Goal: Information Seeking & Learning: Learn about a topic

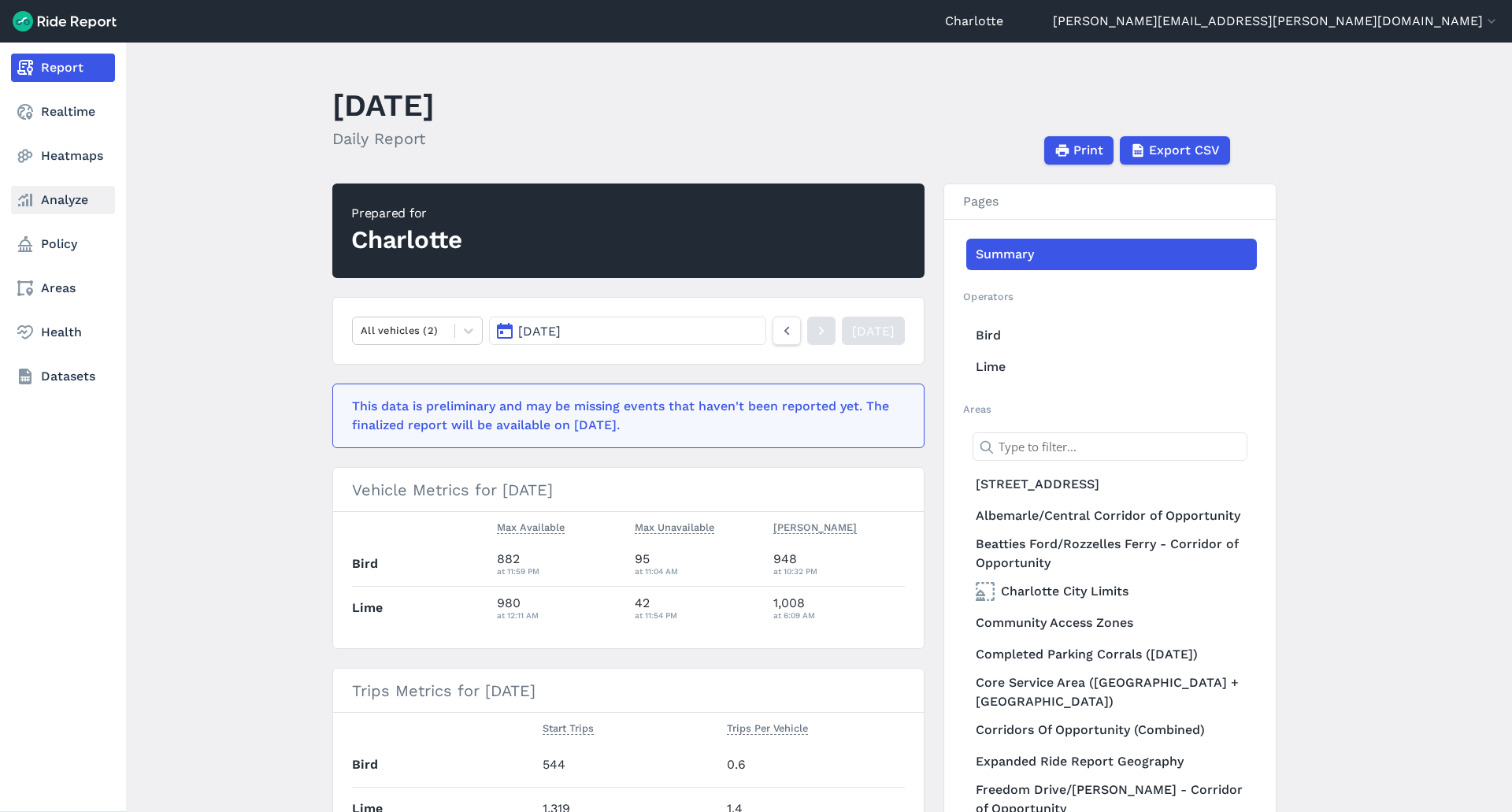
click at [54, 200] on link "Analyze" at bounding box center [63, 200] width 104 height 28
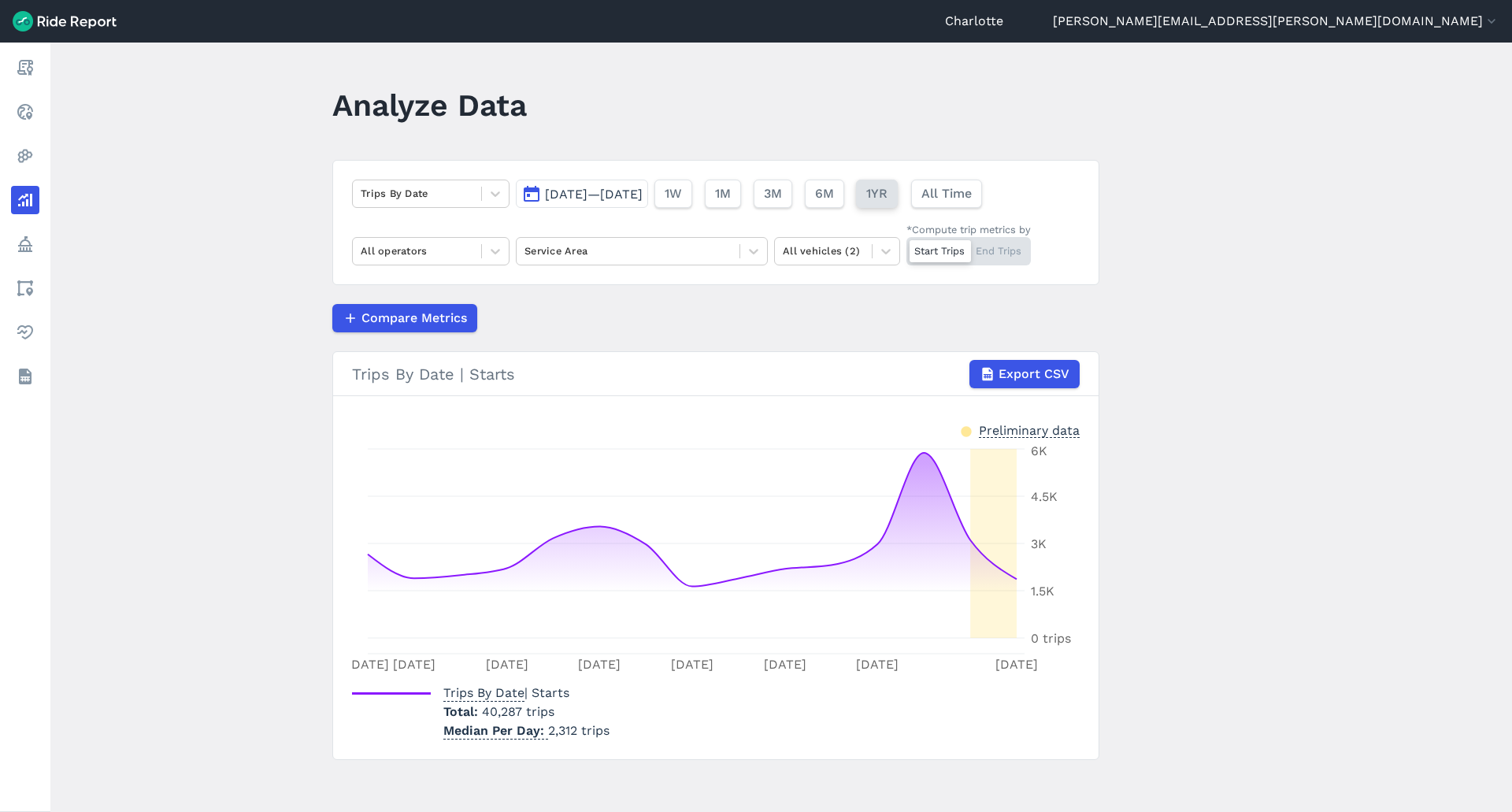
click at [887, 191] on span "1YR" at bounding box center [877, 193] width 21 height 19
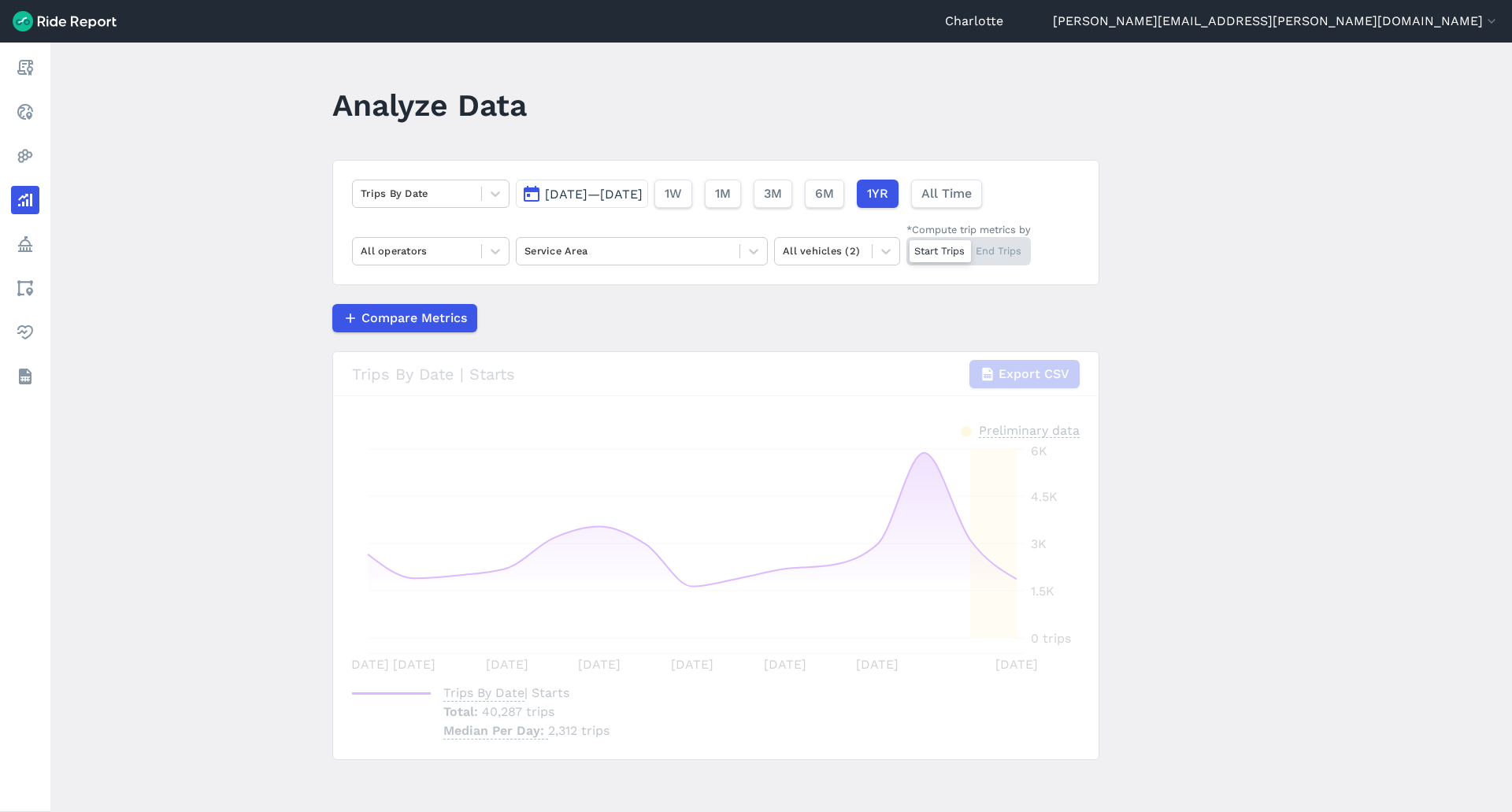
click at [643, 190] on span "[DATE]—[DATE]" at bounding box center [593, 194] width 97 height 15
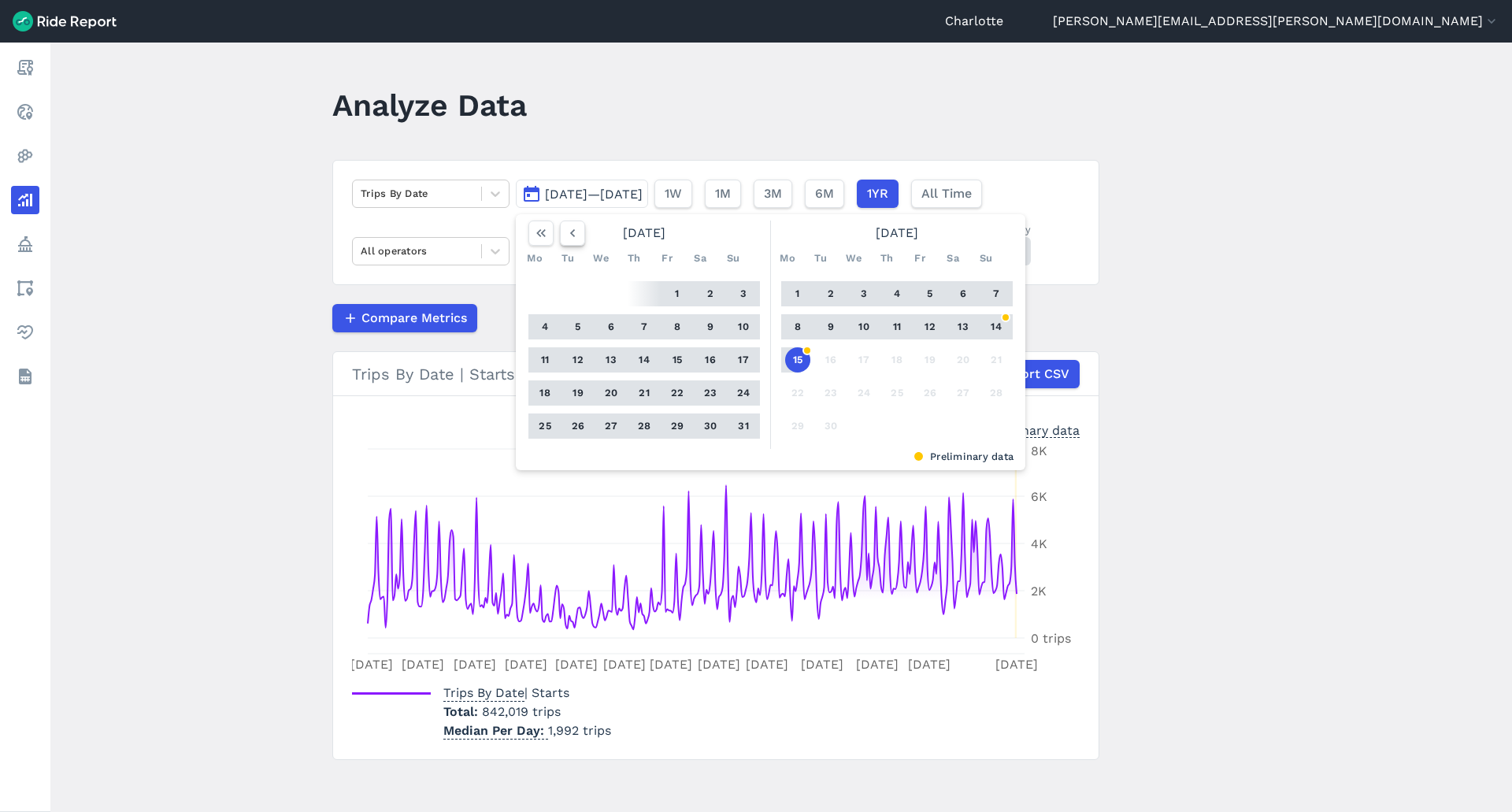
click at [567, 233] on icon "button" at bounding box center [572, 233] width 16 height 16
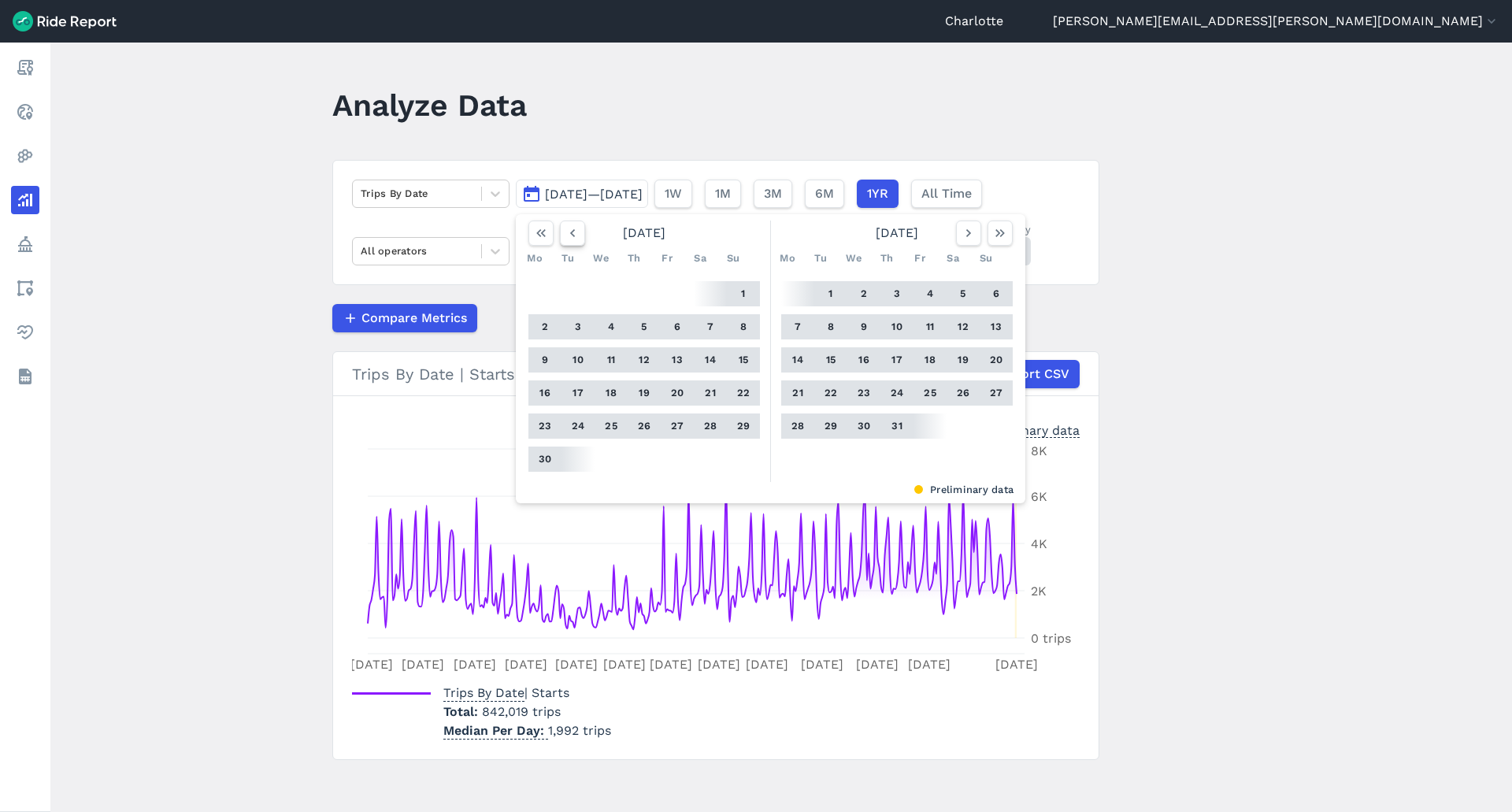
click at [567, 233] on icon "button" at bounding box center [572, 233] width 16 height 16
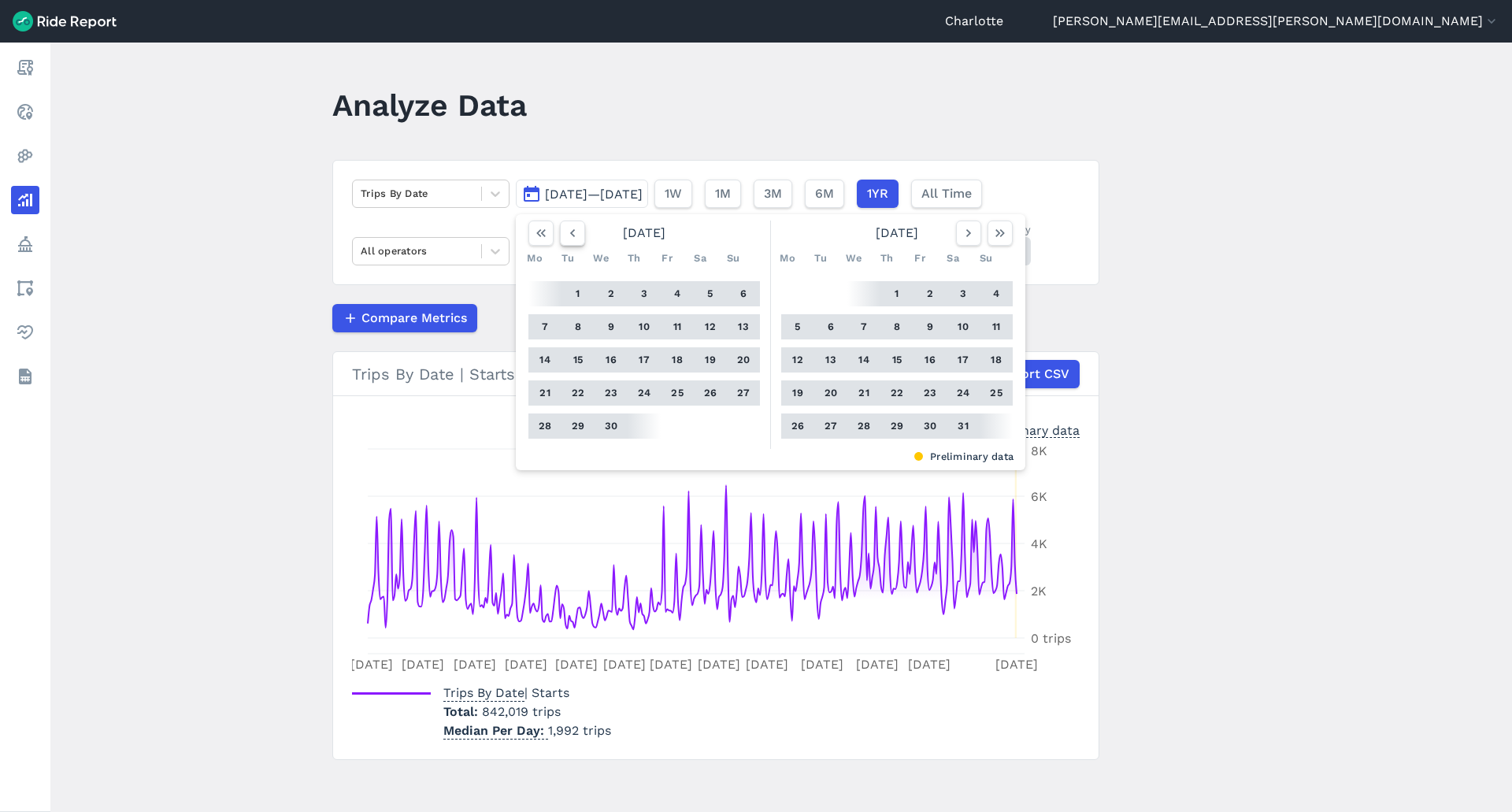
click at [567, 233] on icon "button" at bounding box center [572, 233] width 16 height 16
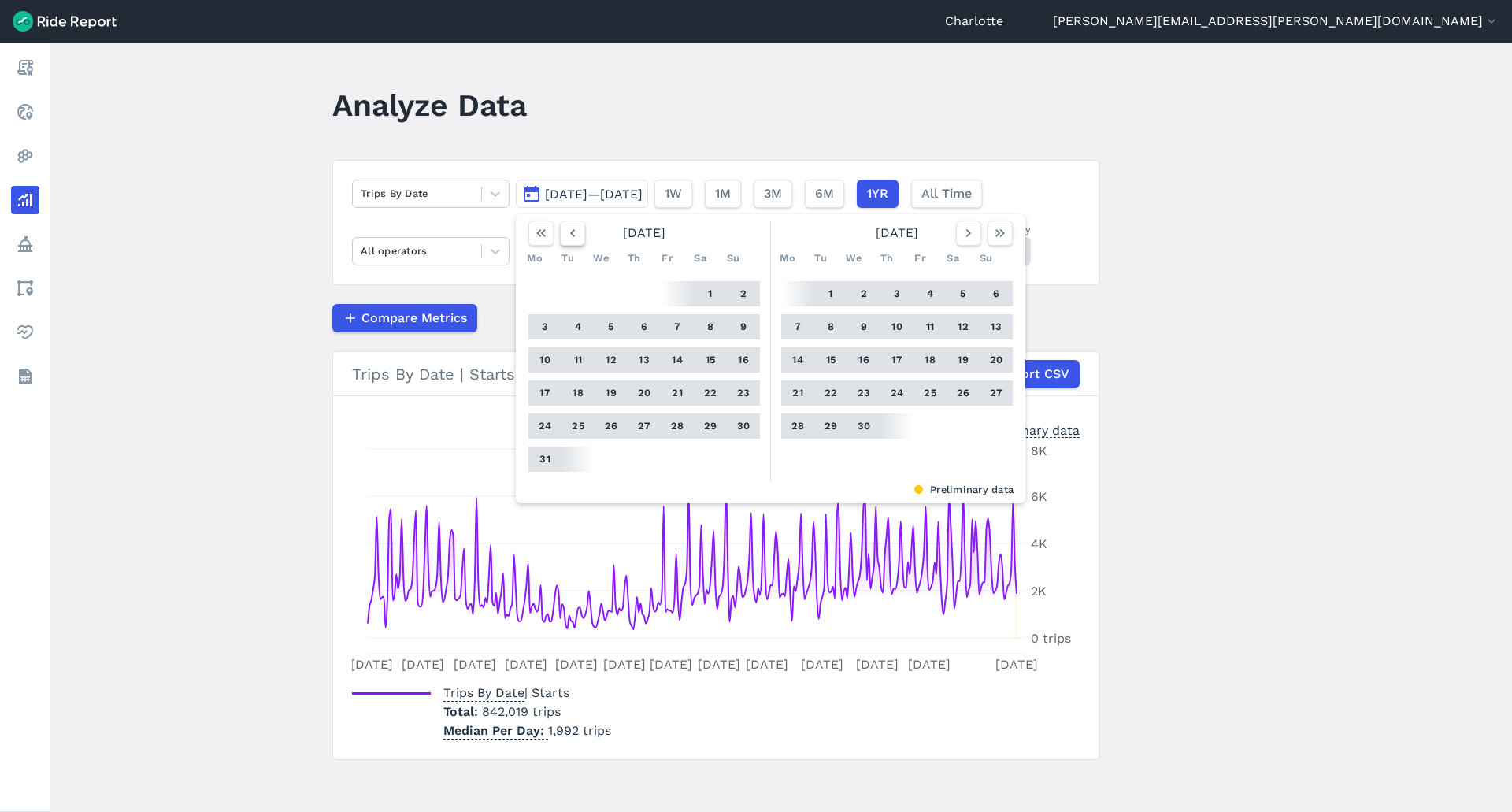
click at [567, 233] on icon "button" at bounding box center [572, 233] width 16 height 16
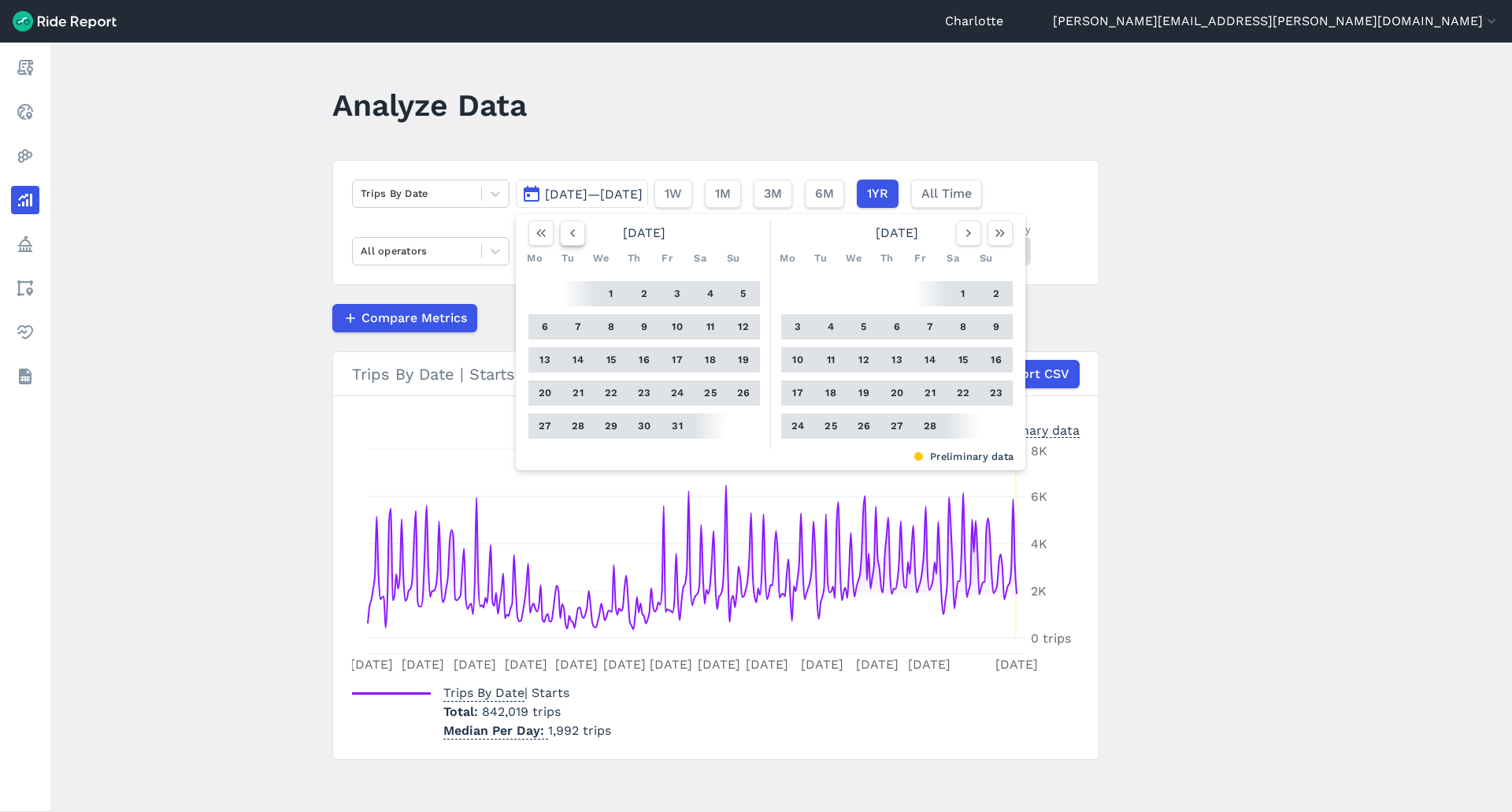
click at [567, 233] on icon "button" at bounding box center [572, 233] width 16 height 16
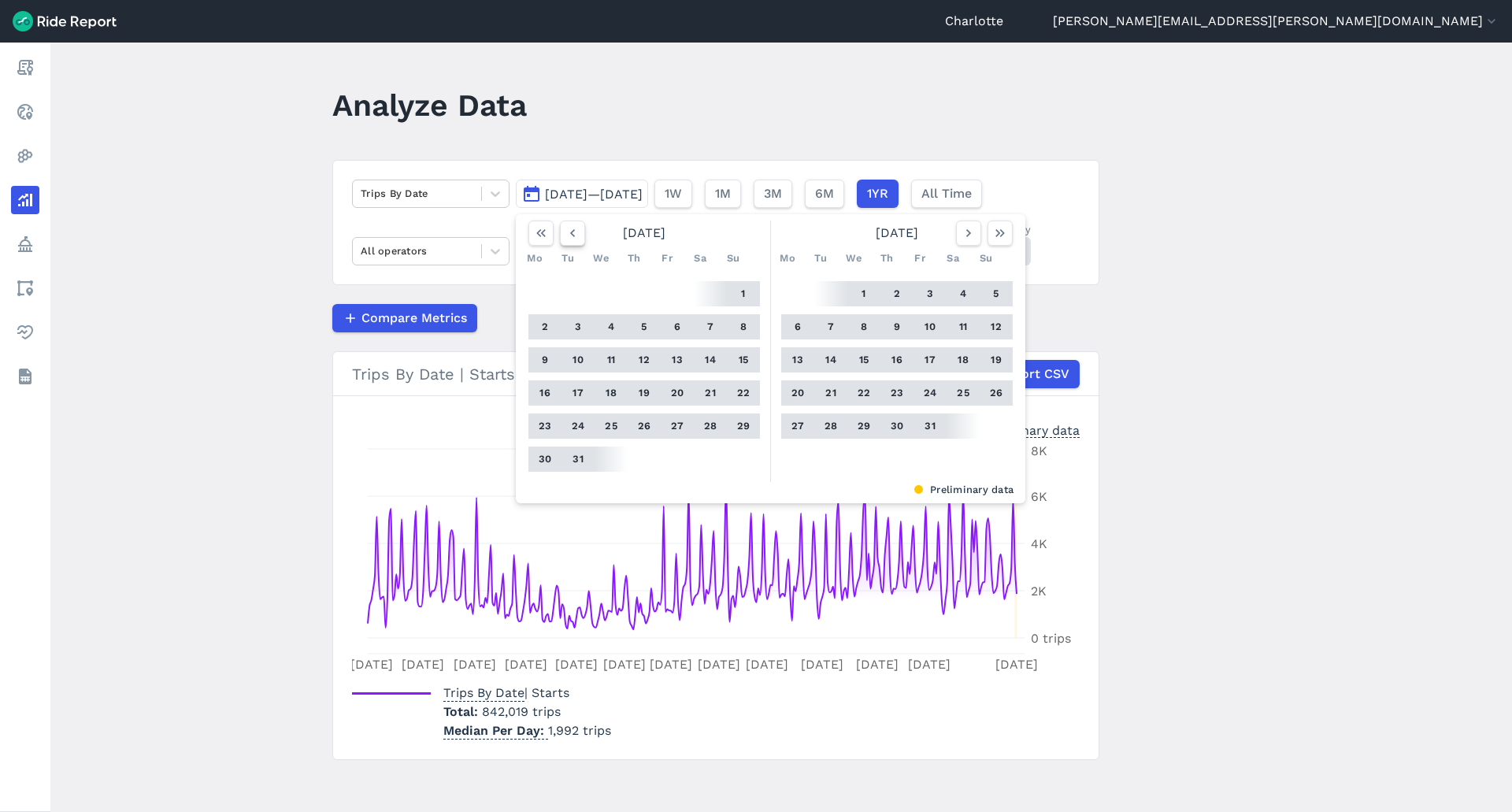
click at [567, 233] on icon "button" at bounding box center [572, 233] width 16 height 16
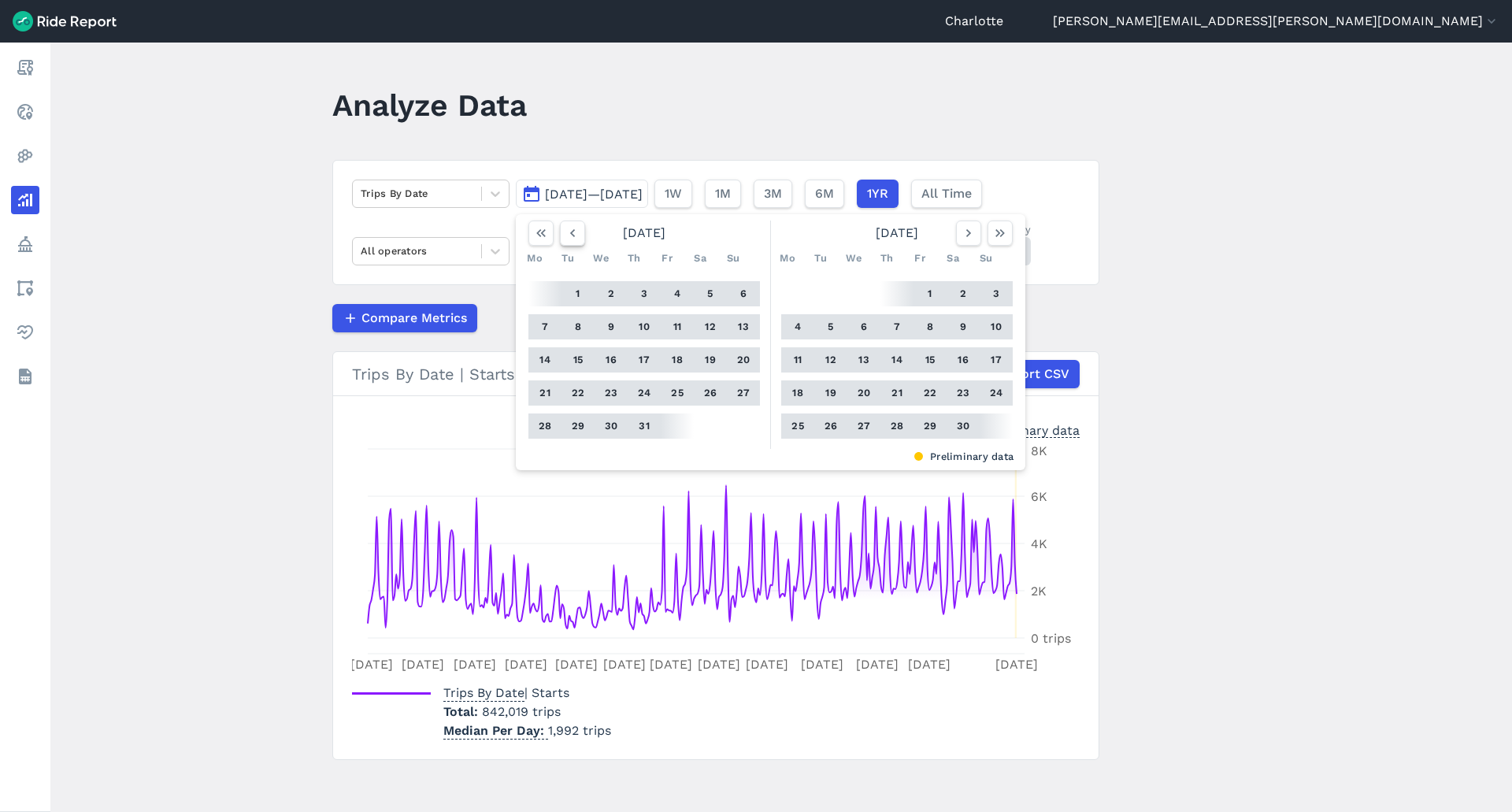
click at [567, 233] on icon "button" at bounding box center [572, 233] width 16 height 16
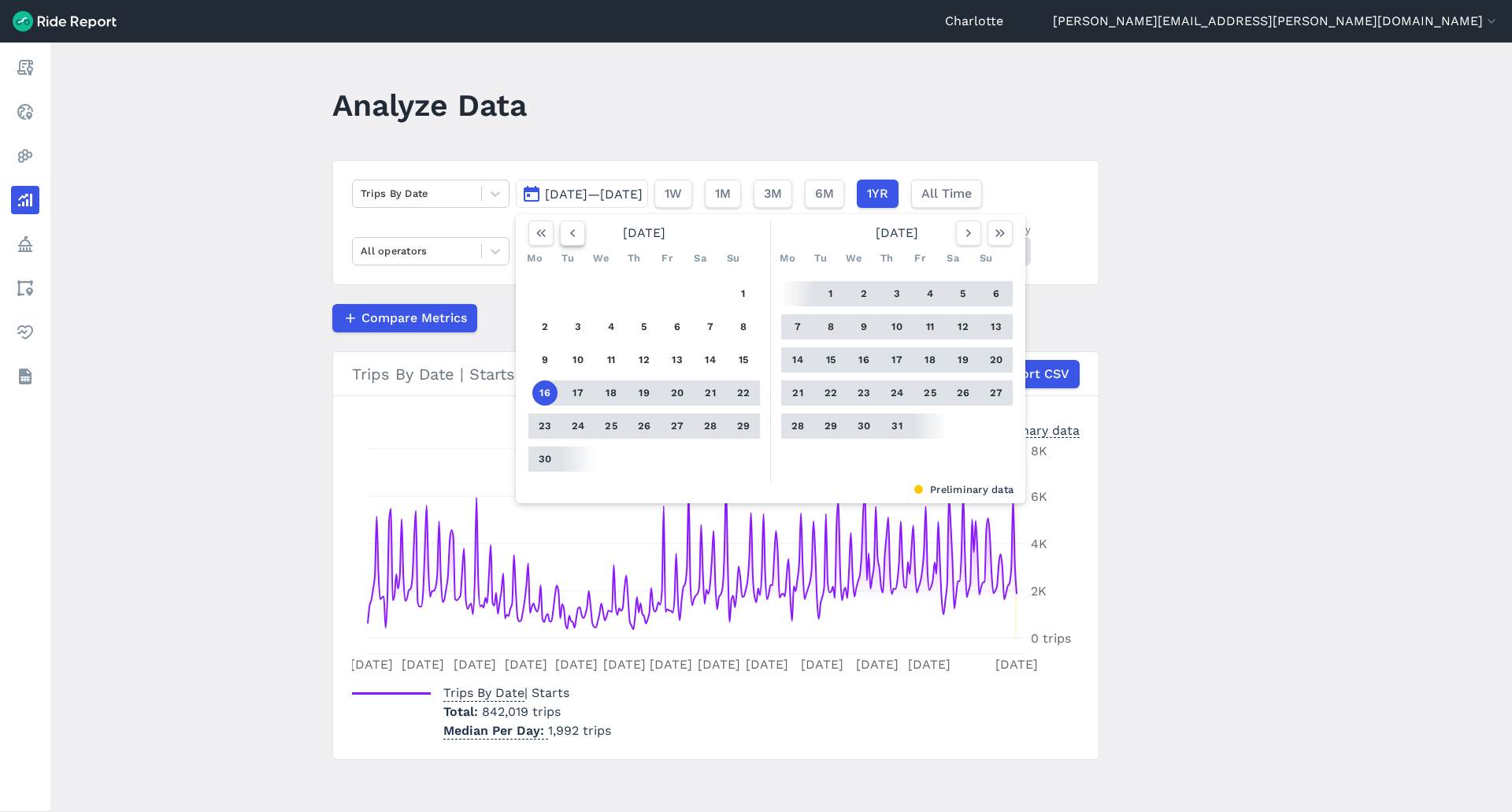
click at [567, 233] on icon "button" at bounding box center [572, 233] width 16 height 16
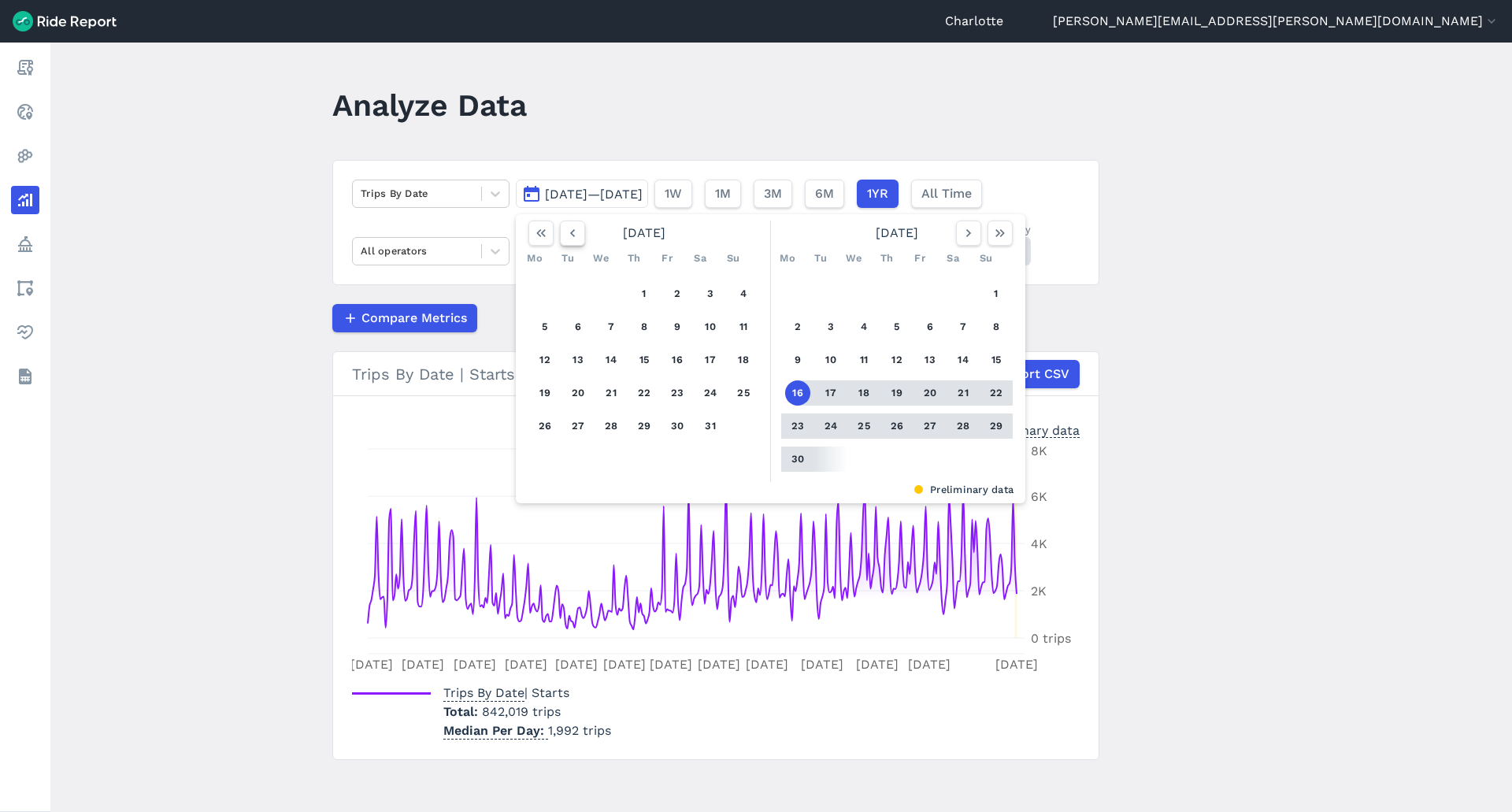
click at [567, 233] on icon "button" at bounding box center [572, 233] width 16 height 16
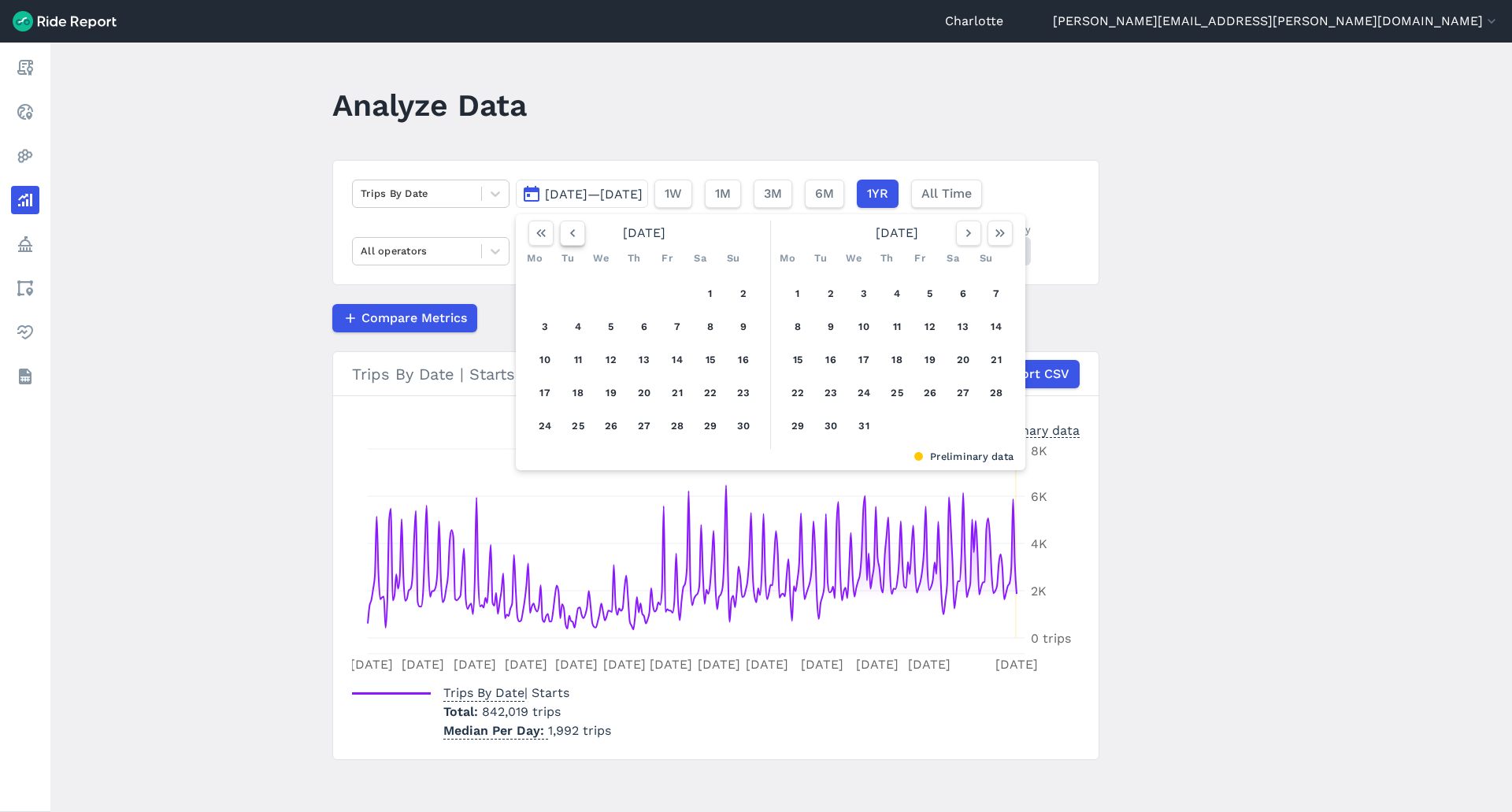
click at [567, 233] on icon "button" at bounding box center [572, 233] width 16 height 16
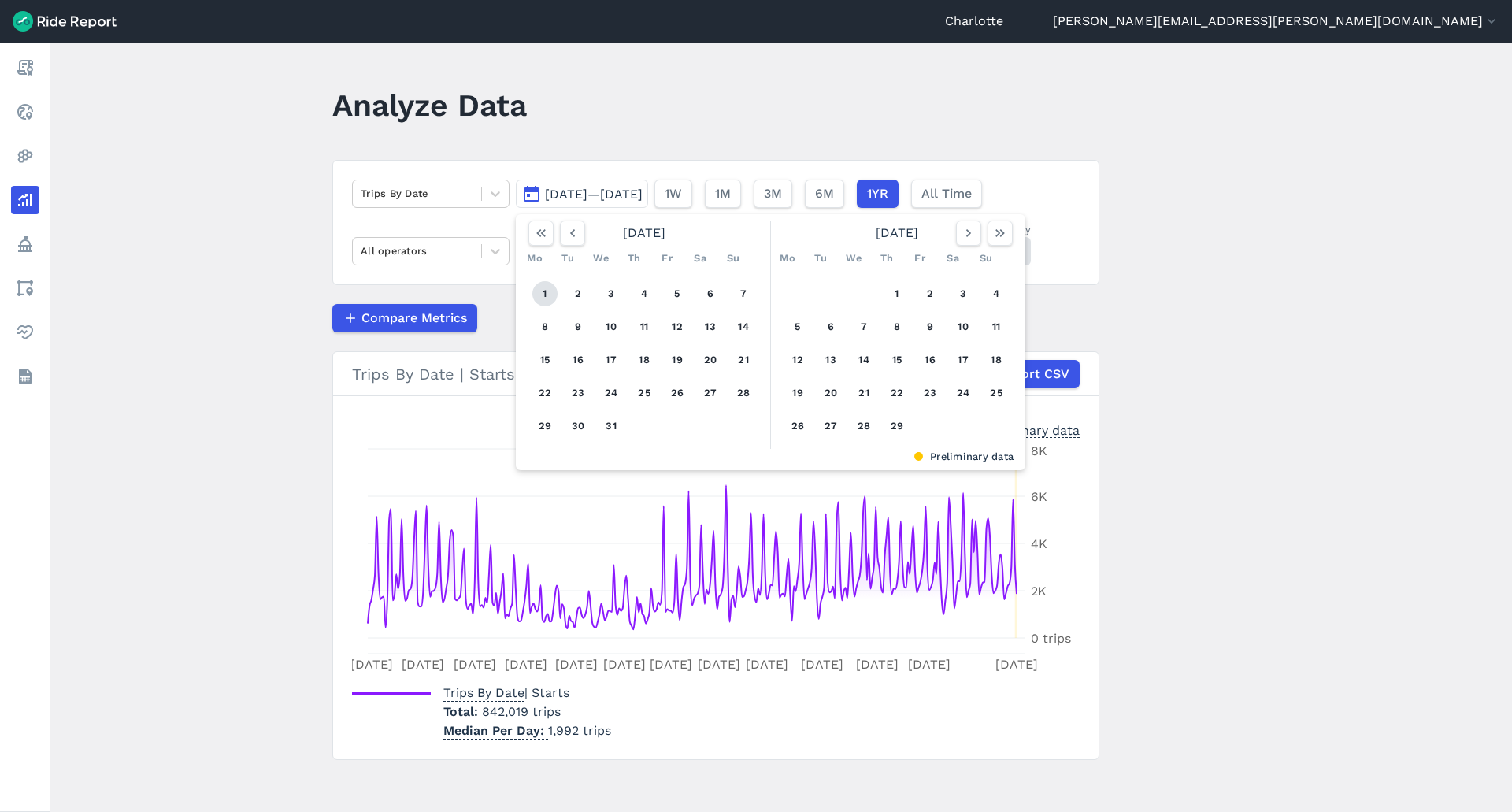
click at [542, 290] on button "1" at bounding box center [545, 294] width 26 height 26
click at [972, 238] on icon "button" at bounding box center [968, 233] width 16 height 16
click at [971, 238] on icon "button" at bounding box center [968, 233] width 16 height 16
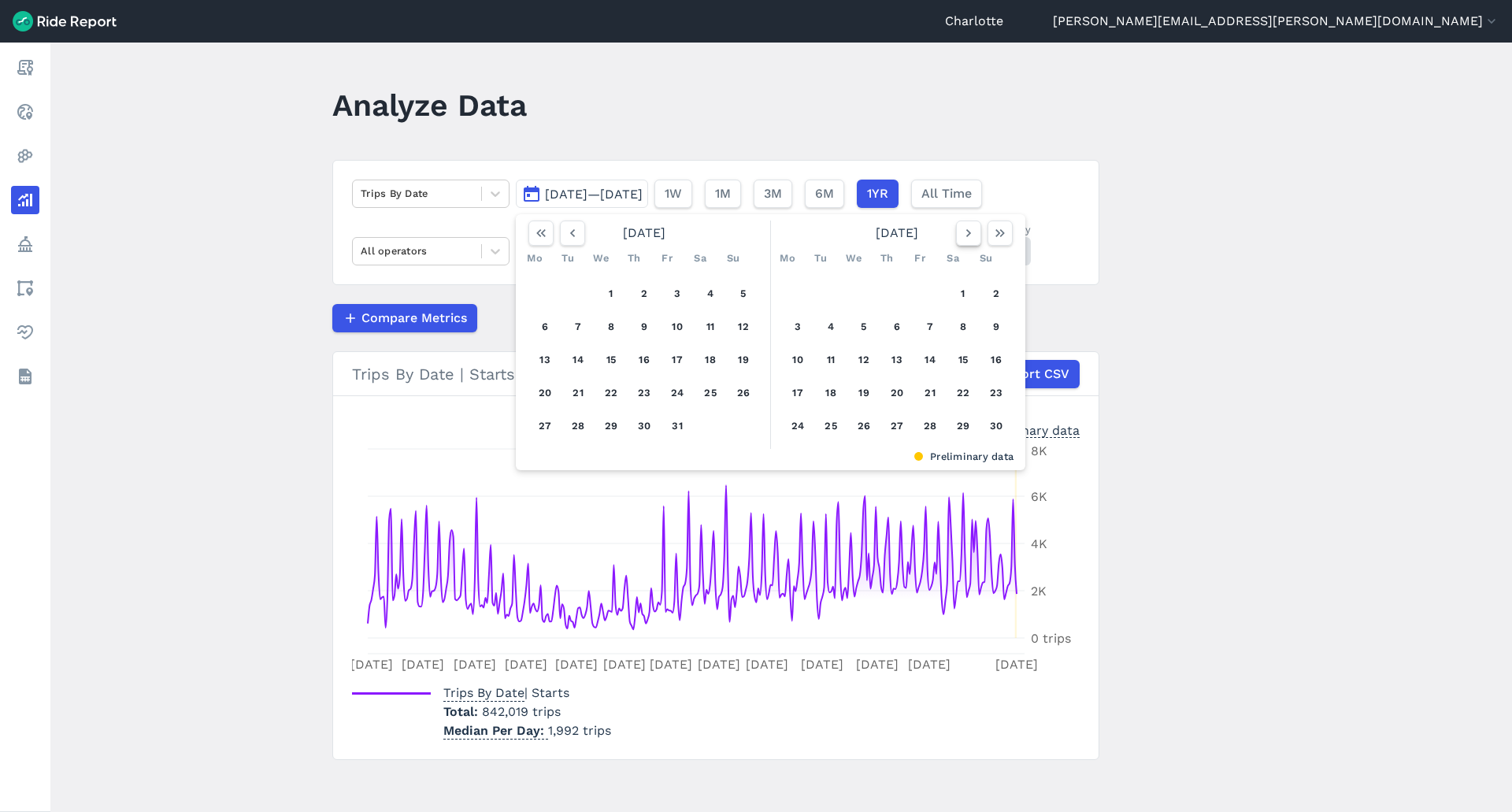
click at [971, 238] on icon "button" at bounding box center [968, 233] width 16 height 16
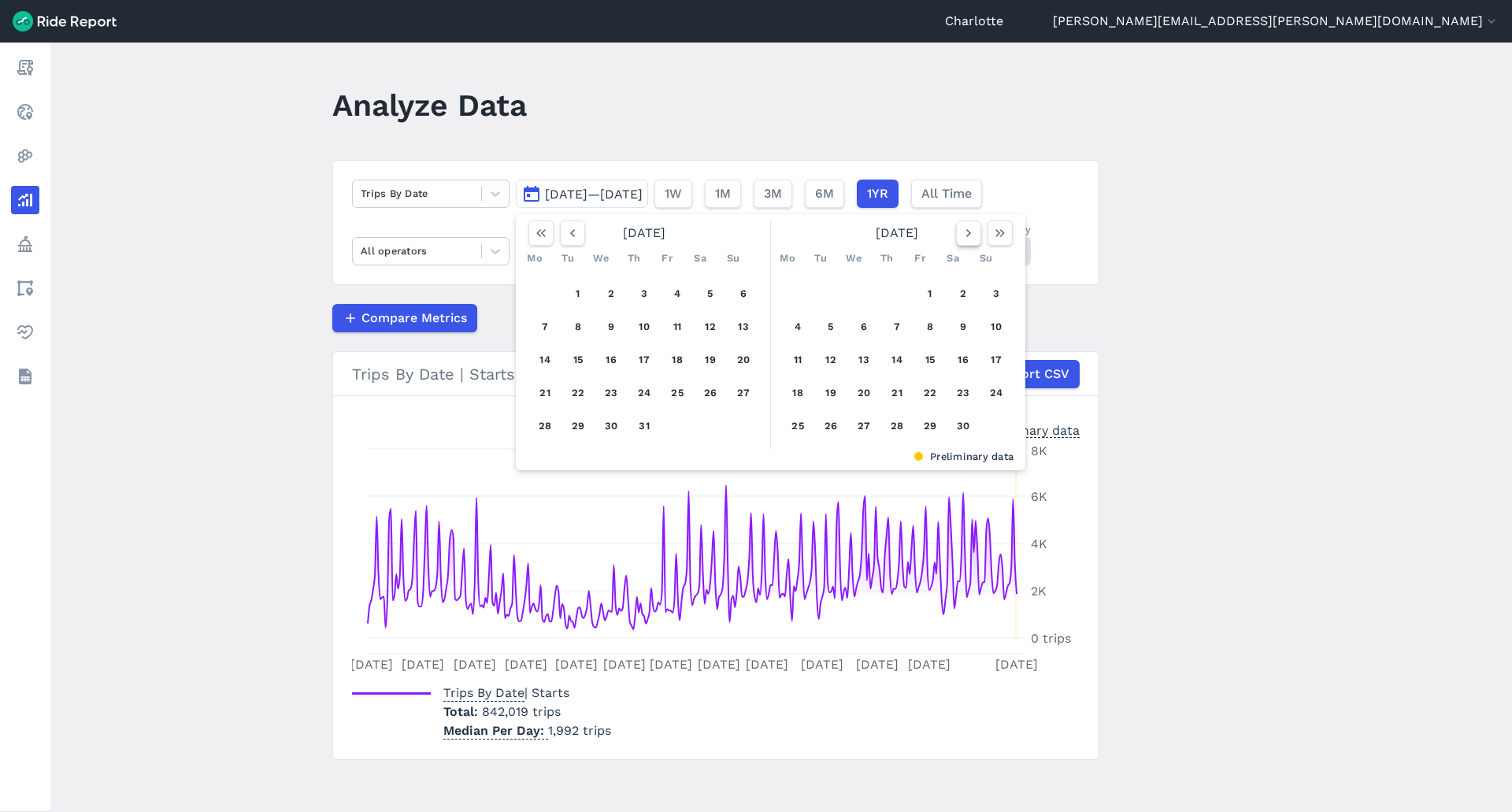
click at [971, 238] on icon "button" at bounding box center [968, 233] width 16 height 16
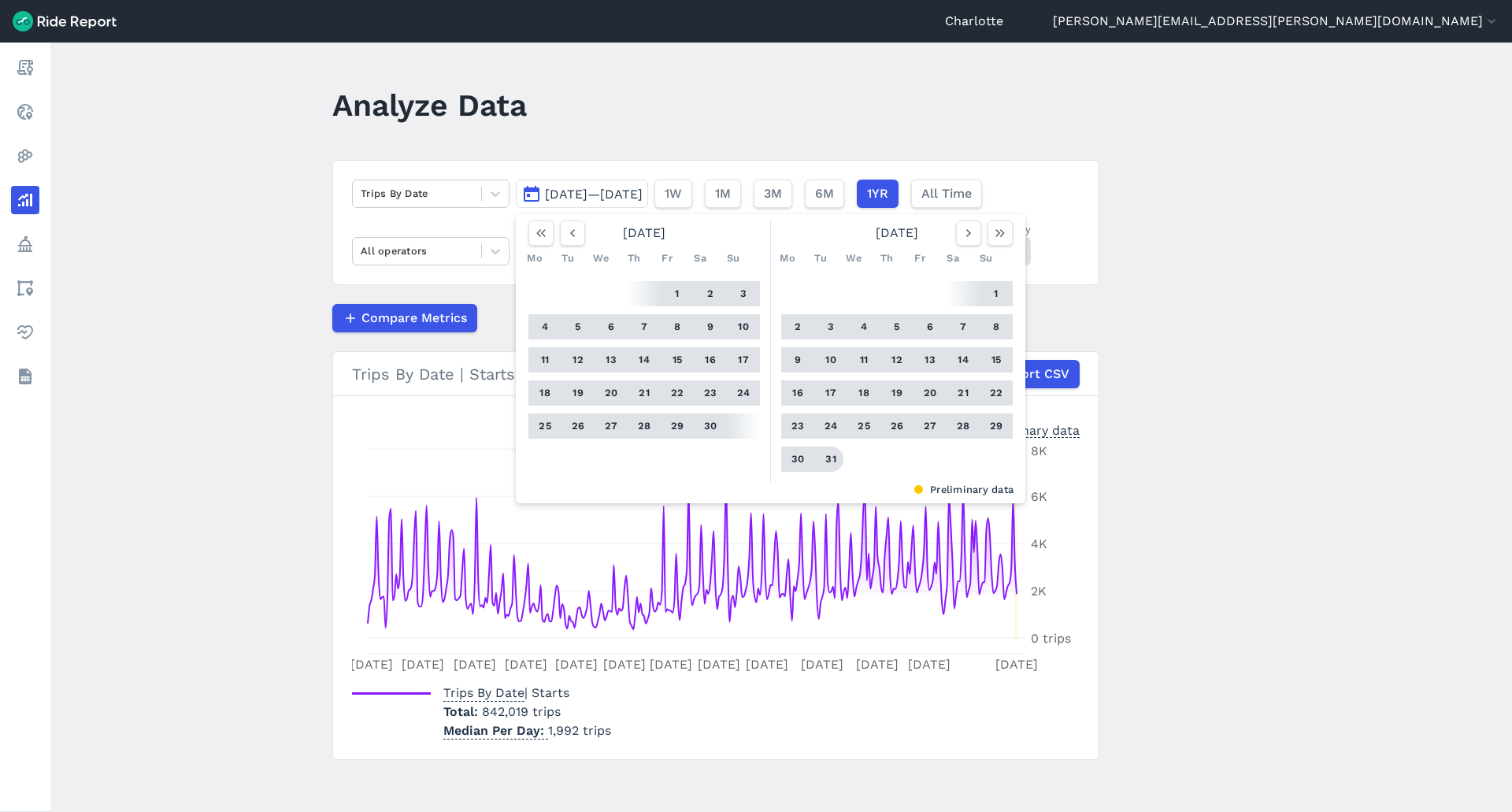
click at [832, 453] on button "31" at bounding box center [830, 459] width 26 height 26
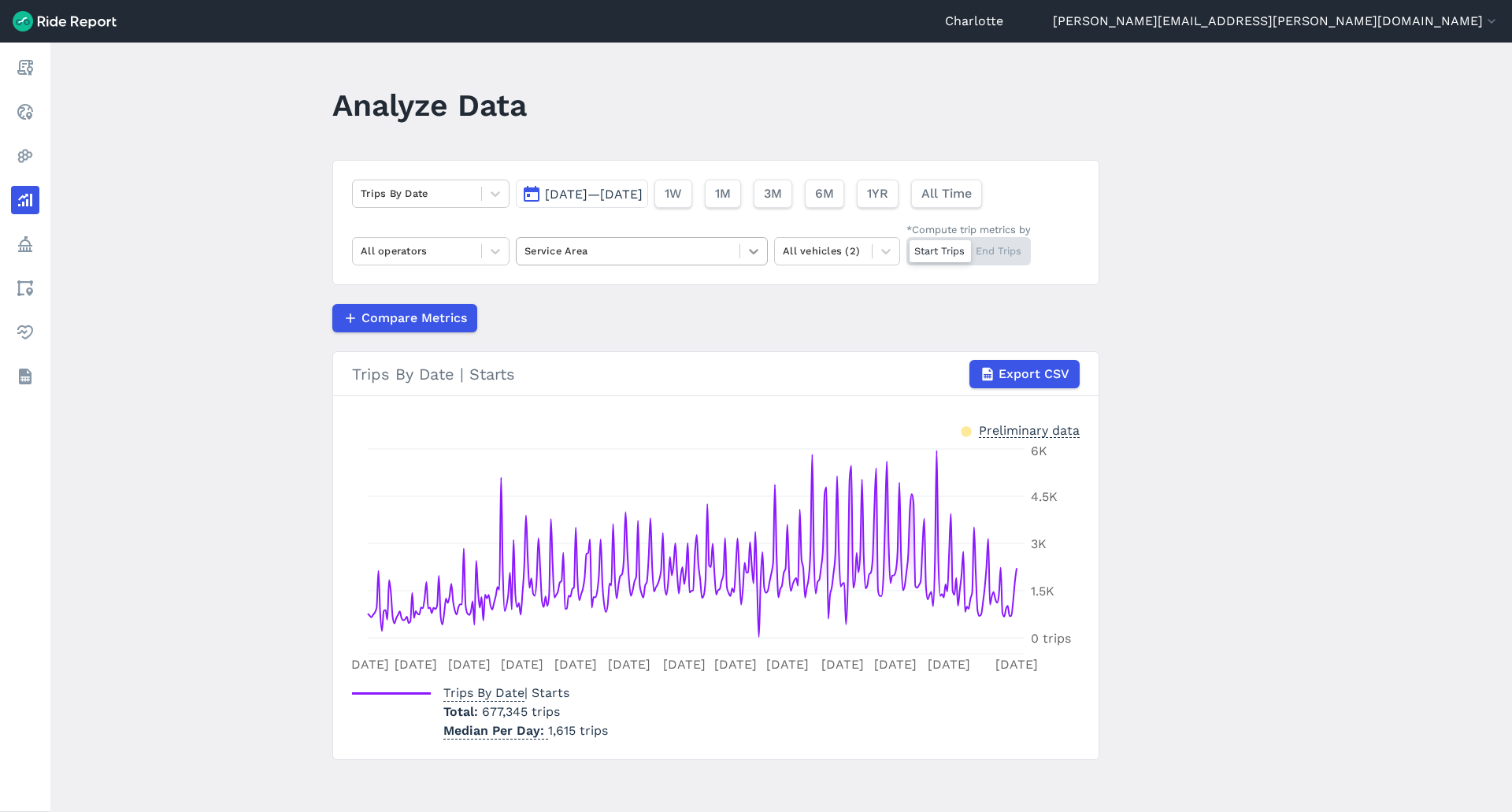
click at [754, 249] on icon at bounding box center [753, 252] width 9 height 6
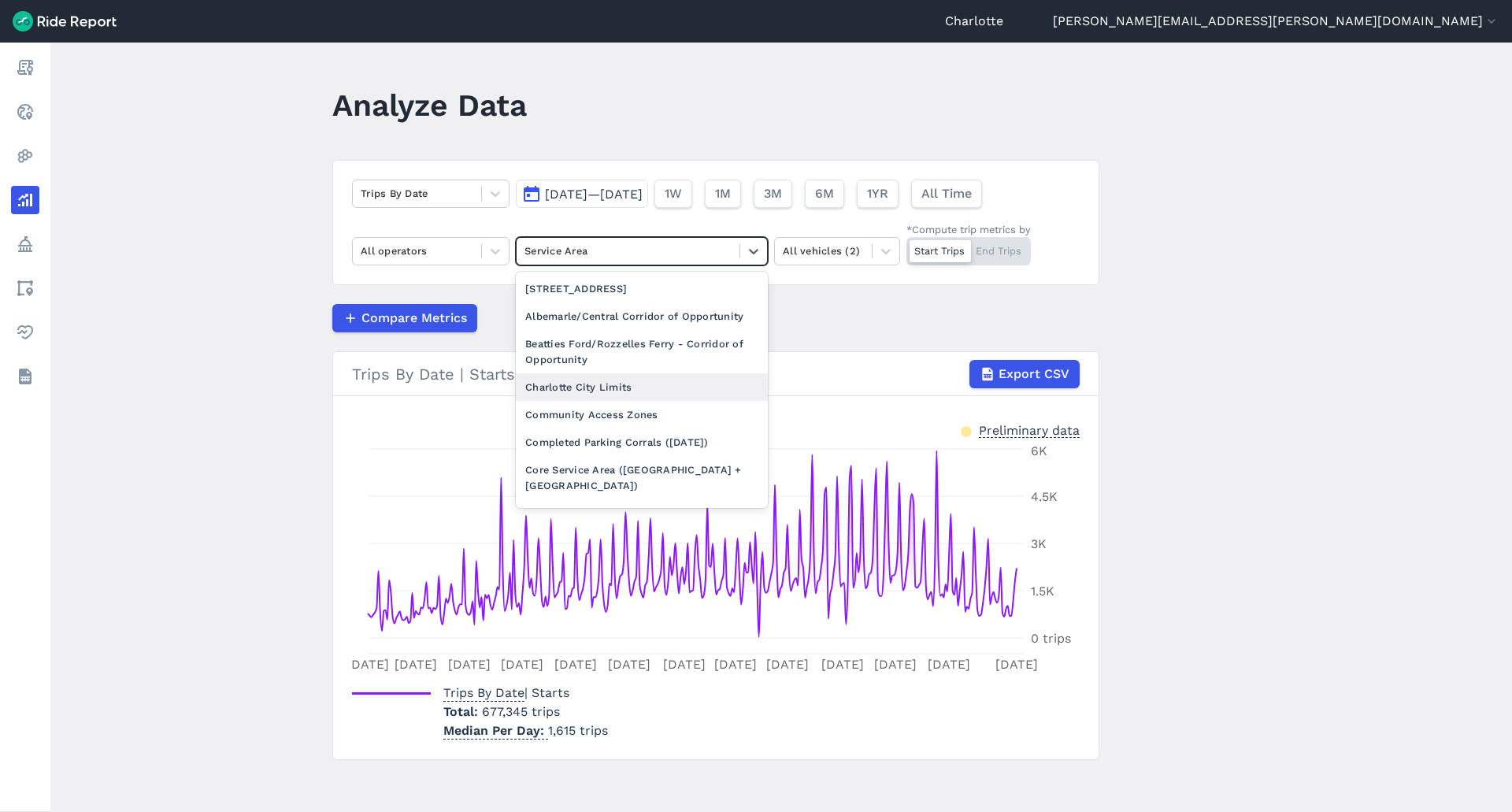
click at [680, 387] on div "Charlotte City Limits" at bounding box center [641, 386] width 252 height 27
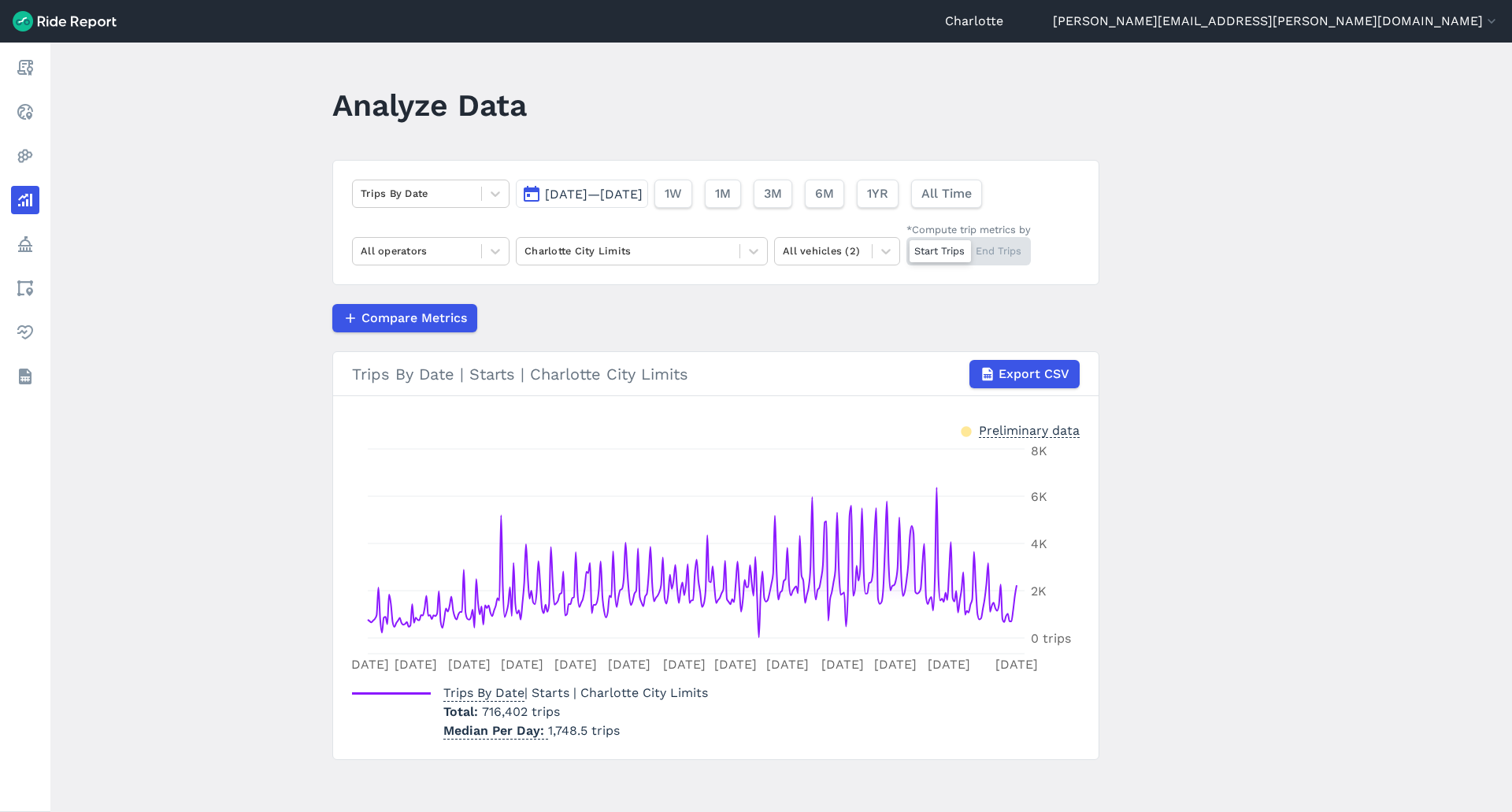
click at [643, 196] on span "[DATE]—[DATE]" at bounding box center [593, 194] width 97 height 15
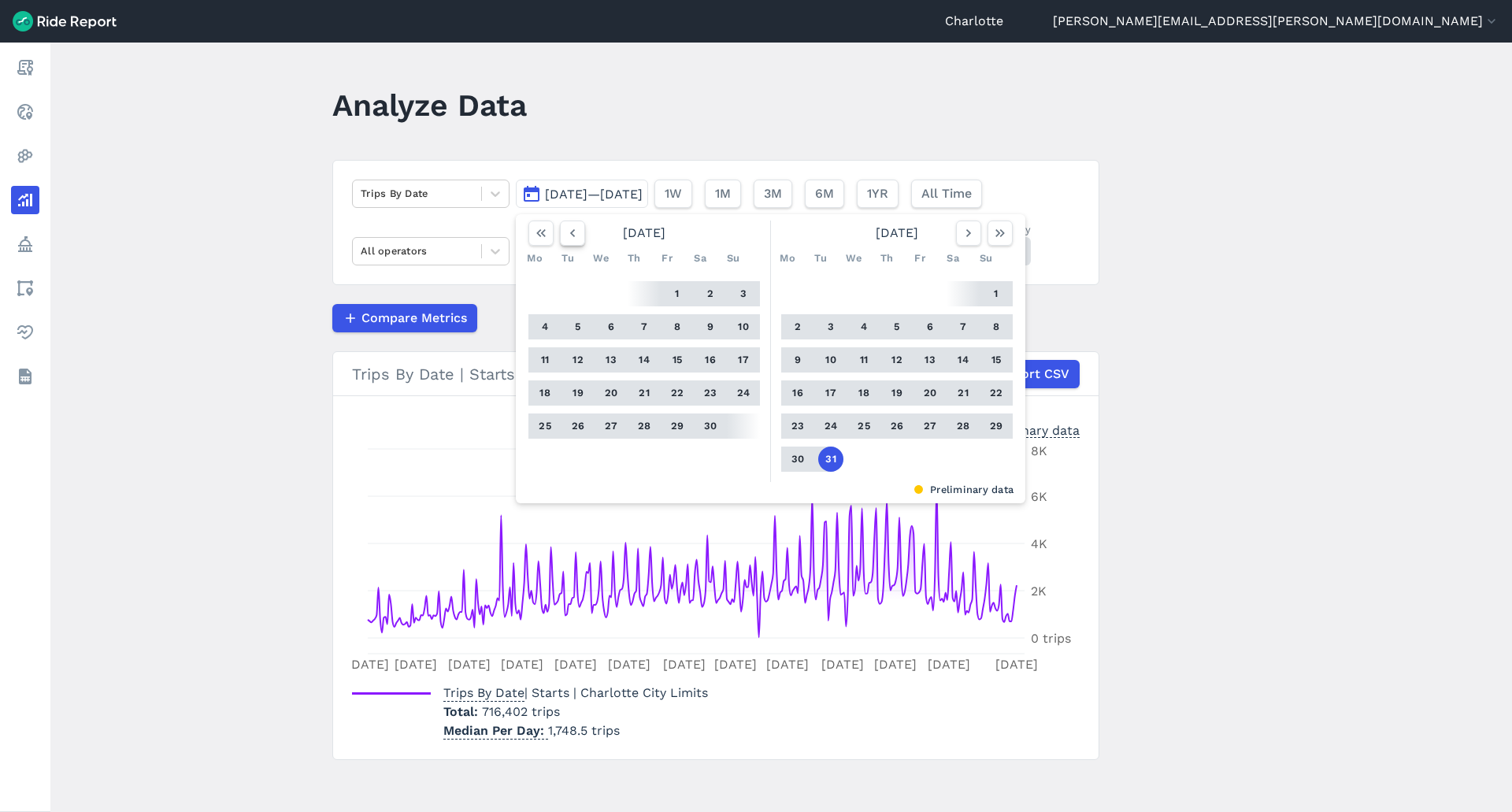
click at [570, 233] on use "button" at bounding box center [573, 234] width 5 height 8
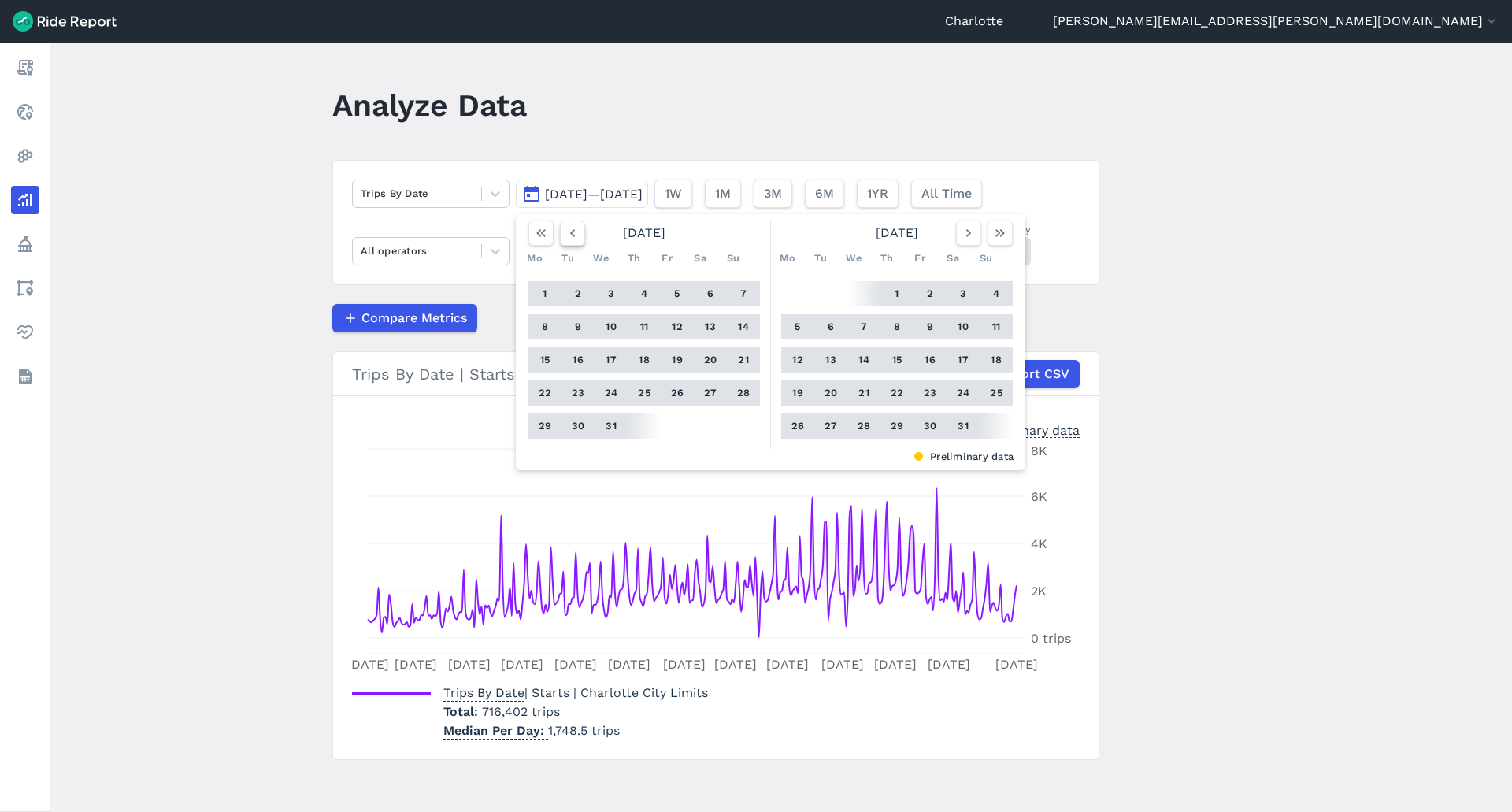
click at [570, 233] on use "button" at bounding box center [573, 234] width 5 height 8
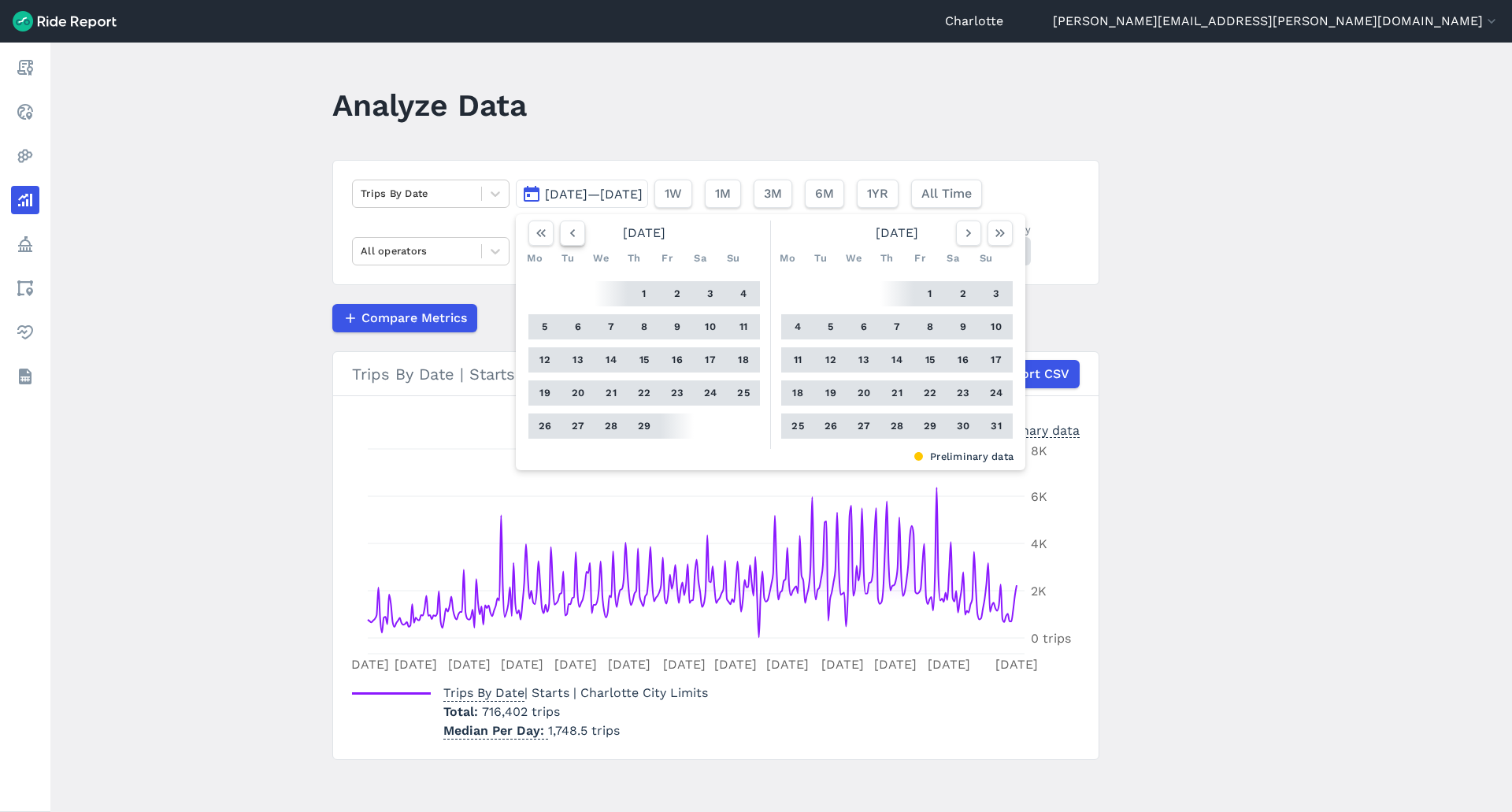
click at [570, 233] on use "button" at bounding box center [573, 234] width 5 height 8
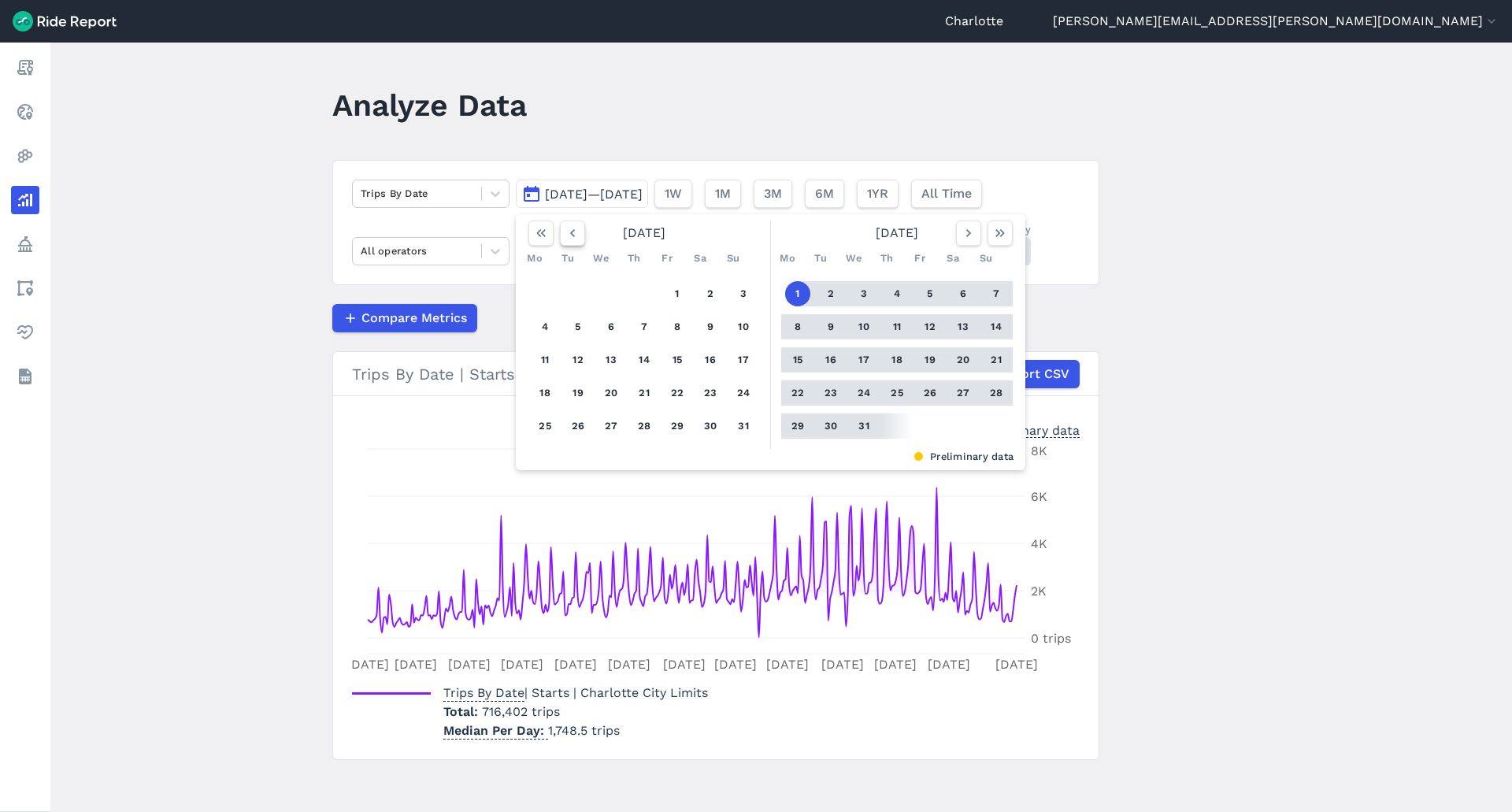
click at [570, 233] on use "button" at bounding box center [573, 234] width 5 height 8
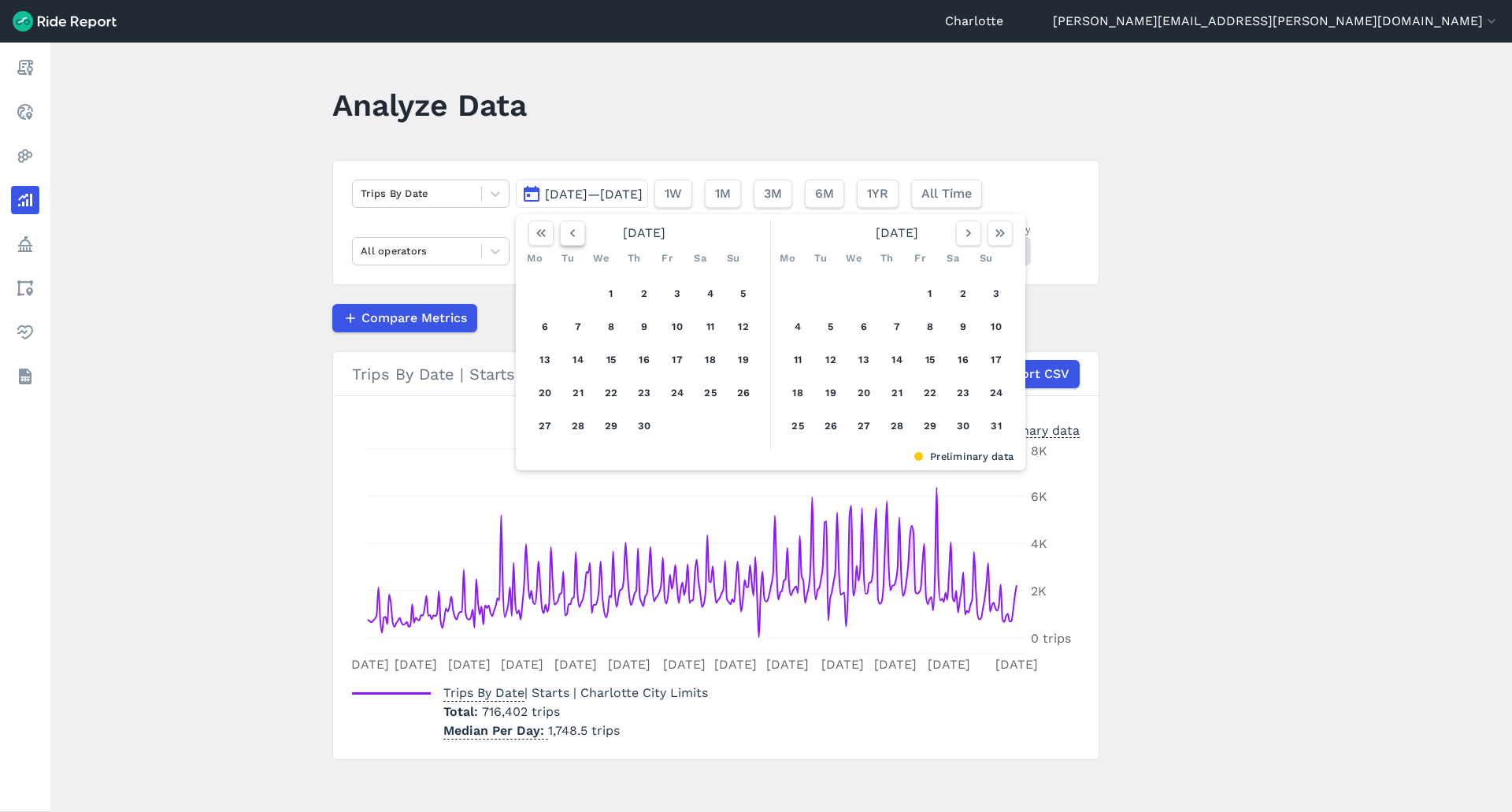
click at [570, 233] on use "button" at bounding box center [573, 234] width 5 height 8
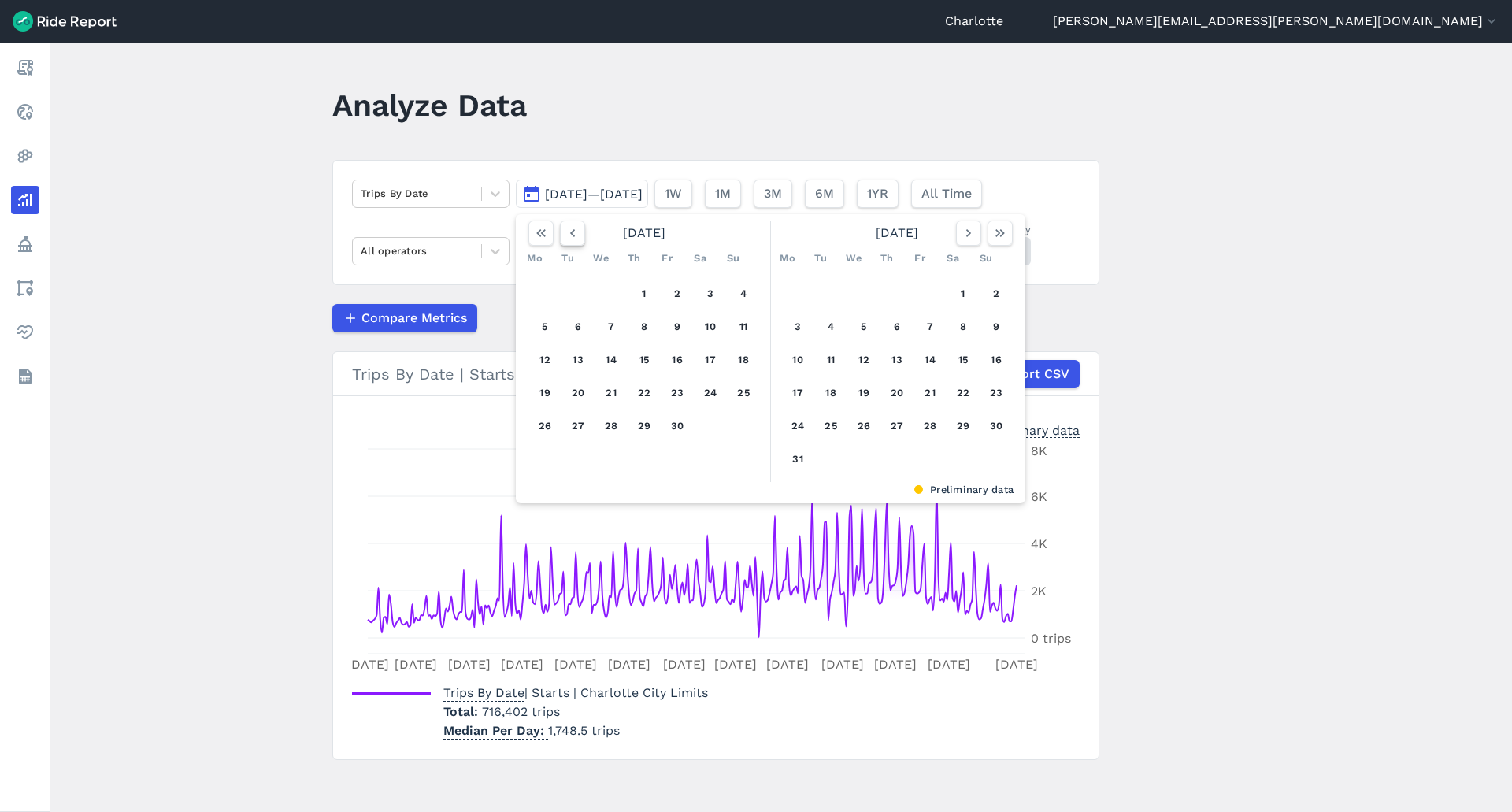
click at [570, 233] on use "button" at bounding box center [573, 234] width 5 height 8
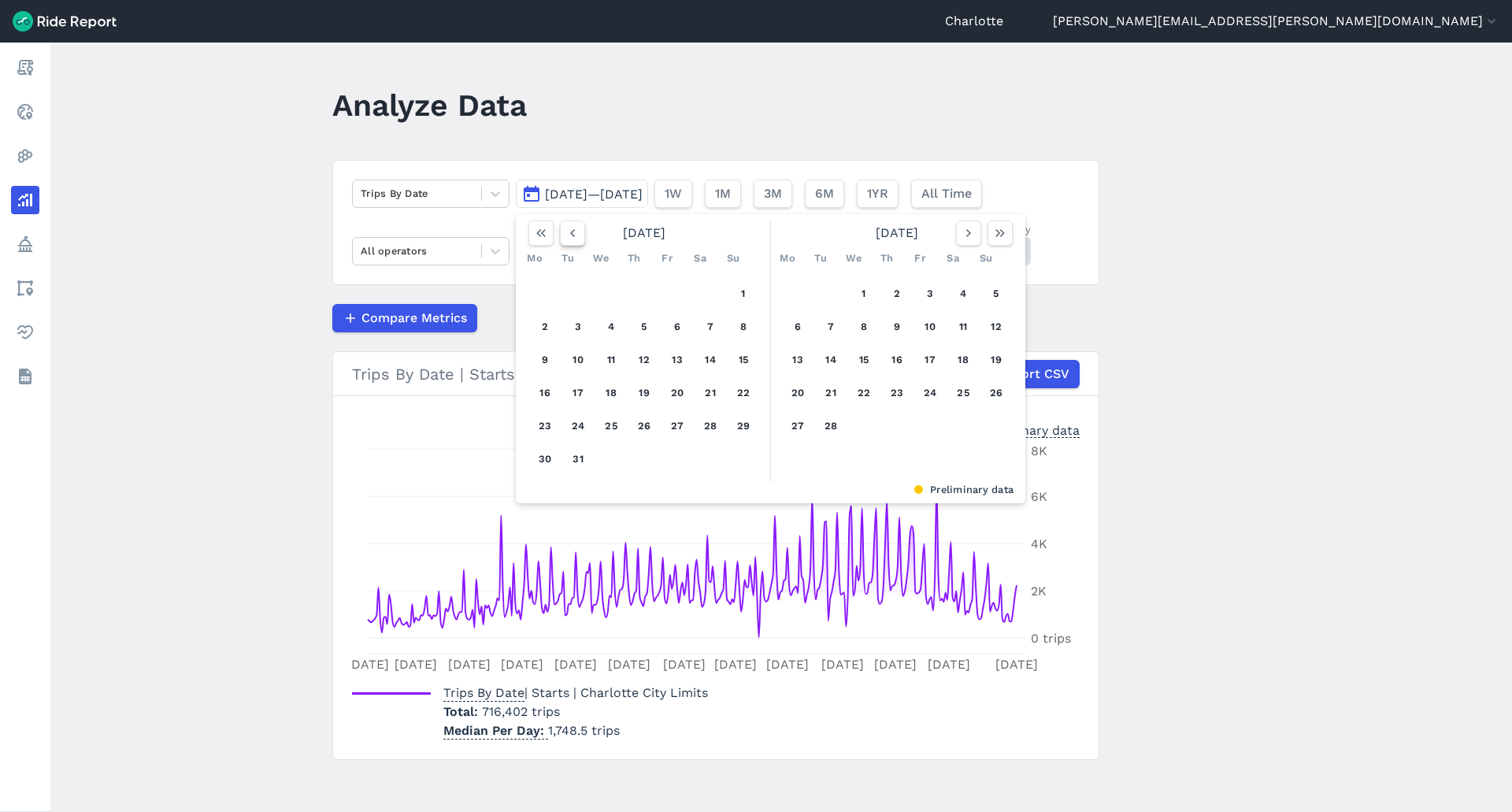
click at [570, 233] on use "button" at bounding box center [573, 234] width 5 height 8
click at [993, 291] on button "1" at bounding box center [996, 294] width 26 height 26
click at [968, 236] on icon "button" at bounding box center [968, 233] width 16 height 16
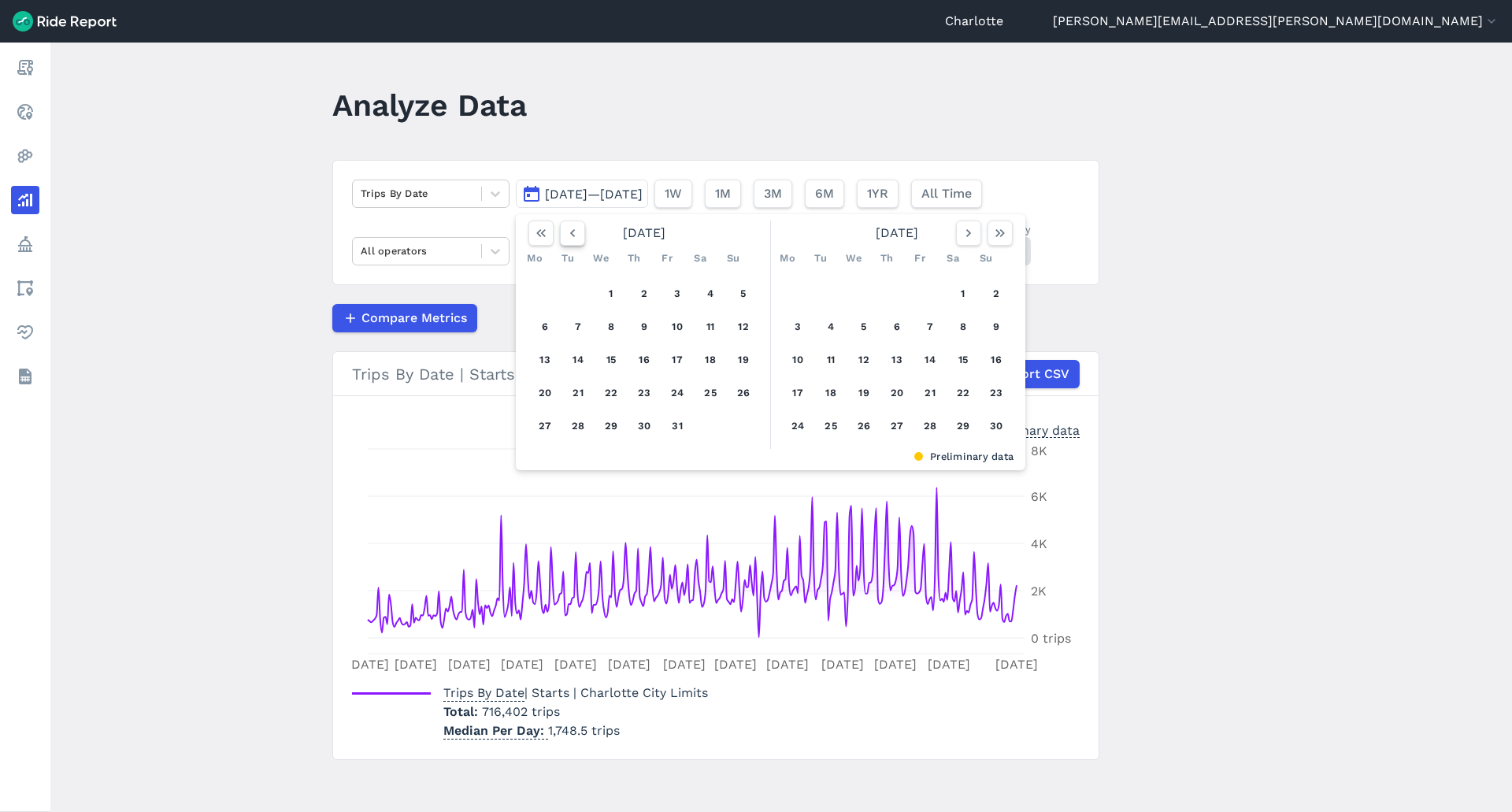
click at [565, 238] on icon "button" at bounding box center [572, 233] width 16 height 16
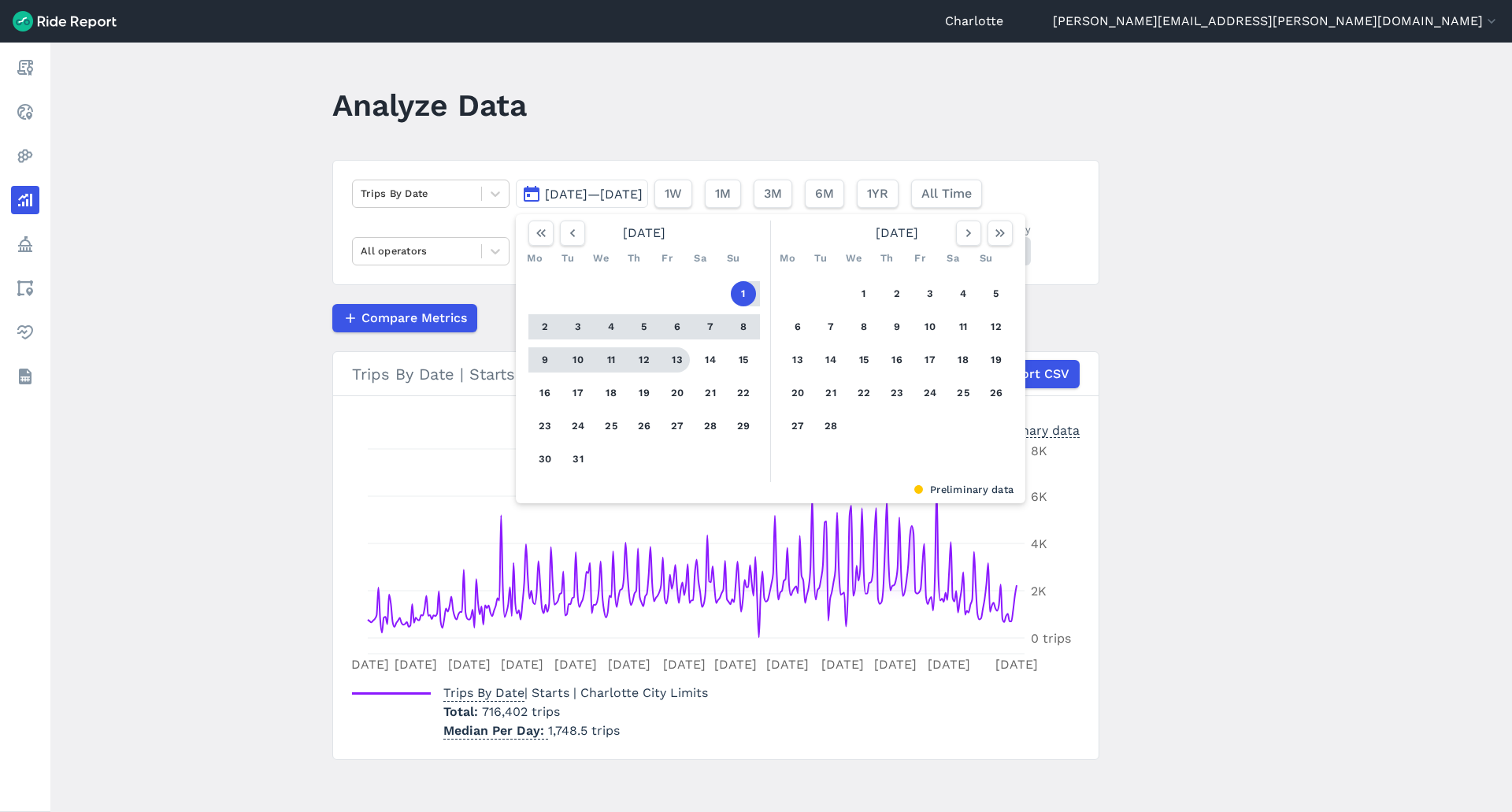
click at [727, 332] on div at bounding box center [744, 327] width 33 height 26
click at [736, 296] on button "1" at bounding box center [743, 294] width 26 height 26
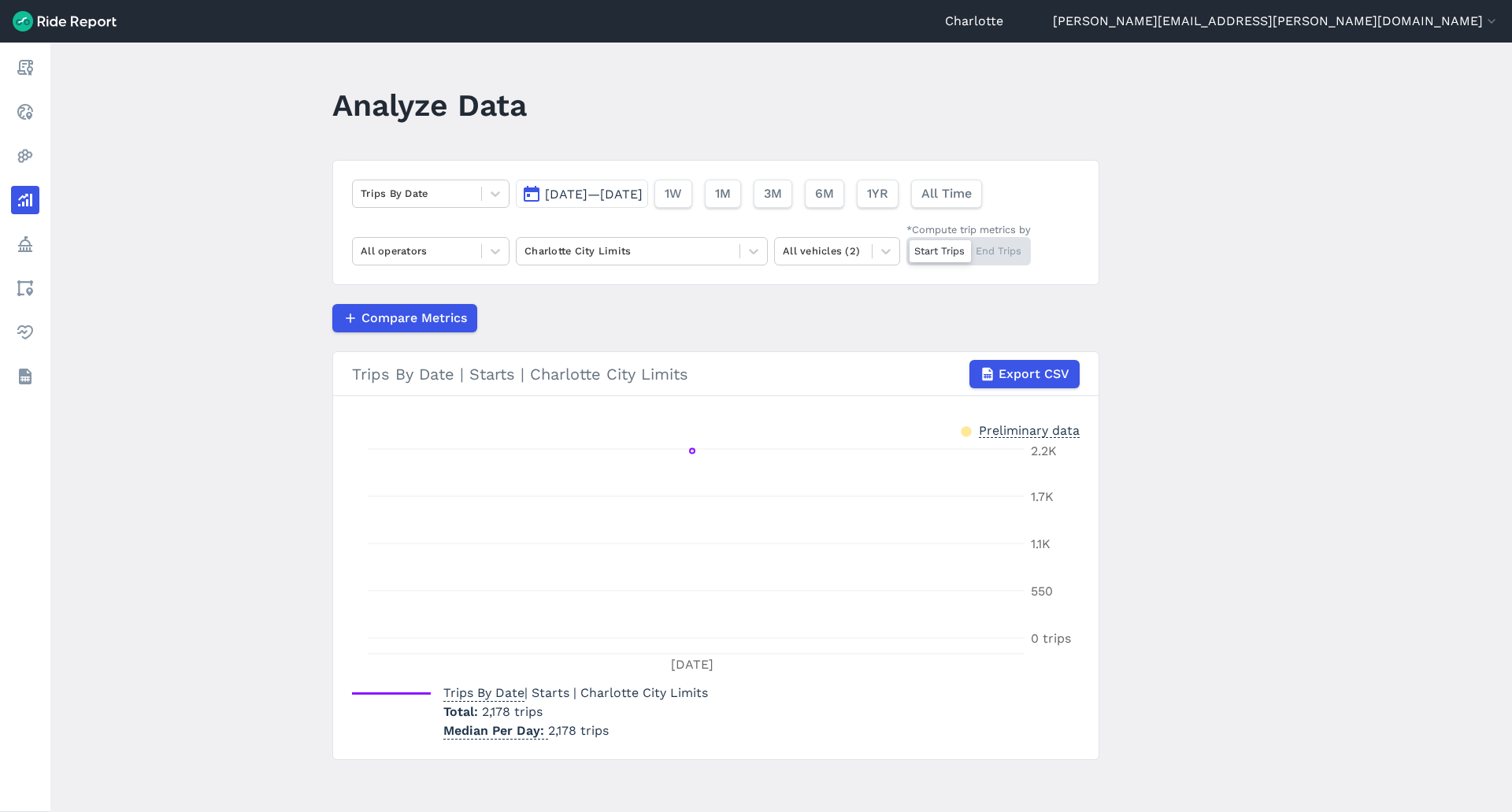
click at [643, 196] on span "[DATE]—[DATE]" at bounding box center [593, 194] width 97 height 15
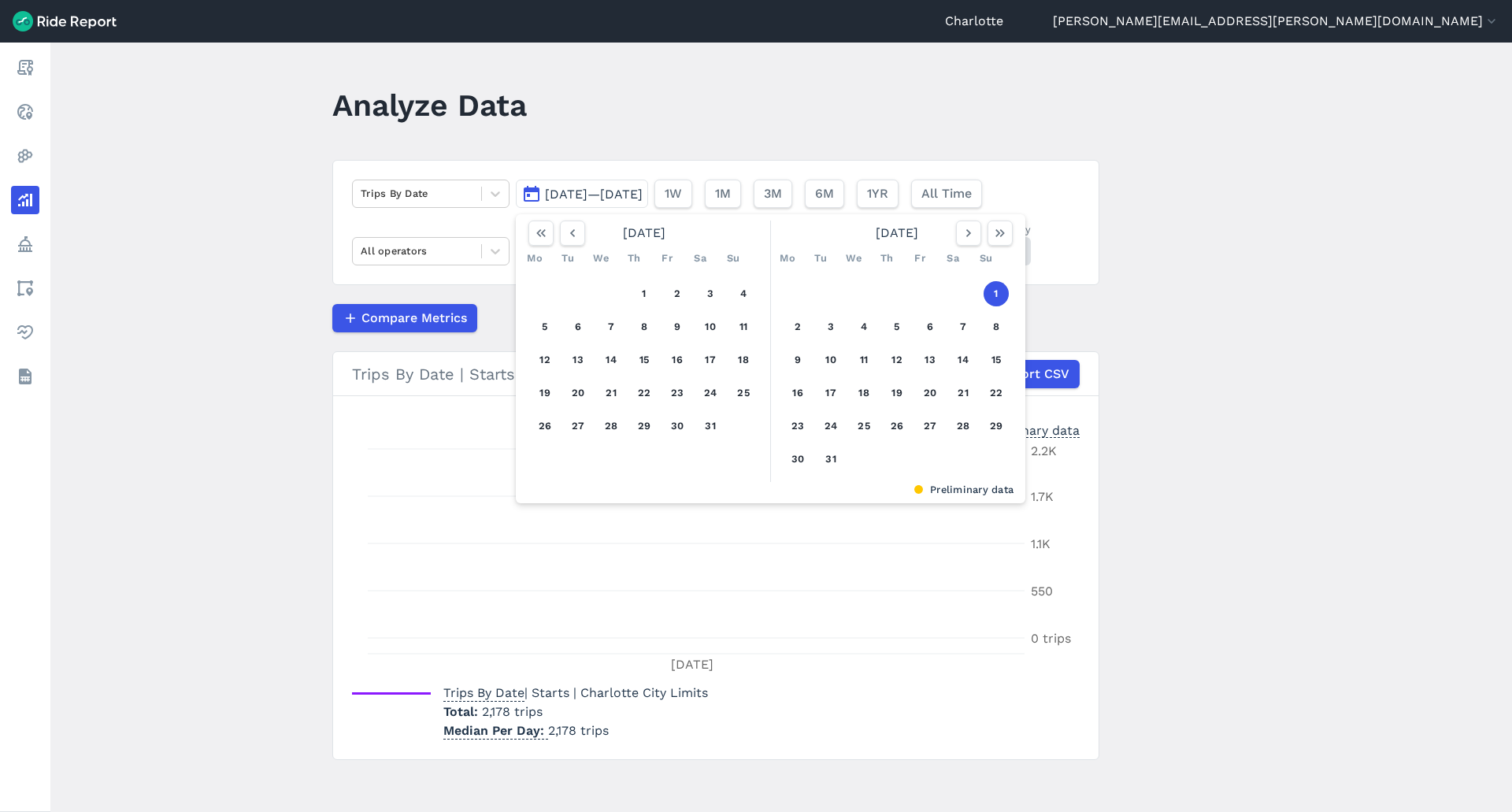
click at [981, 237] on div at bounding box center [984, 233] width 57 height 26
click at [967, 238] on icon "button" at bounding box center [968, 233] width 16 height 16
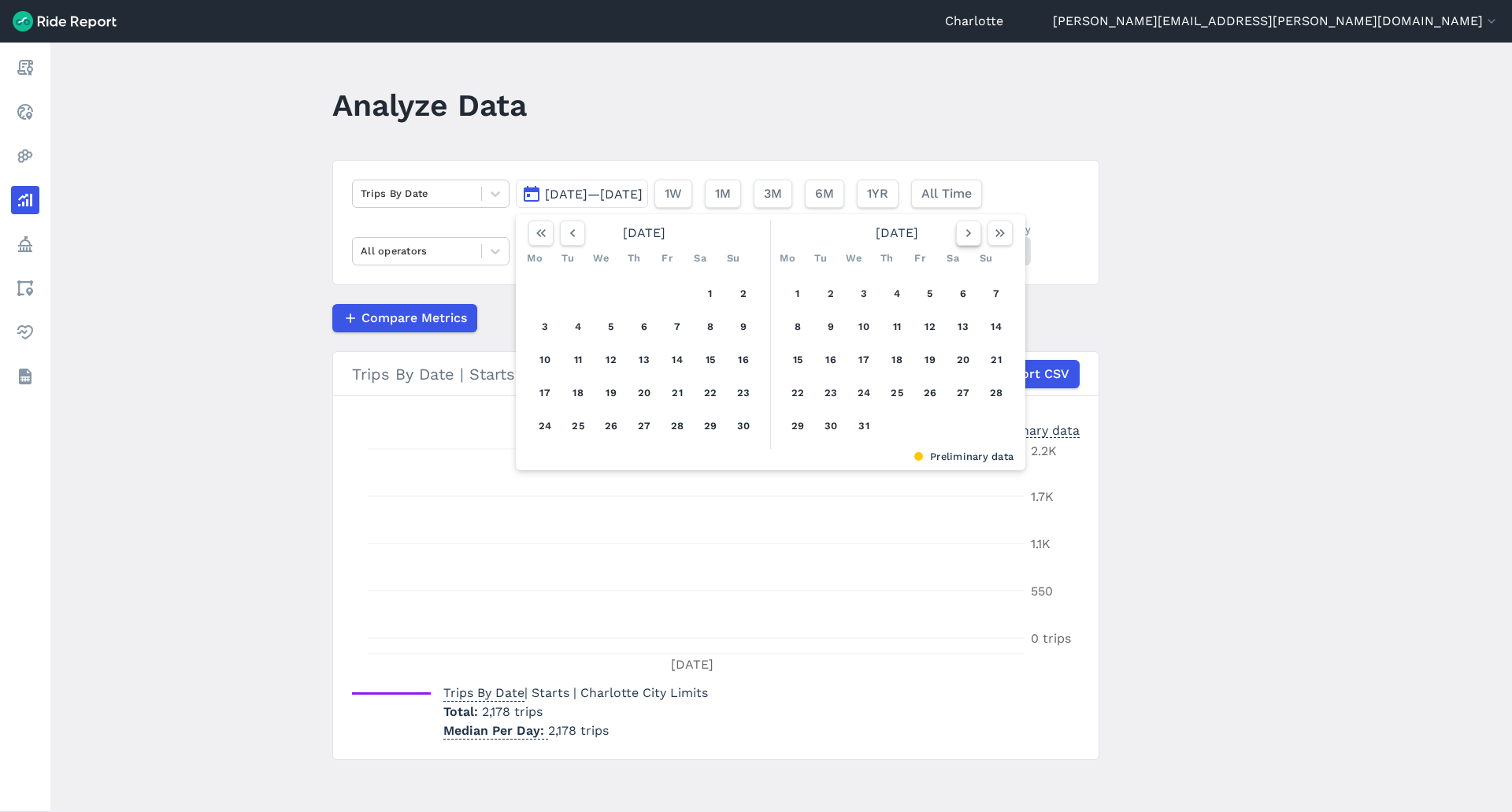
click at [967, 238] on icon "button" at bounding box center [968, 233] width 16 height 16
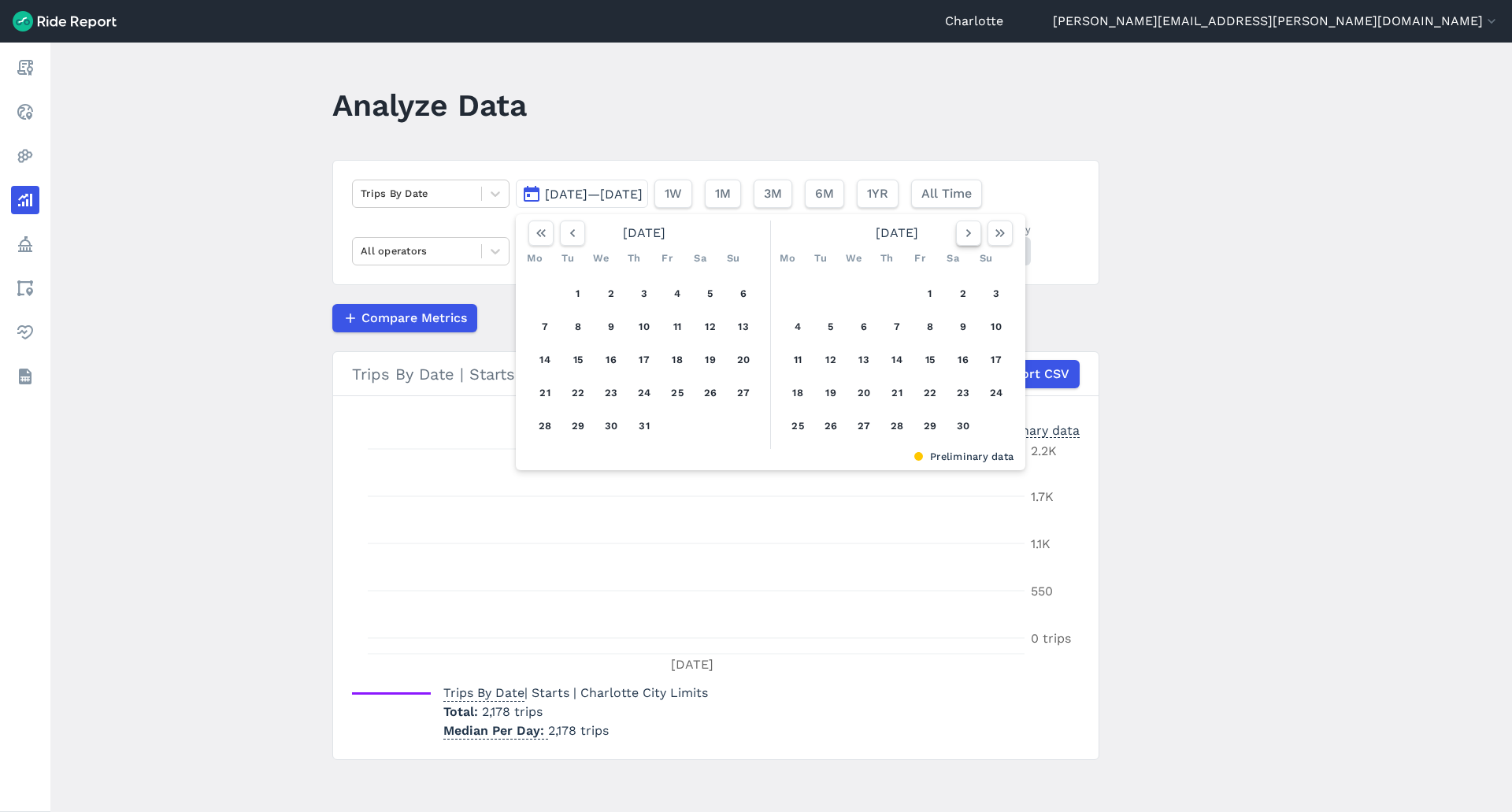
click at [967, 238] on icon "button" at bounding box center [968, 233] width 16 height 16
click at [743, 425] on button "31" at bounding box center [743, 426] width 26 height 26
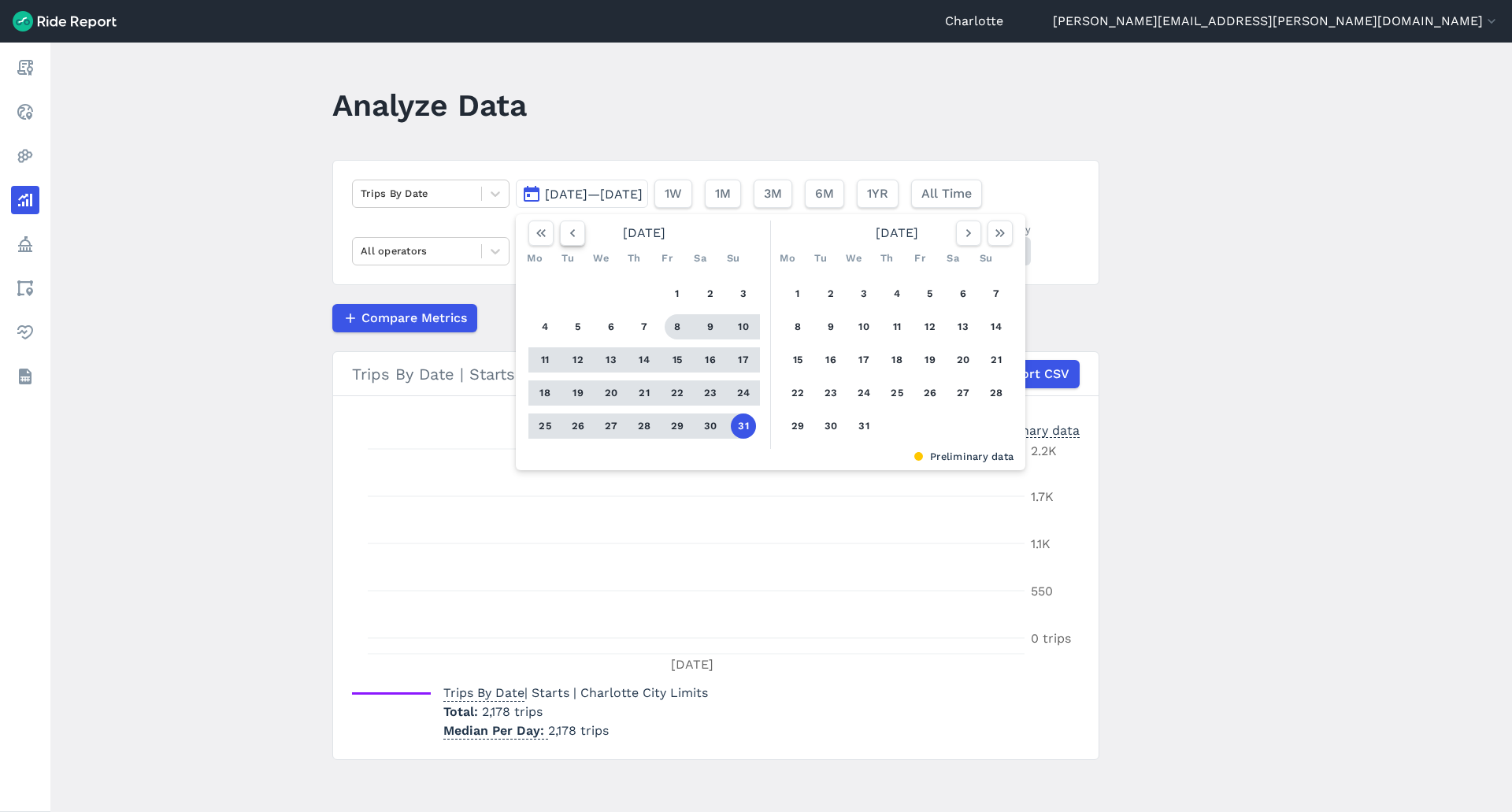
click at [574, 232] on icon "button" at bounding box center [572, 233] width 16 height 16
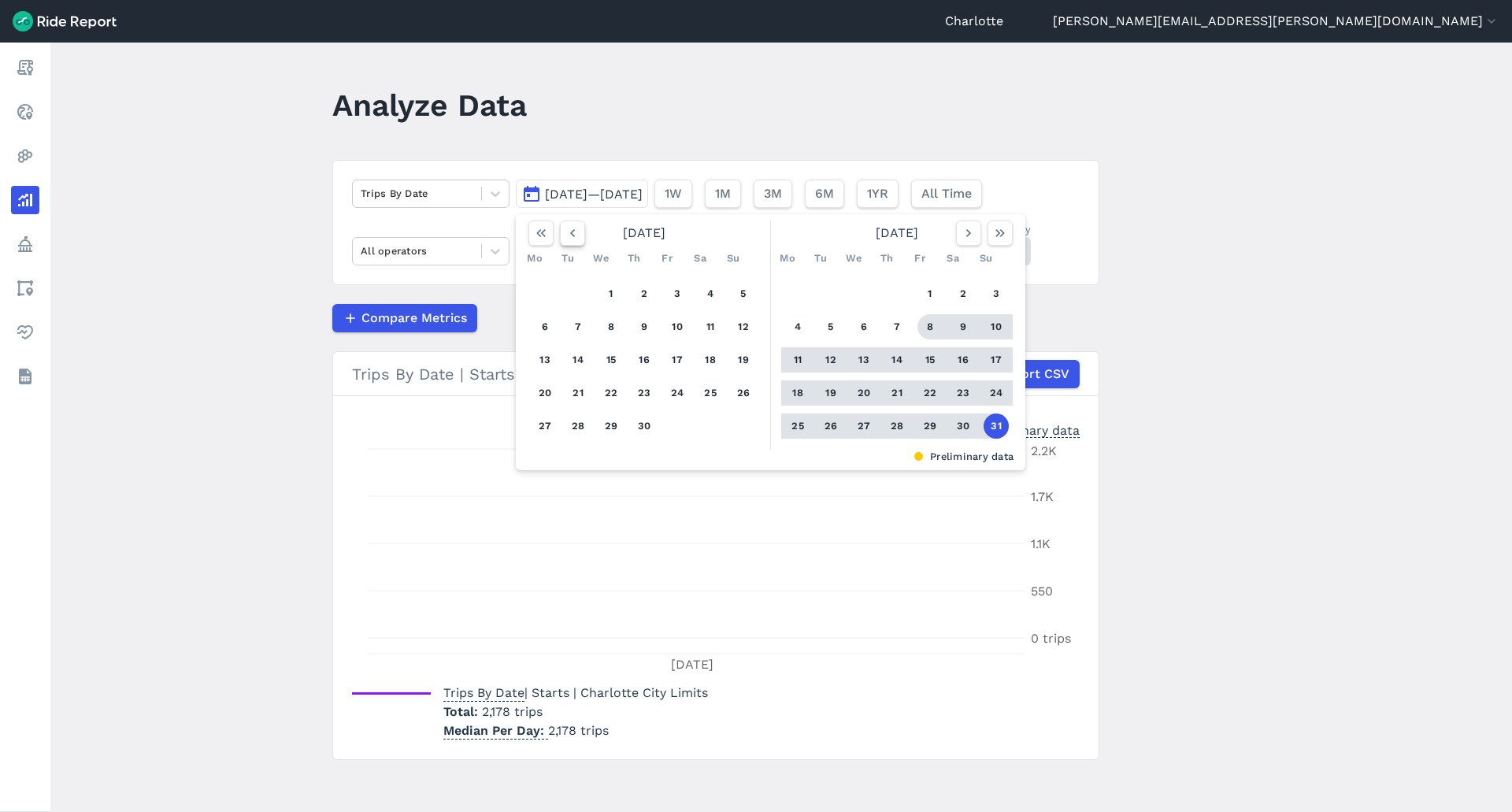
click at [574, 232] on icon "button" at bounding box center [572, 233] width 16 height 16
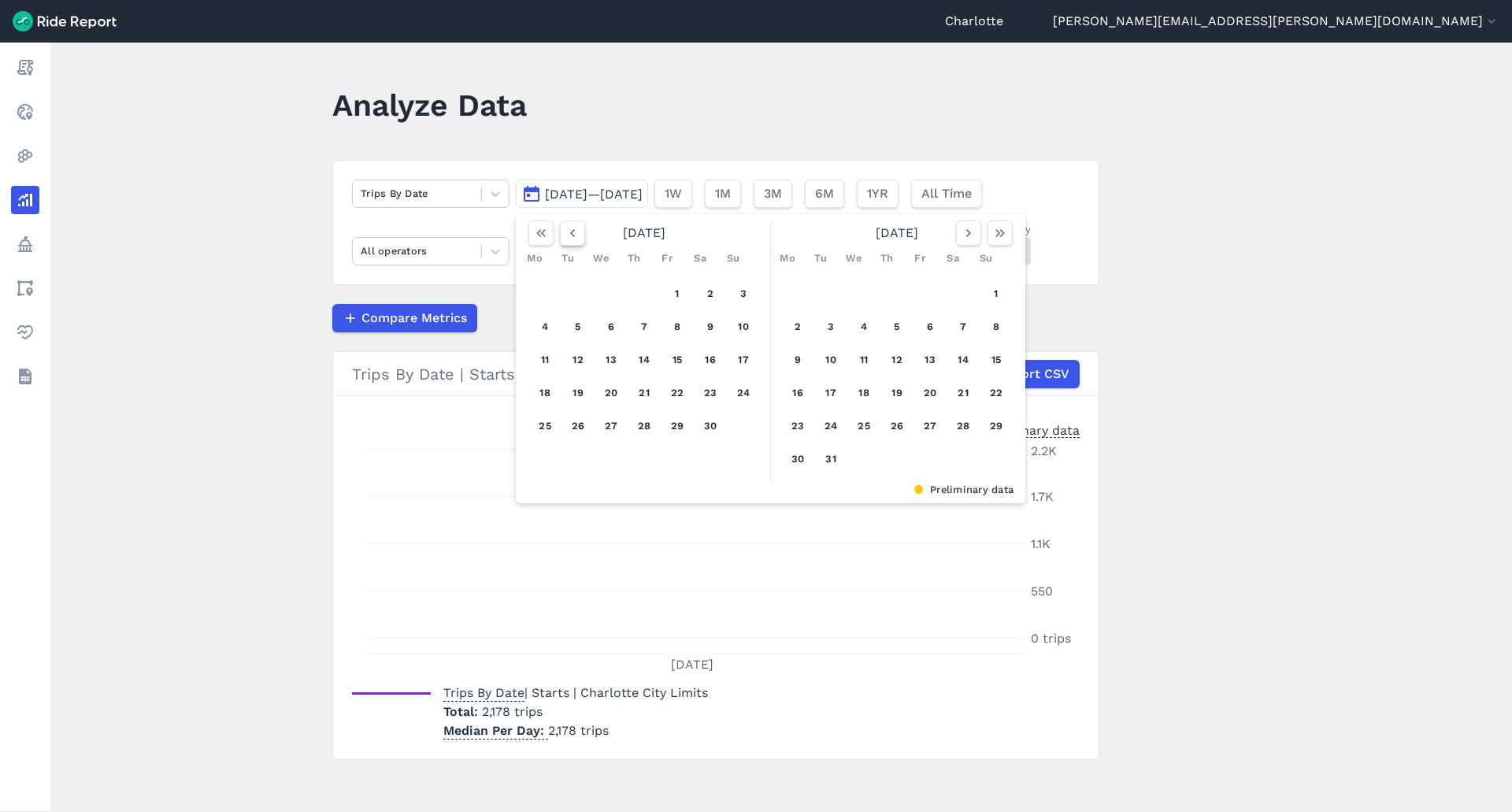
click at [574, 232] on icon "button" at bounding box center [572, 233] width 16 height 16
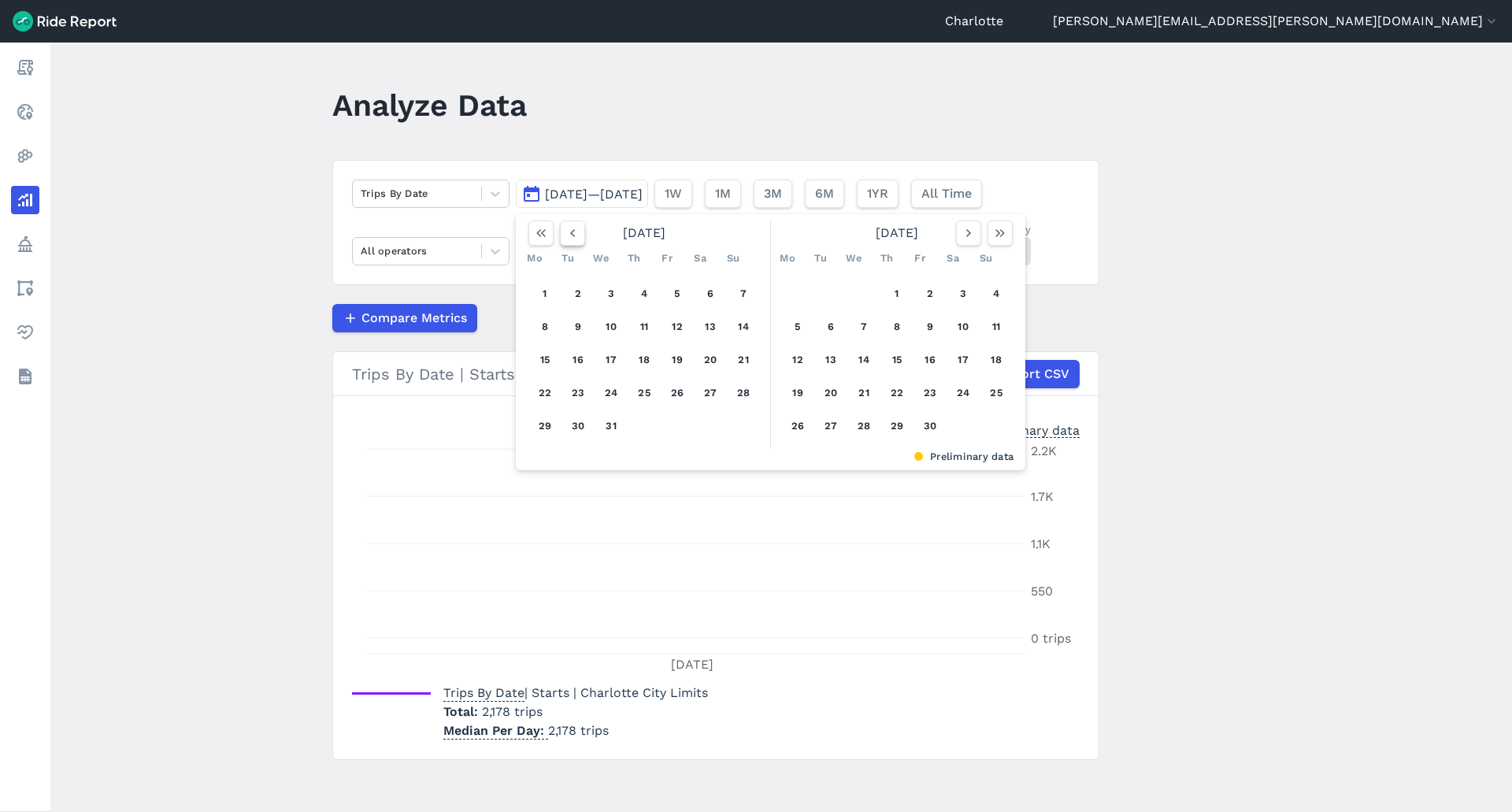
click at [574, 232] on icon "button" at bounding box center [572, 233] width 16 height 16
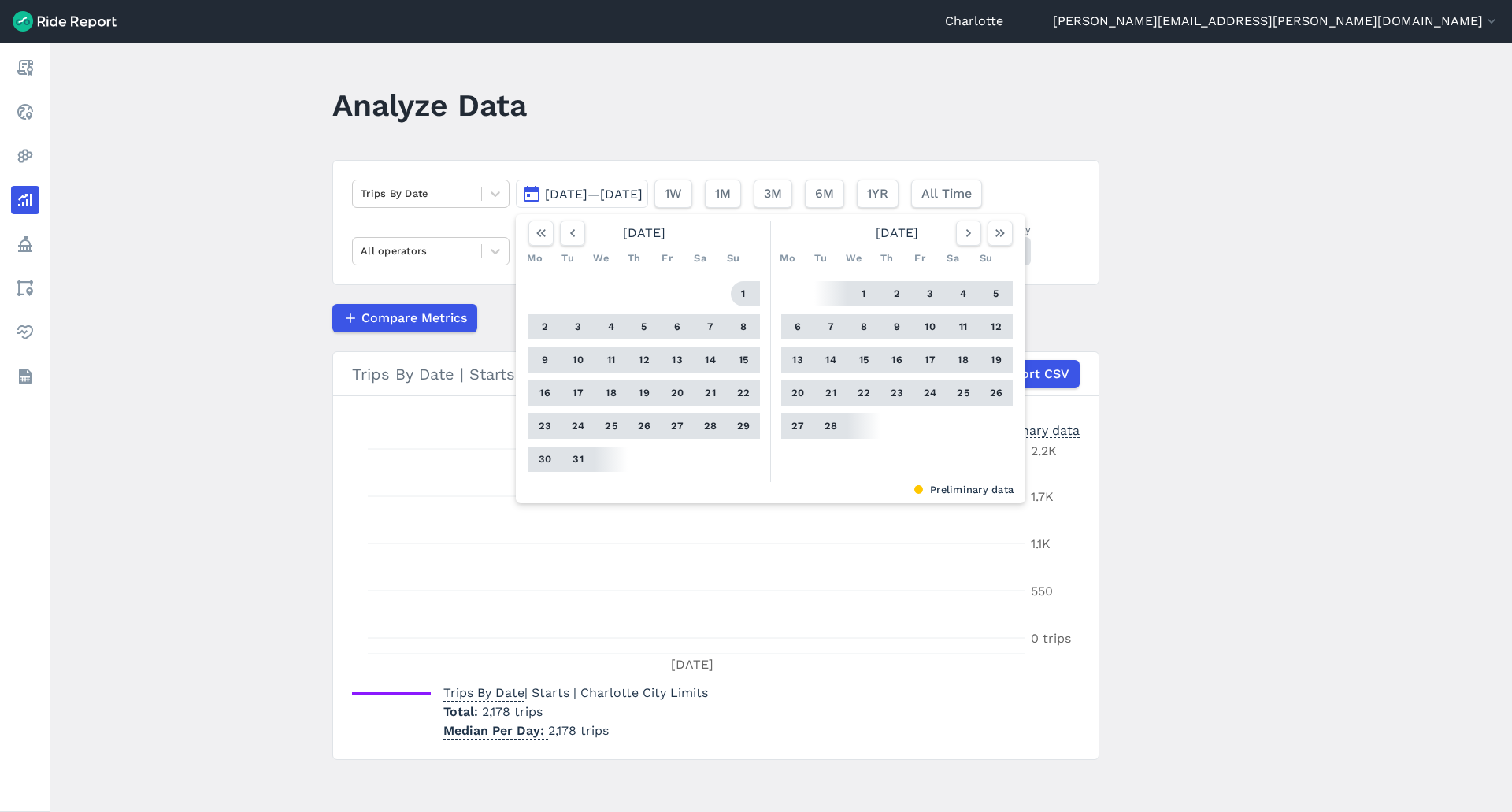
click at [738, 295] on button "1" at bounding box center [743, 294] width 26 height 26
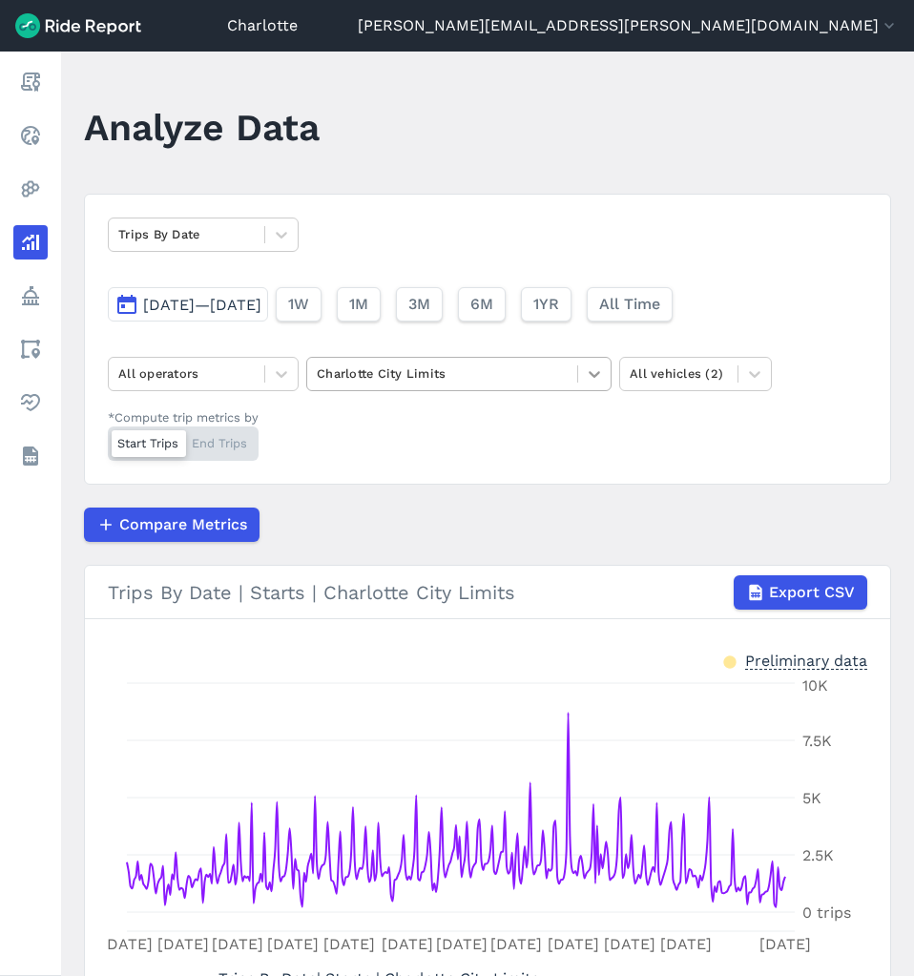
click at [602, 371] on icon at bounding box center [594, 373] width 19 height 19
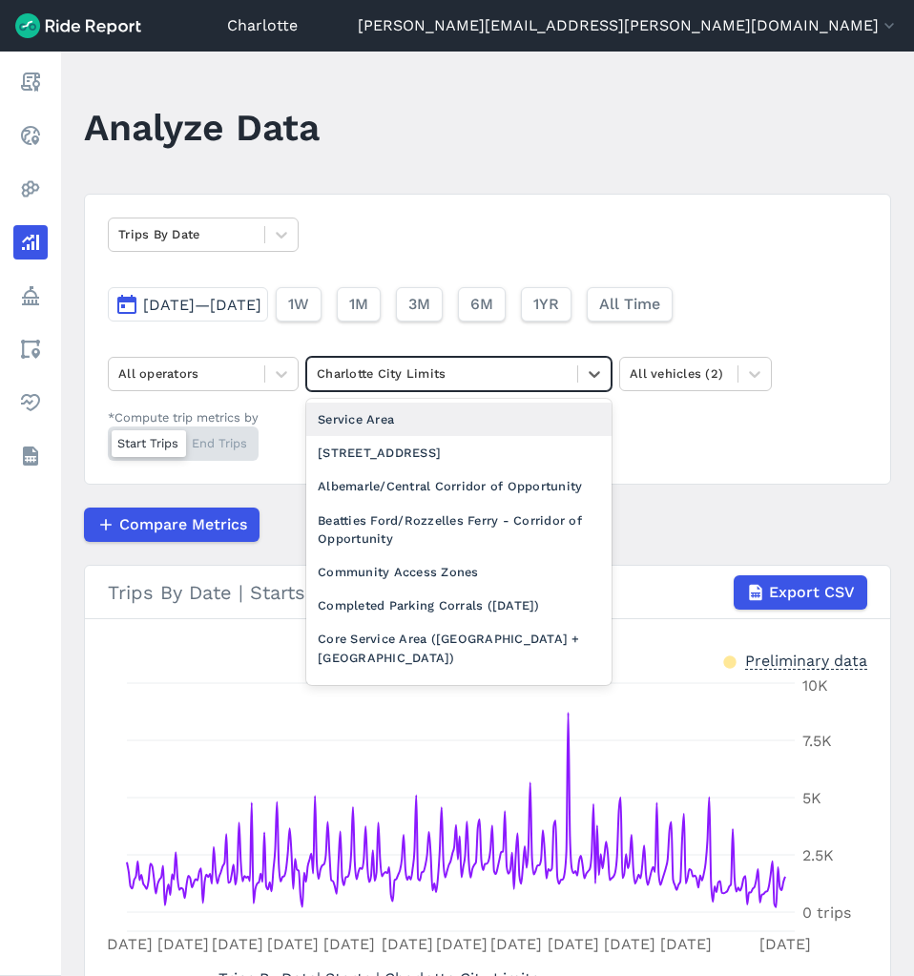
click at [507, 421] on div "Service Area" at bounding box center [458, 419] width 305 height 33
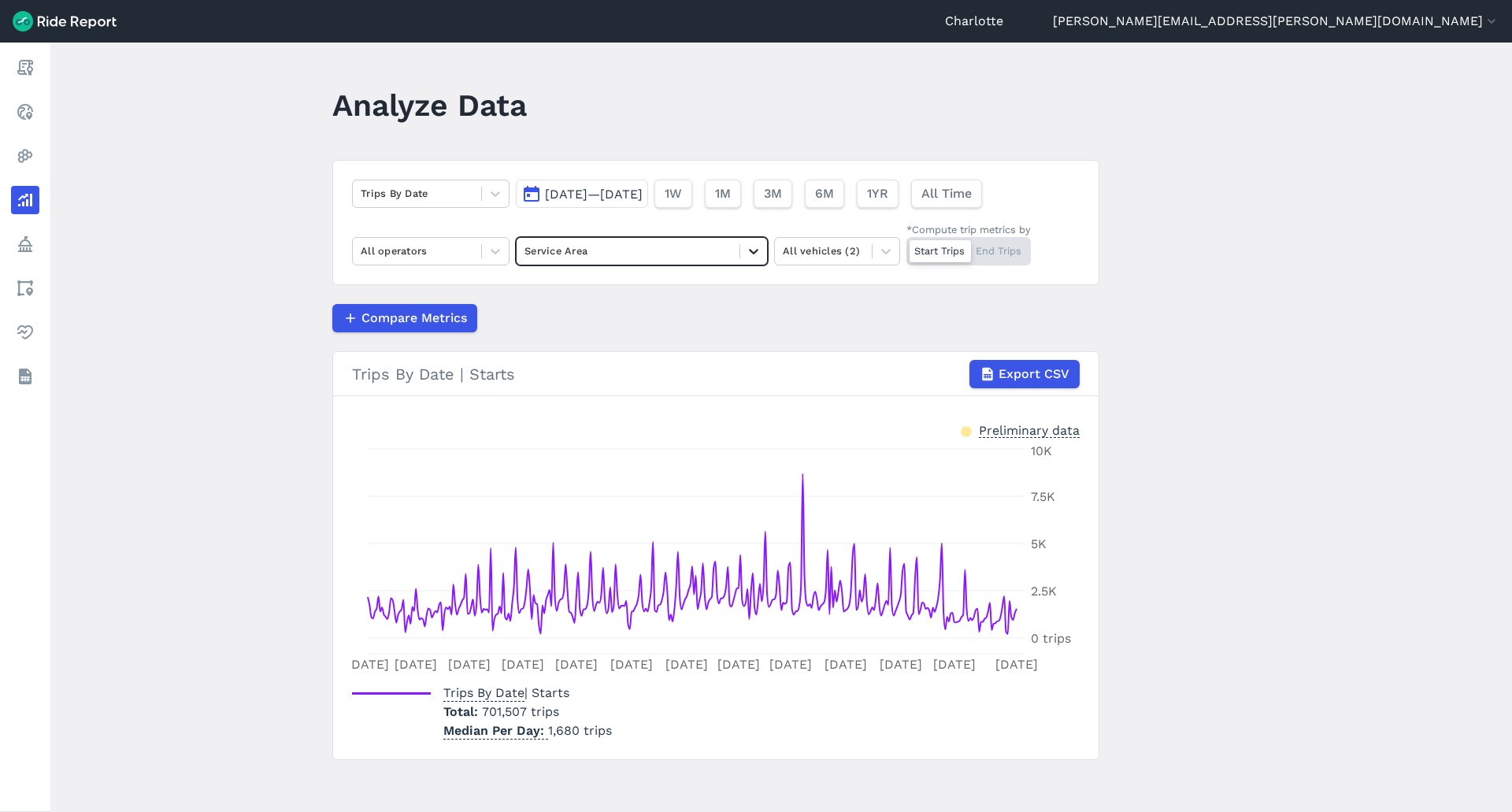
click at [752, 260] on div at bounding box center [754, 251] width 26 height 26
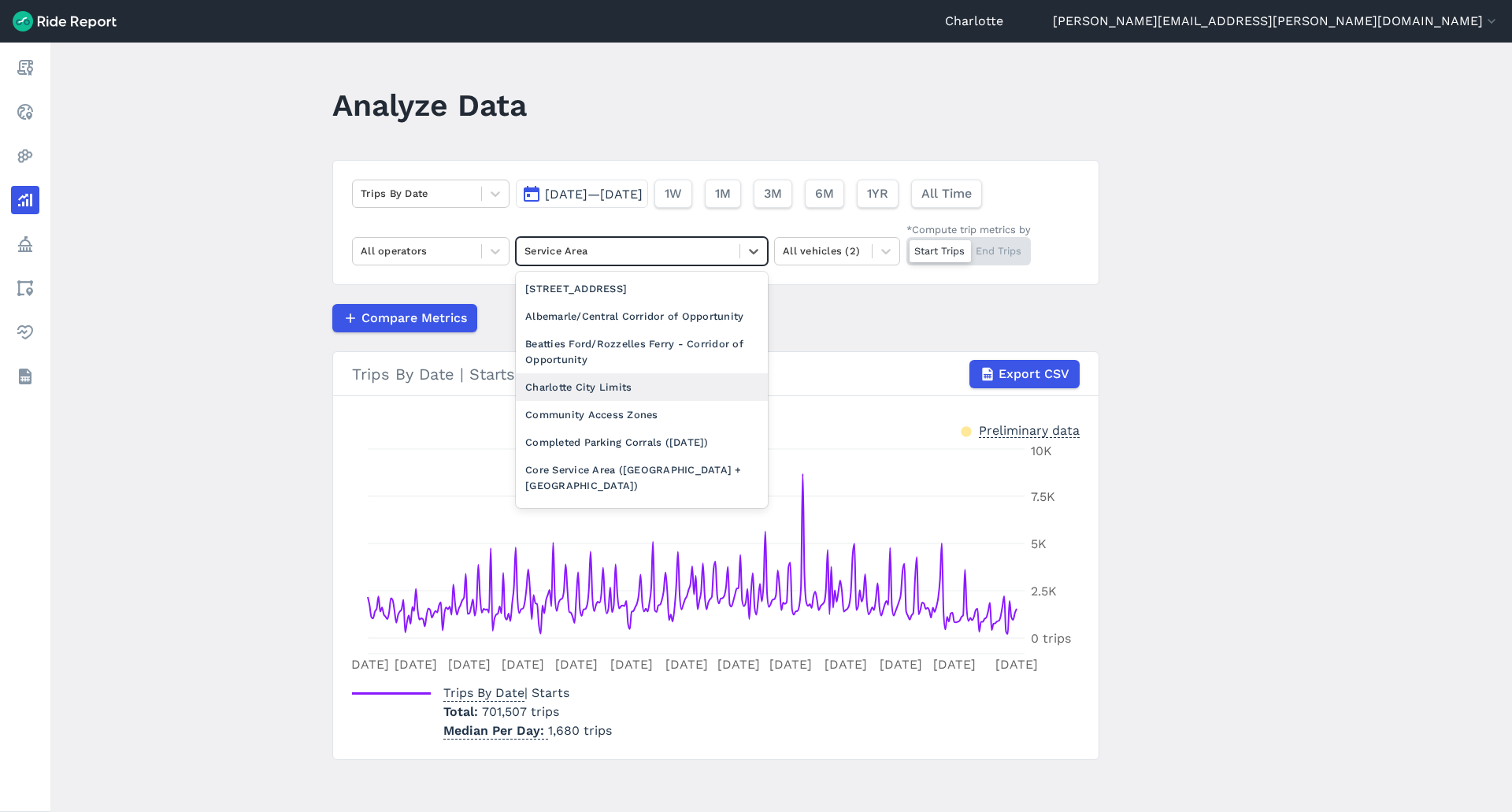
click at [663, 384] on div "Charlotte City Limits" at bounding box center [641, 386] width 252 height 27
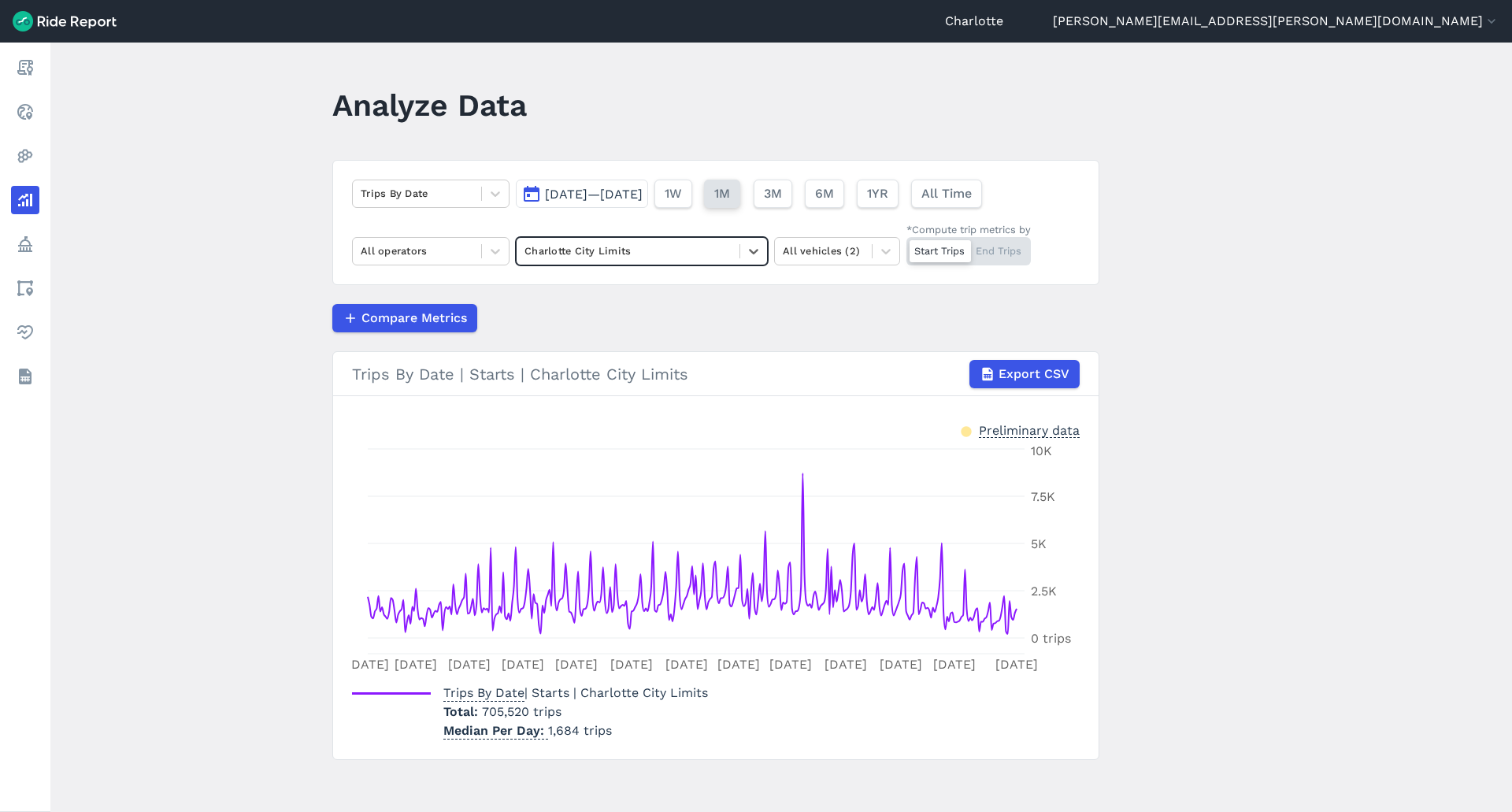
click at [730, 192] on span "1M" at bounding box center [721, 193] width 16 height 19
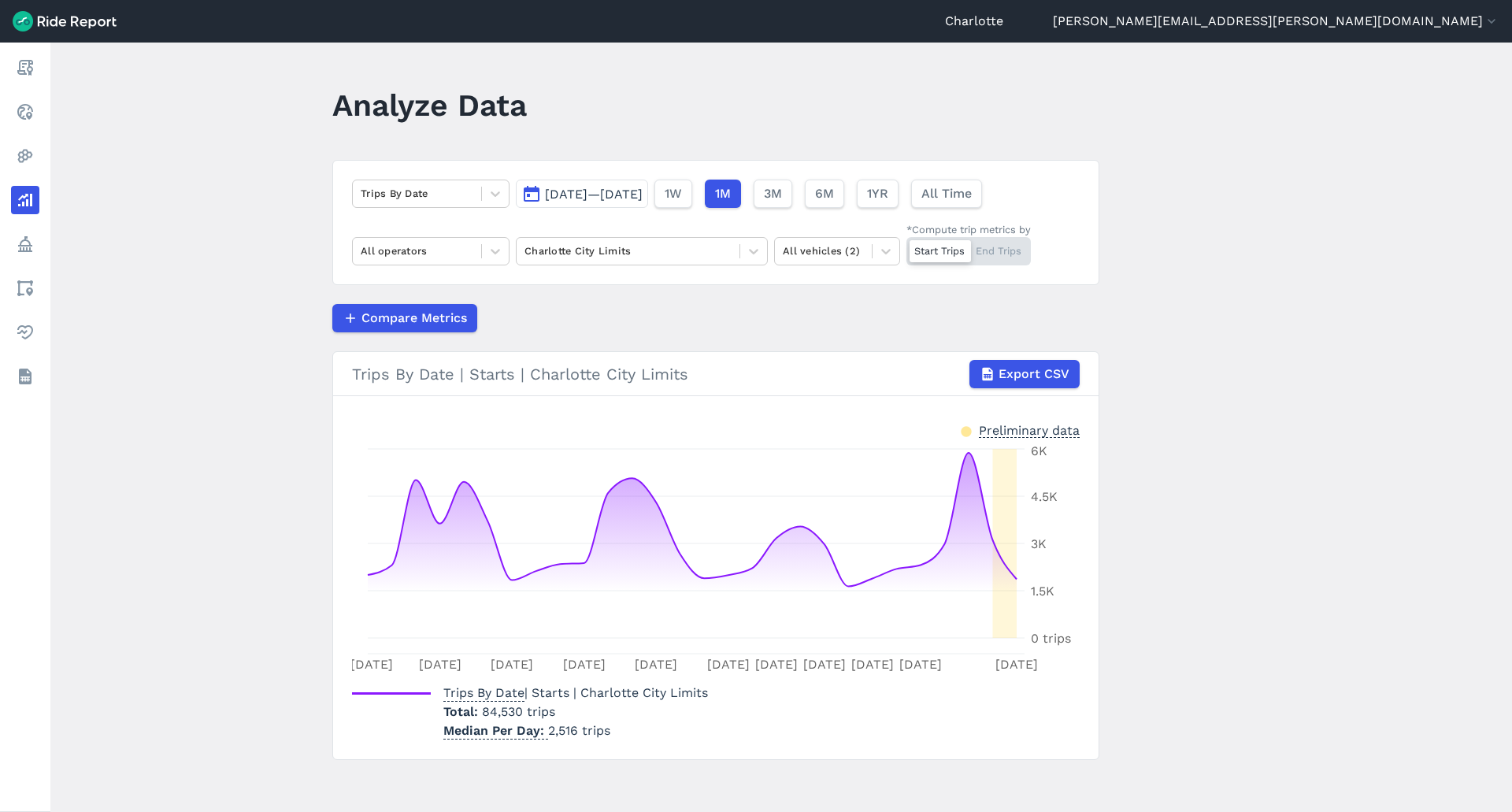
click at [639, 187] on span "[DATE]—[DATE]" at bounding box center [593, 194] width 97 height 15
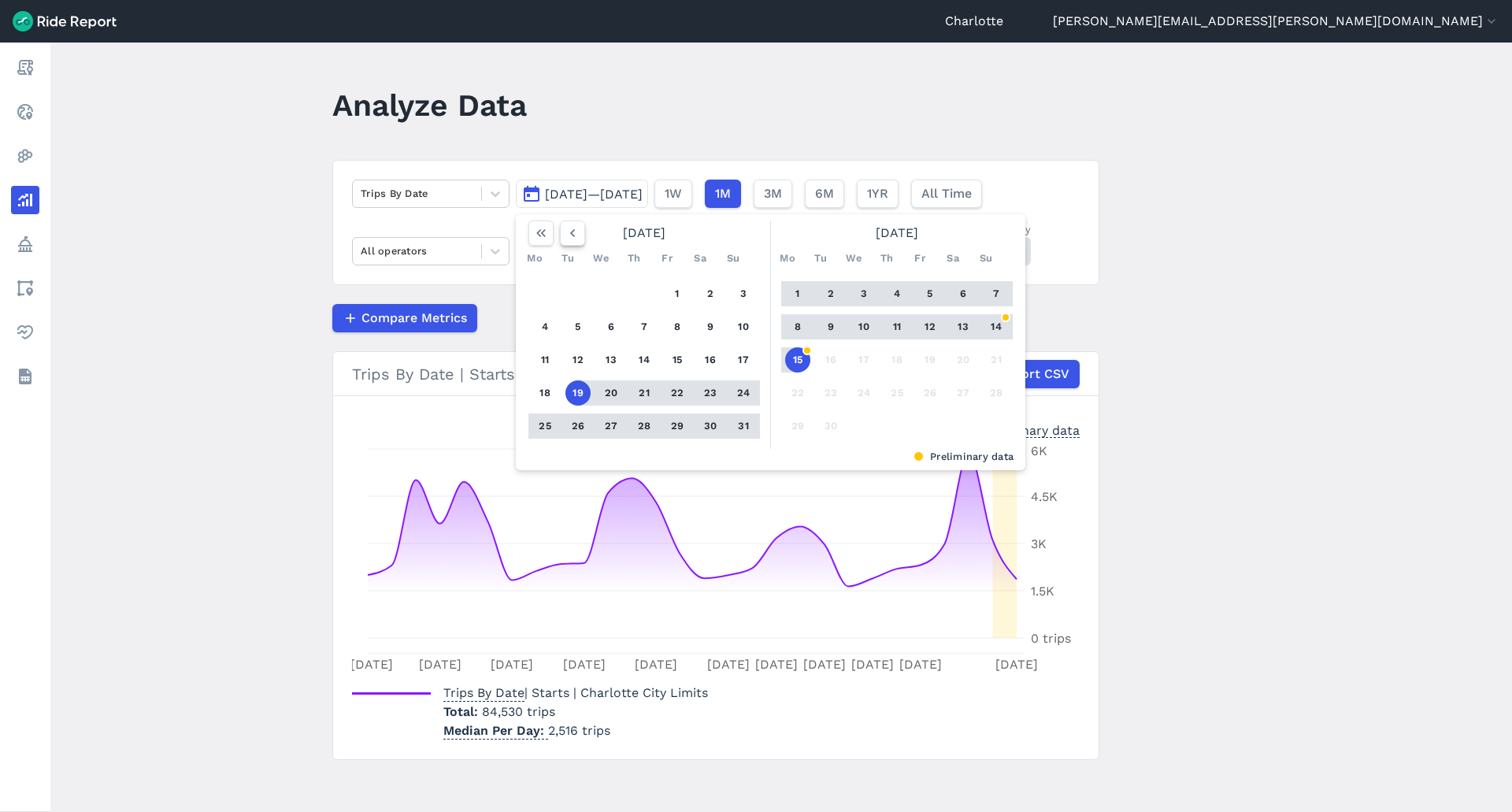
click at [567, 229] on icon "button" at bounding box center [572, 233] width 16 height 16
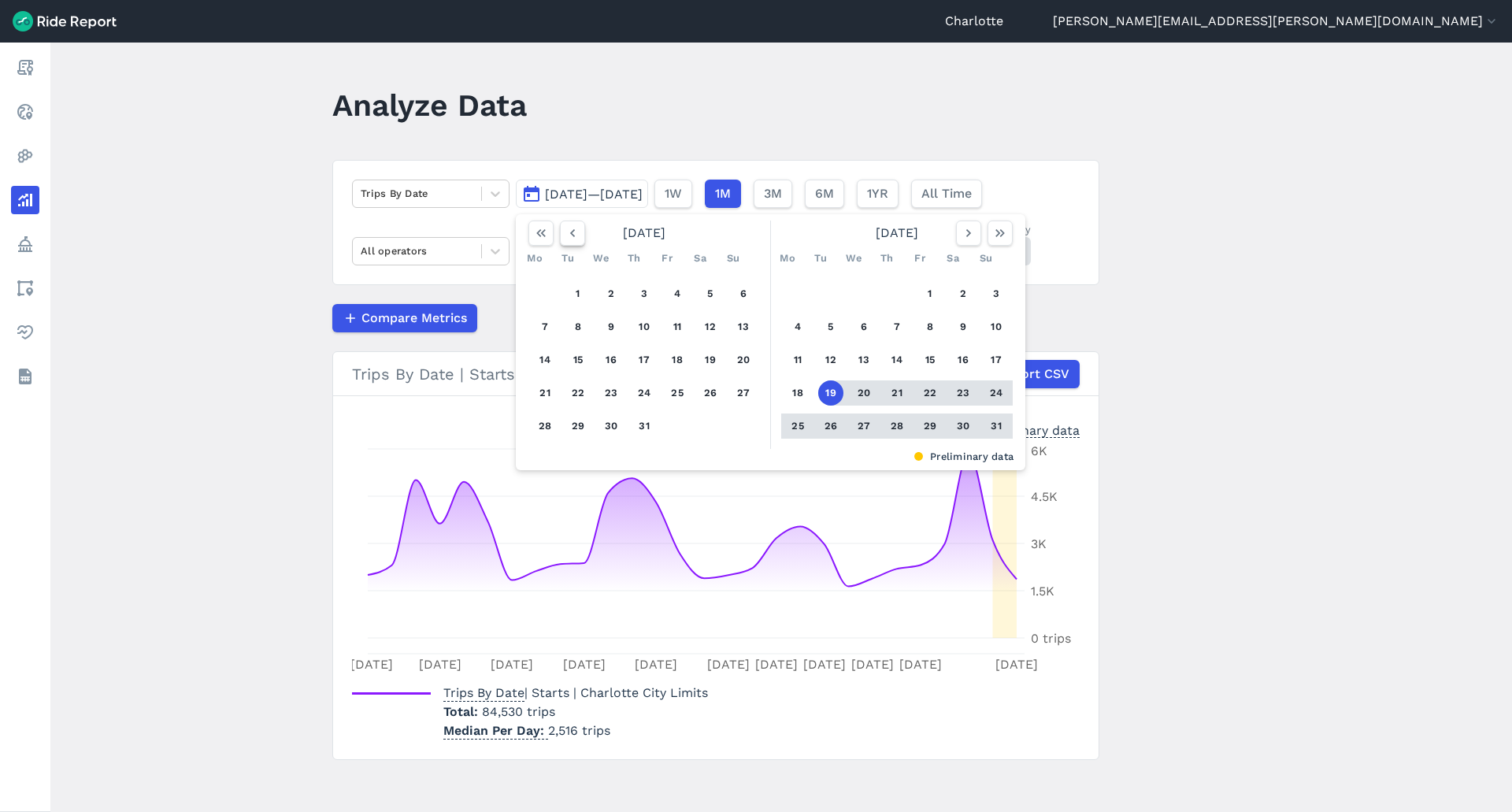
click at [567, 229] on icon "button" at bounding box center [572, 233] width 16 height 16
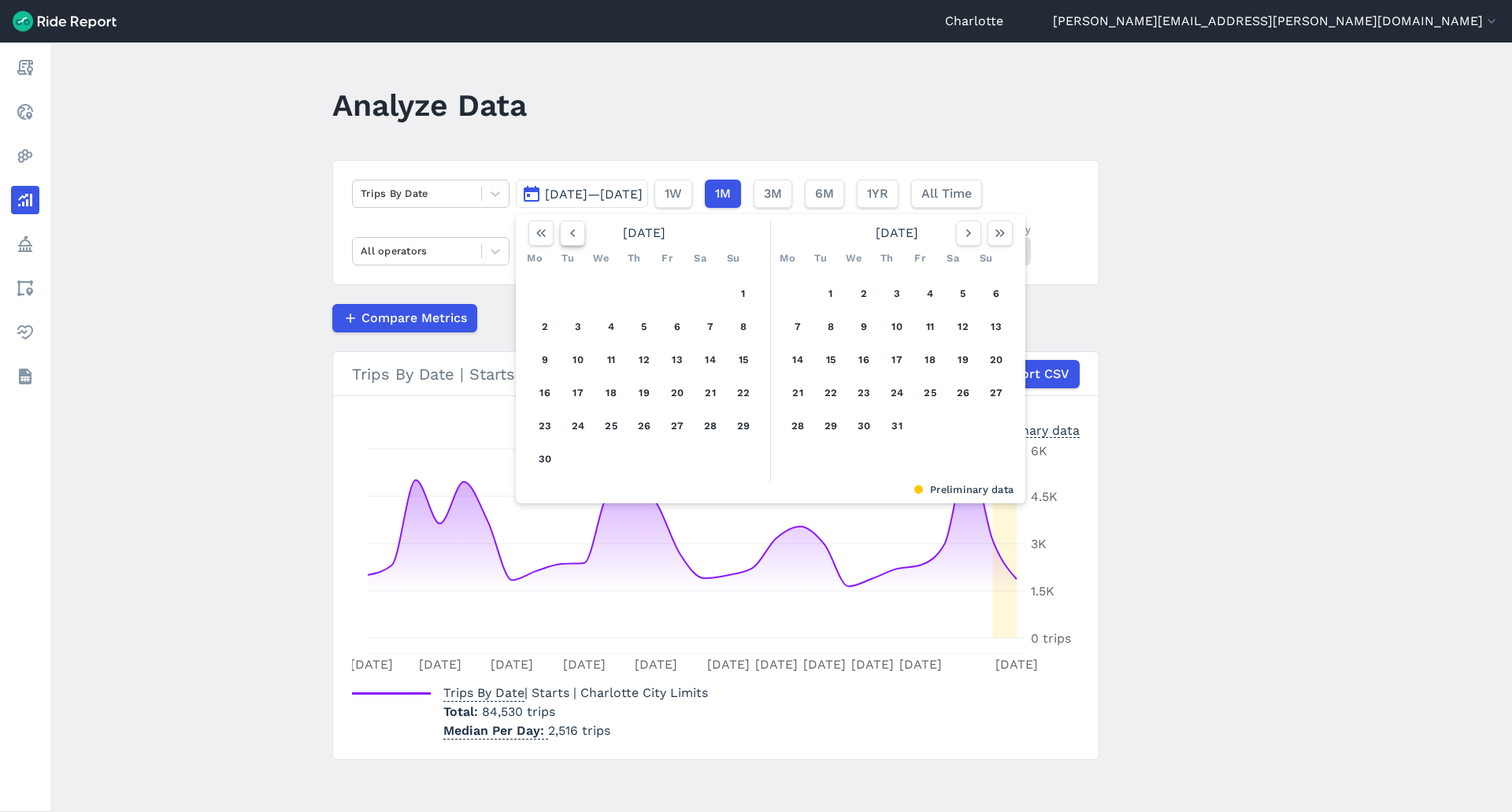
click at [567, 229] on icon "button" at bounding box center [572, 233] width 16 height 16
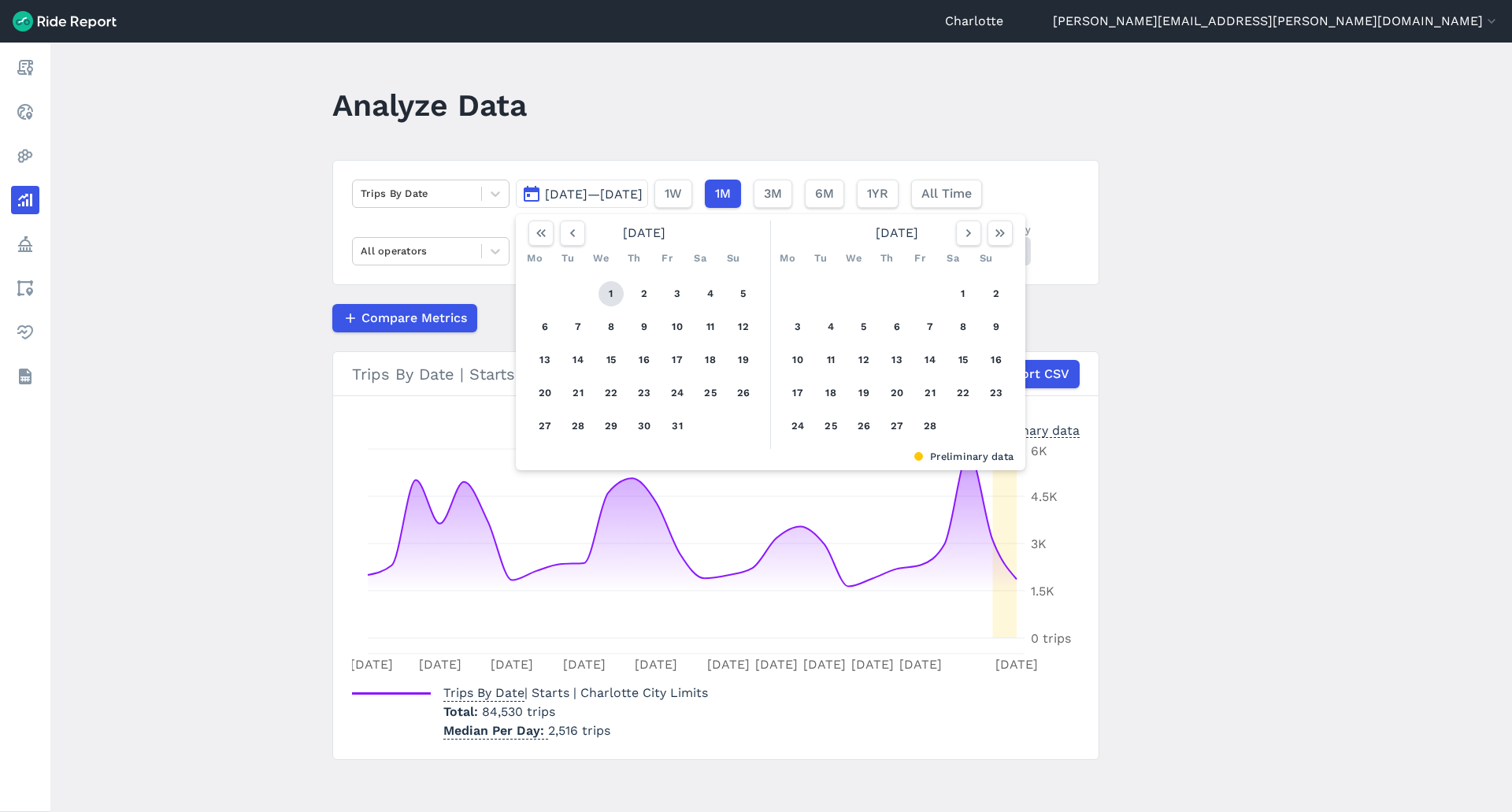
click at [609, 290] on button "1" at bounding box center [611, 294] width 26 height 26
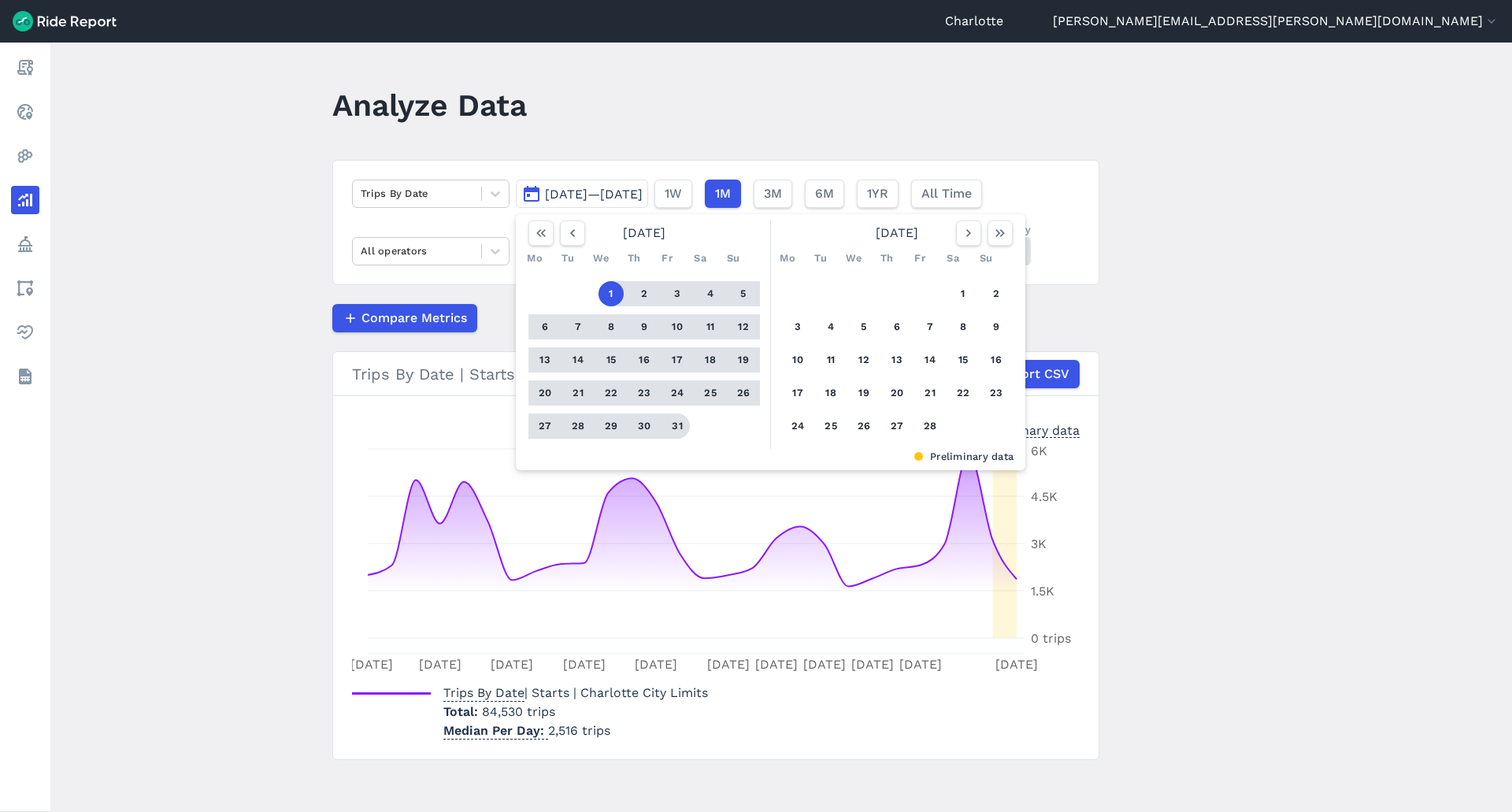
click at [673, 423] on button "31" at bounding box center [677, 426] width 26 height 26
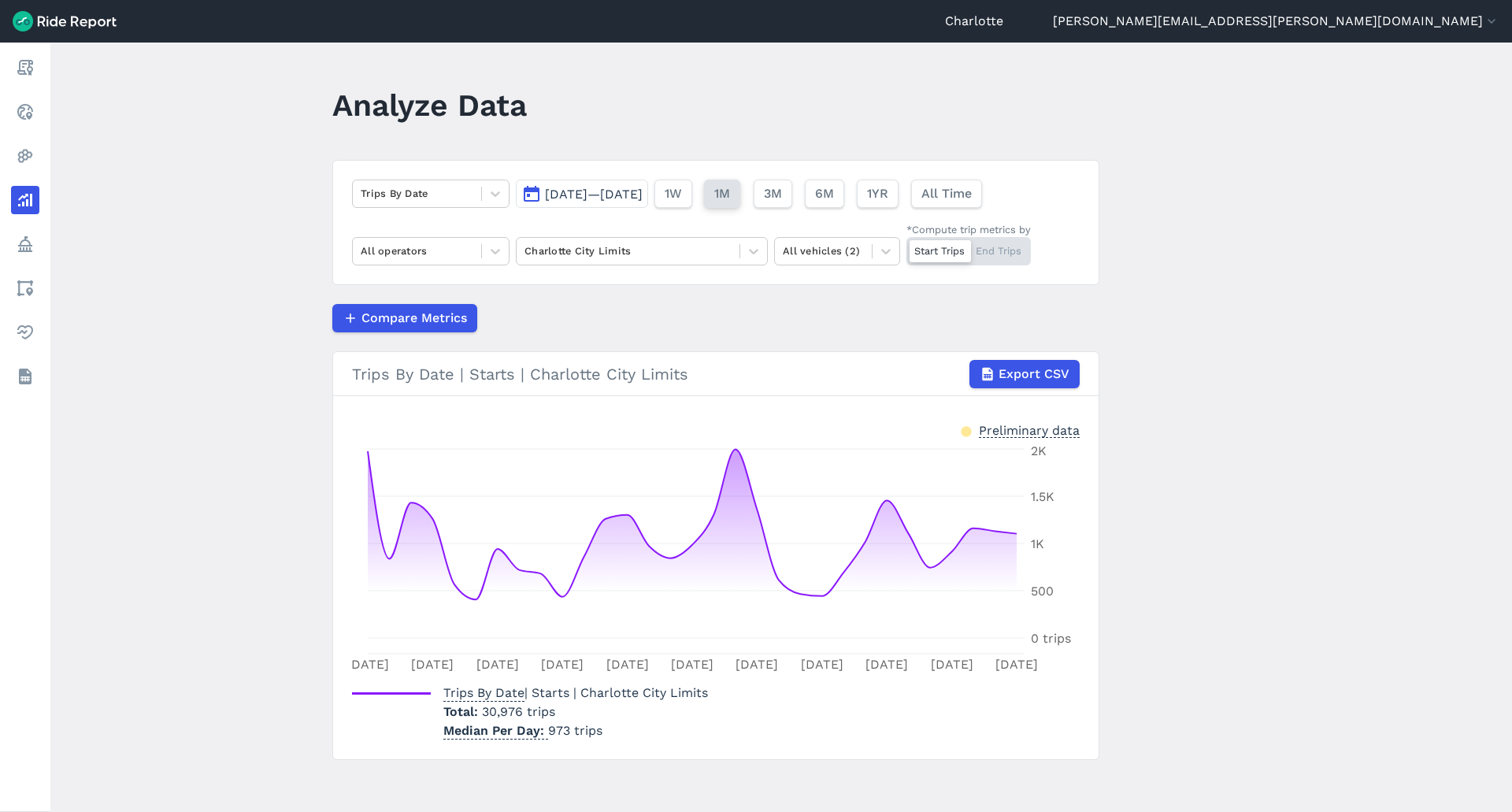
click at [730, 197] on span "1M" at bounding box center [721, 193] width 16 height 19
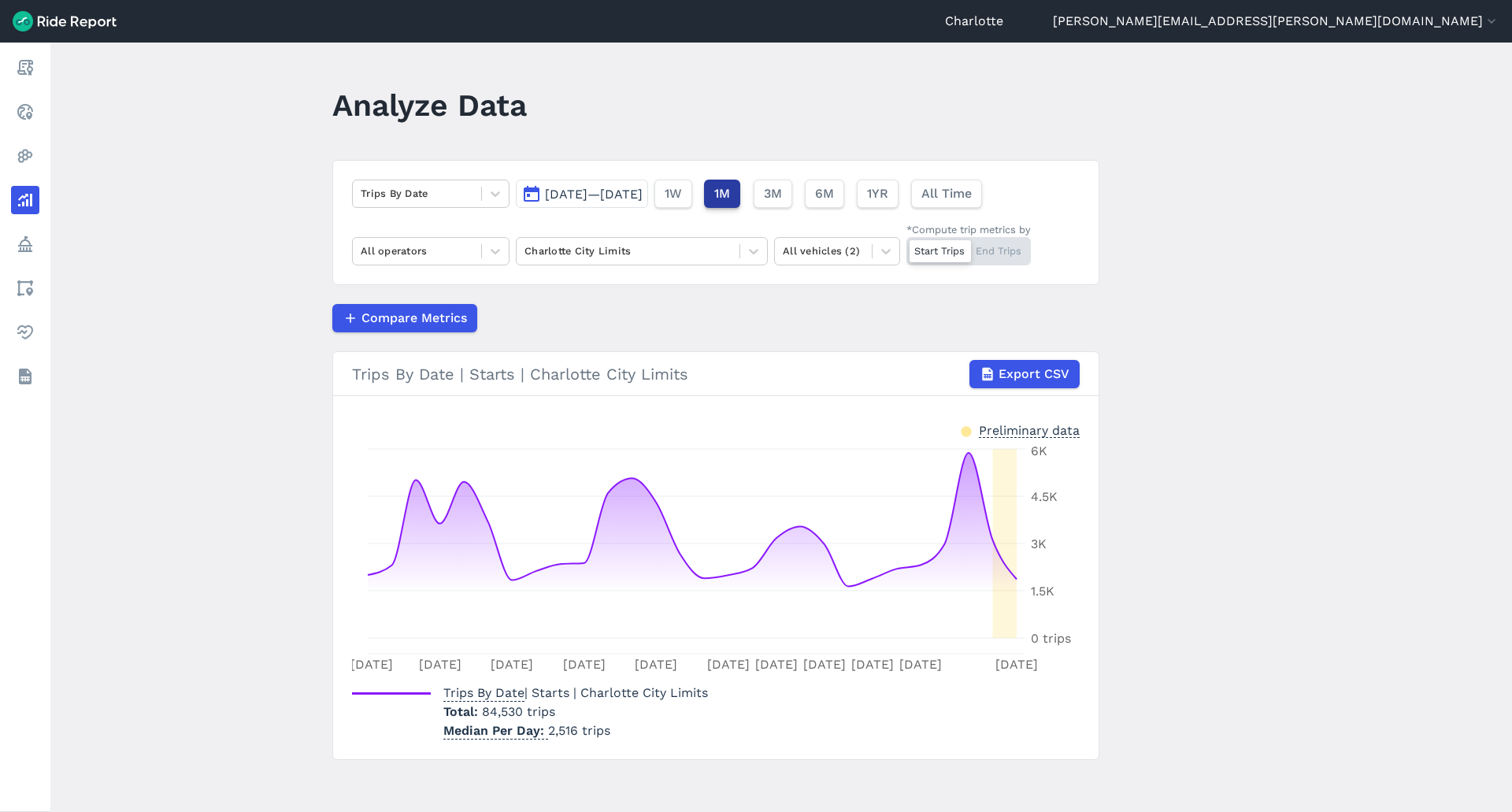
click at [740, 197] on button "1M" at bounding box center [722, 194] width 36 height 28
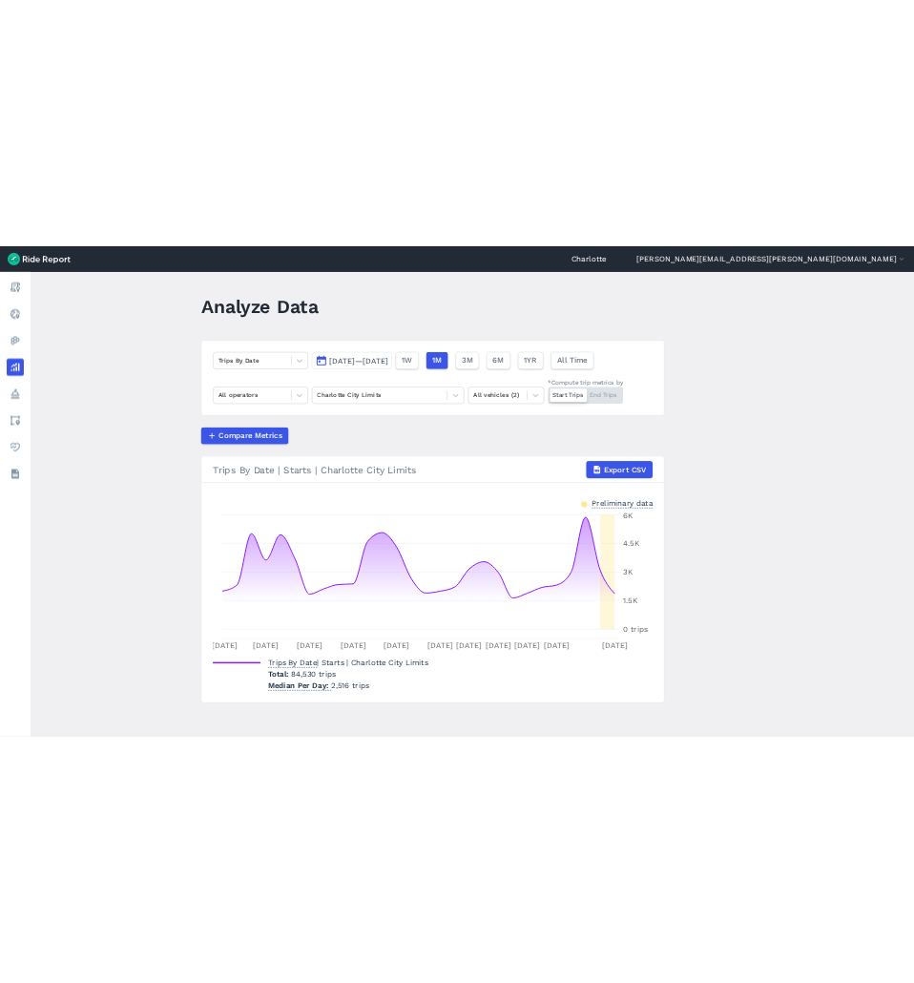
scroll to position [6, 0]
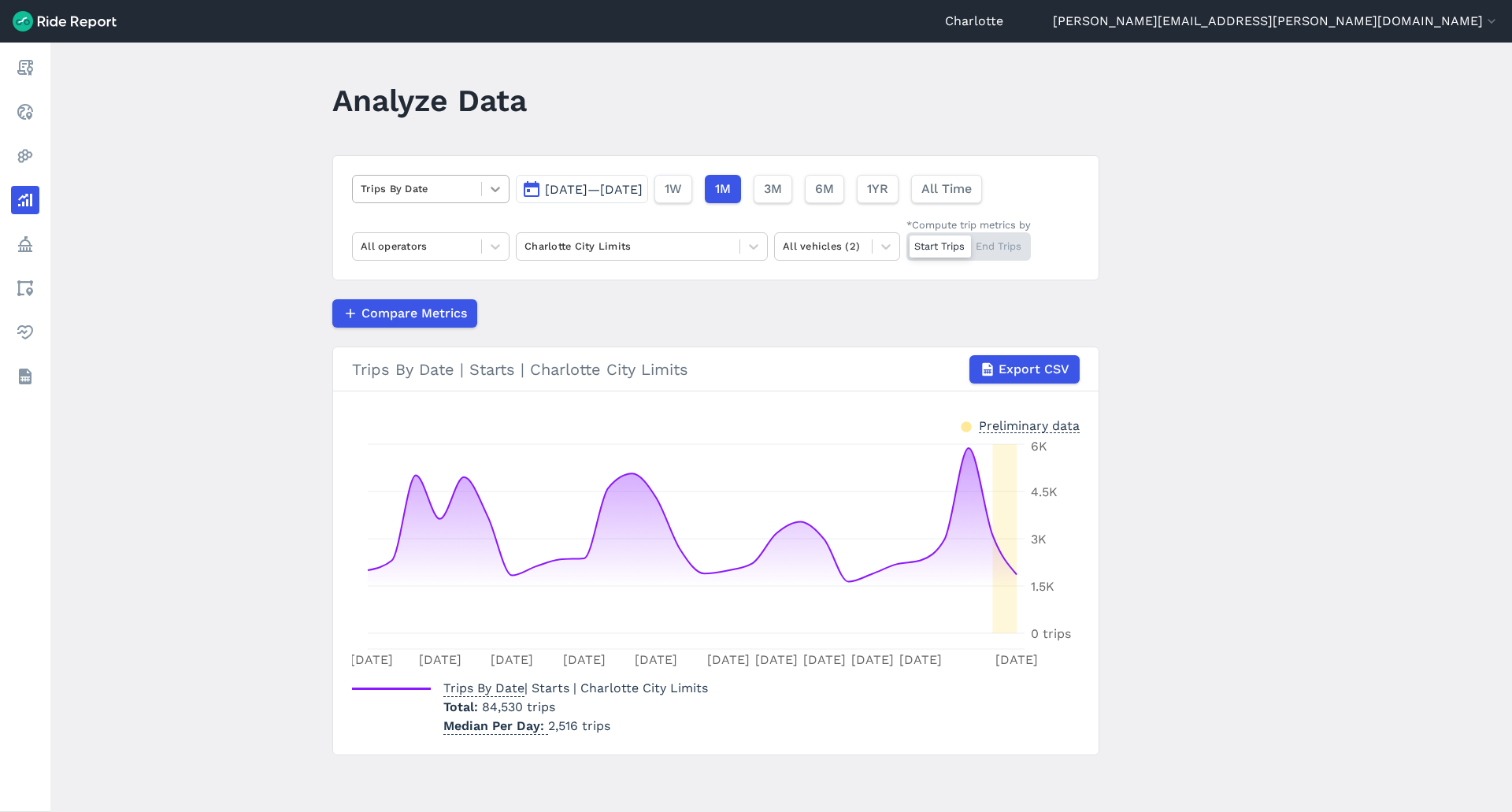
click at [493, 184] on icon at bounding box center [495, 188] width 16 height 16
click at [253, 175] on main "Analyze Data Trips By Date [DATE]—[DATE] 1W 1M 3M 6M 1YR All Time All operators…" at bounding box center [781, 427] width 1462 height 769
click at [255, 279] on main "Analyze Data Trips By Date [DATE]—[DATE] 1W 1M 3M 6M 1YR All Time All operators…" at bounding box center [781, 427] width 1462 height 769
click at [753, 249] on icon at bounding box center [754, 246] width 16 height 16
click at [643, 192] on span "[DATE]—[DATE]" at bounding box center [593, 189] width 97 height 15
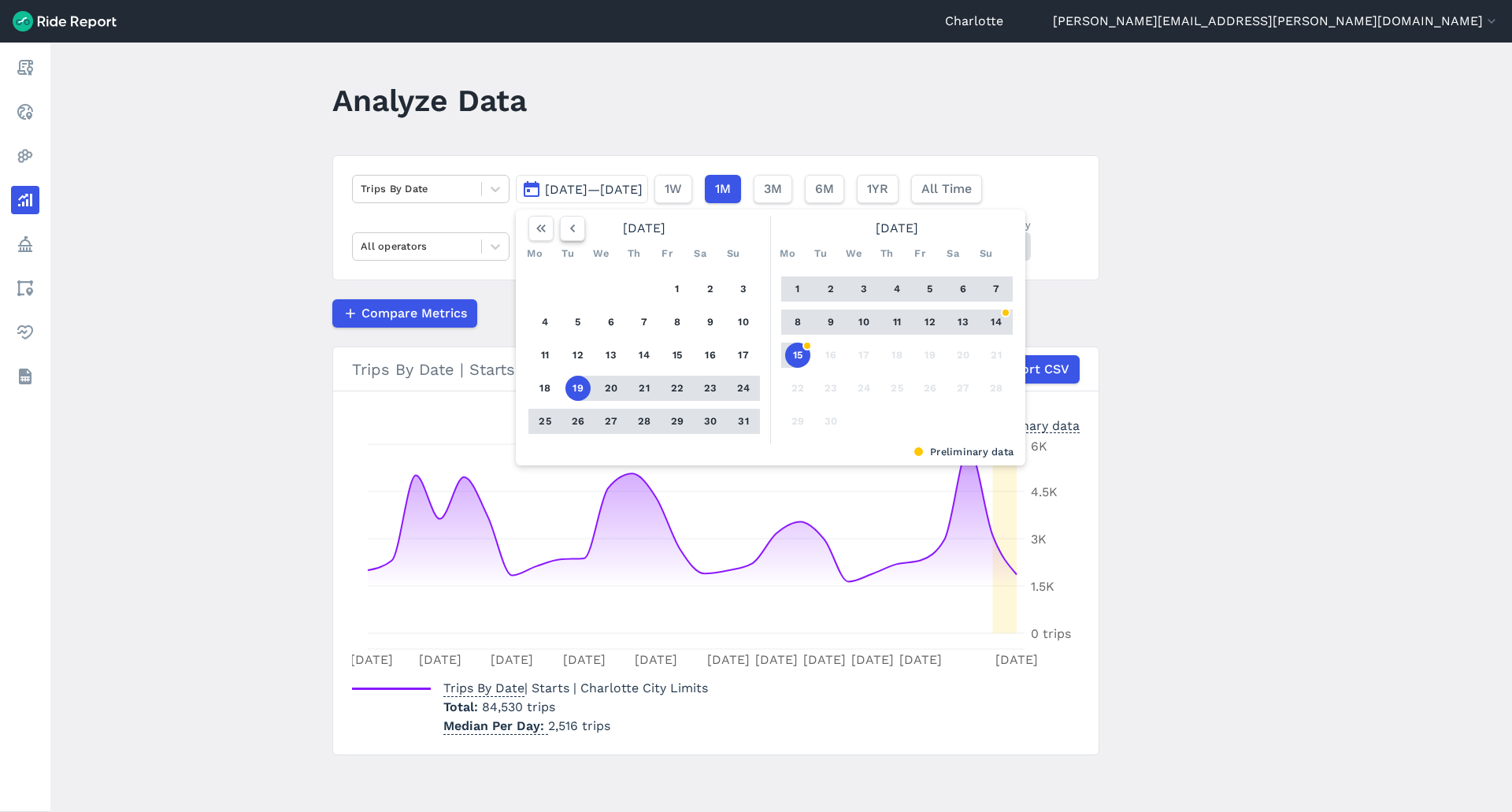
click at [565, 232] on icon "button" at bounding box center [572, 228] width 16 height 16
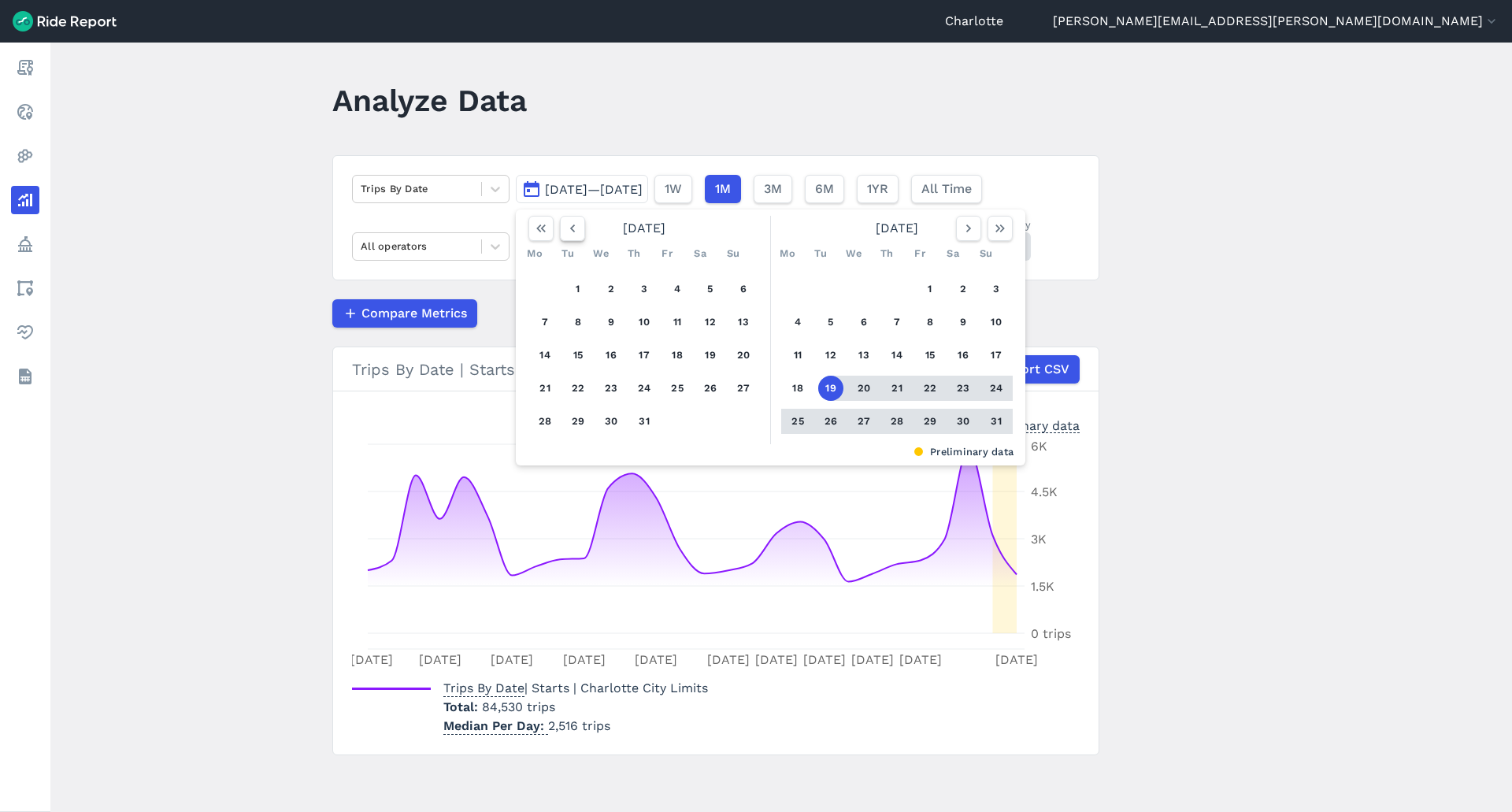
click at [565, 232] on icon "button" at bounding box center [572, 228] width 16 height 16
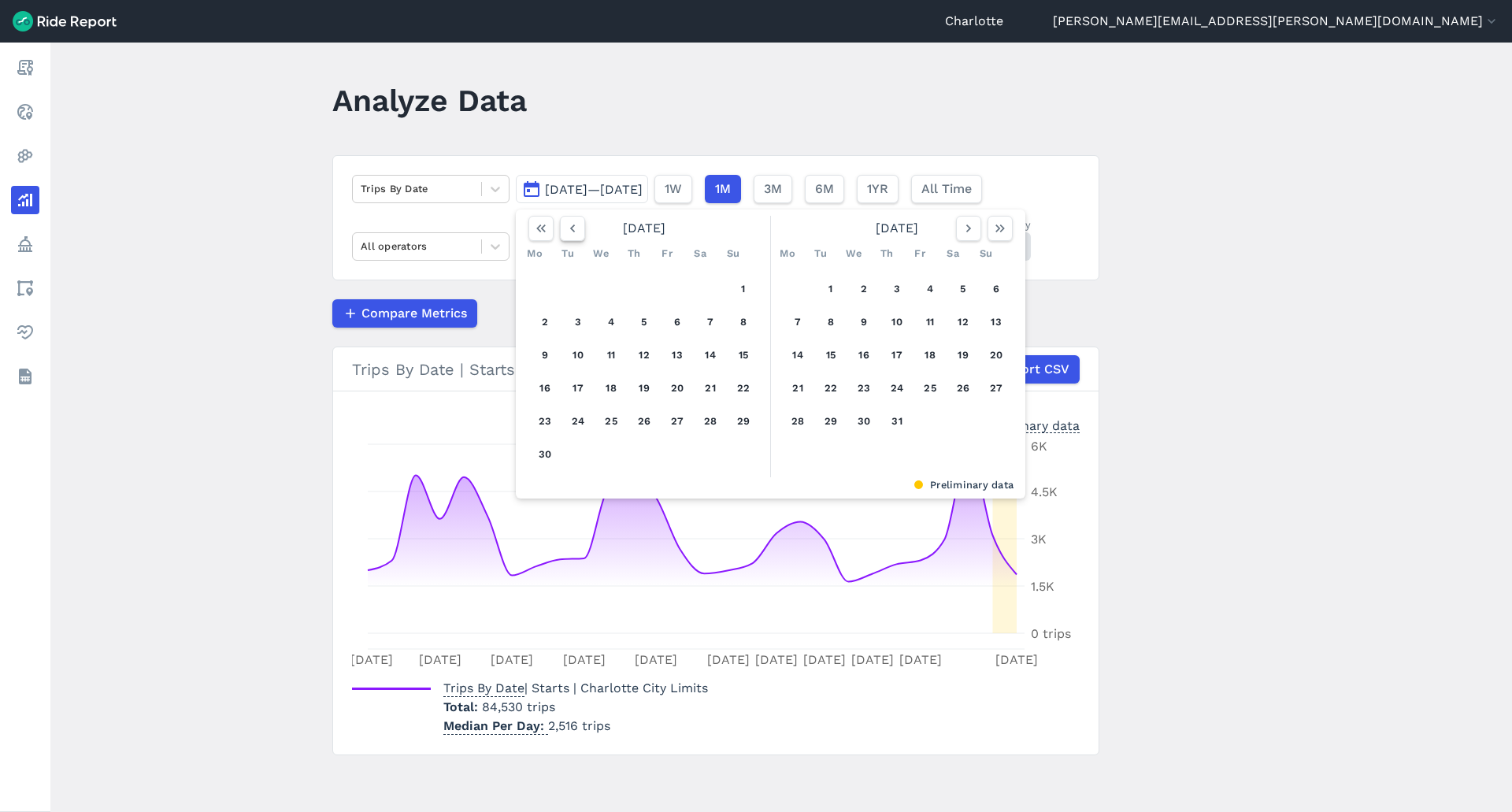
click at [565, 232] on icon "button" at bounding box center [572, 228] width 16 height 16
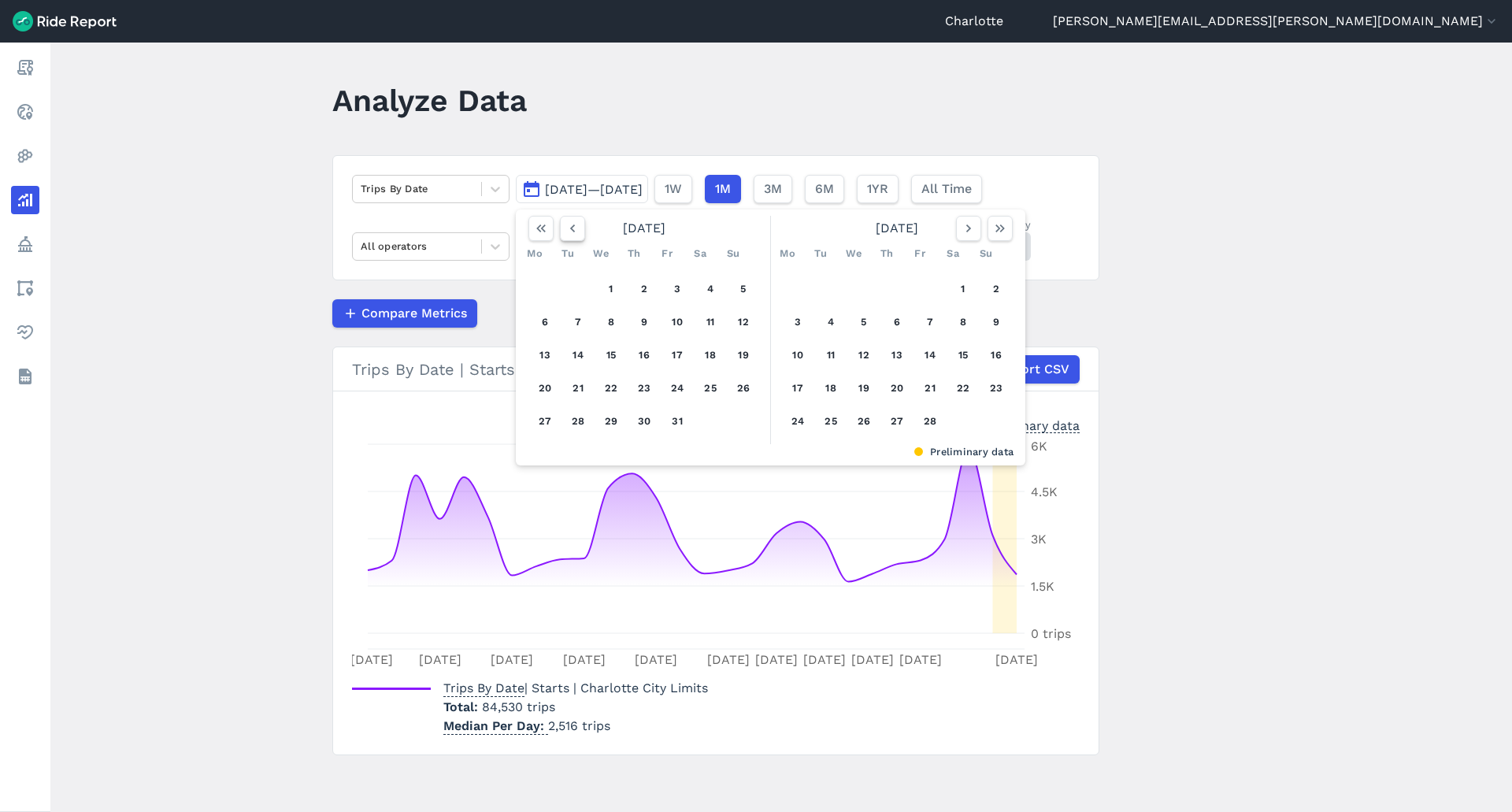
click at [565, 232] on icon "button" at bounding box center [572, 228] width 16 height 16
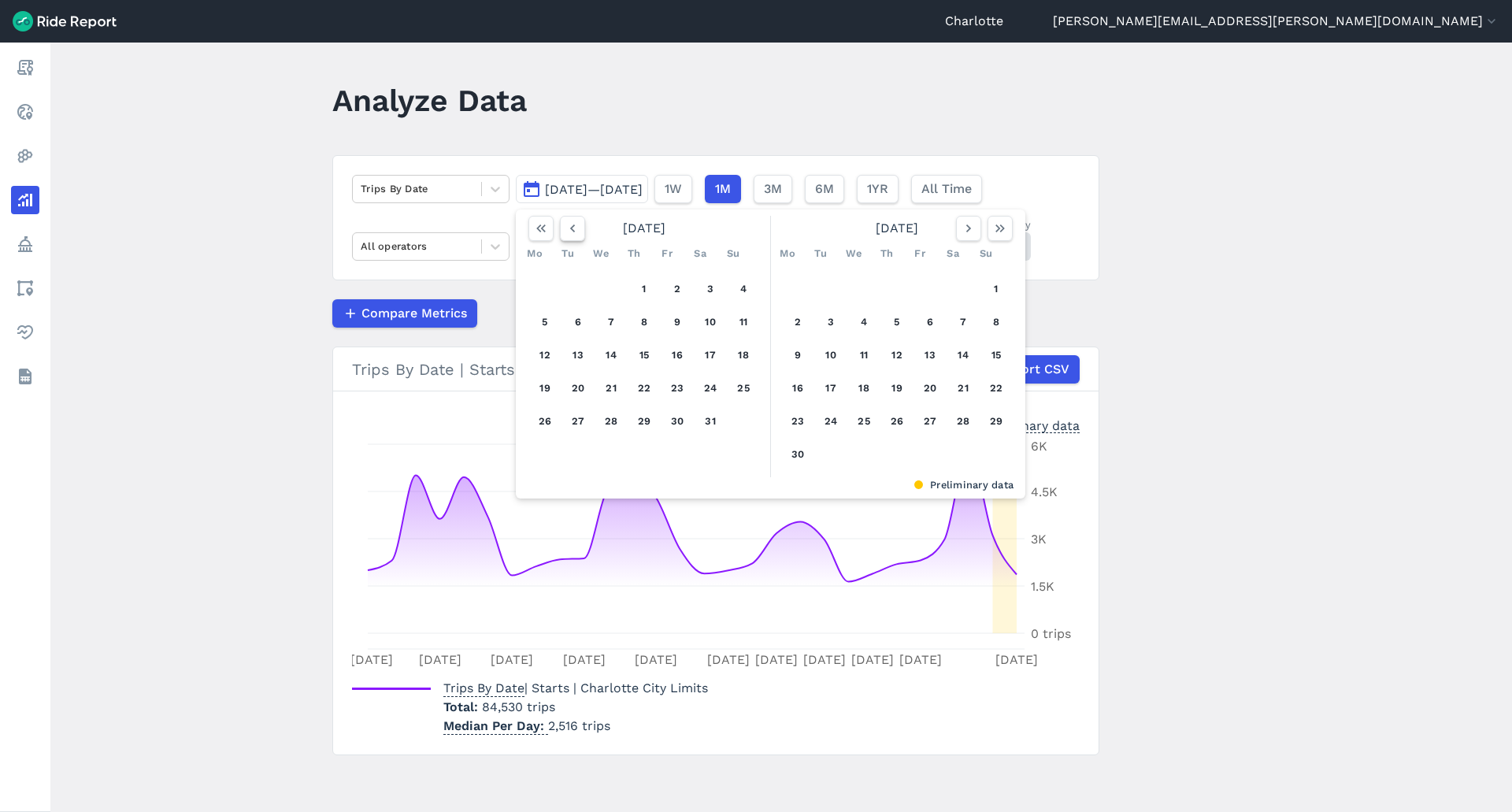
click at [565, 232] on icon "button" at bounding box center [572, 228] width 16 height 16
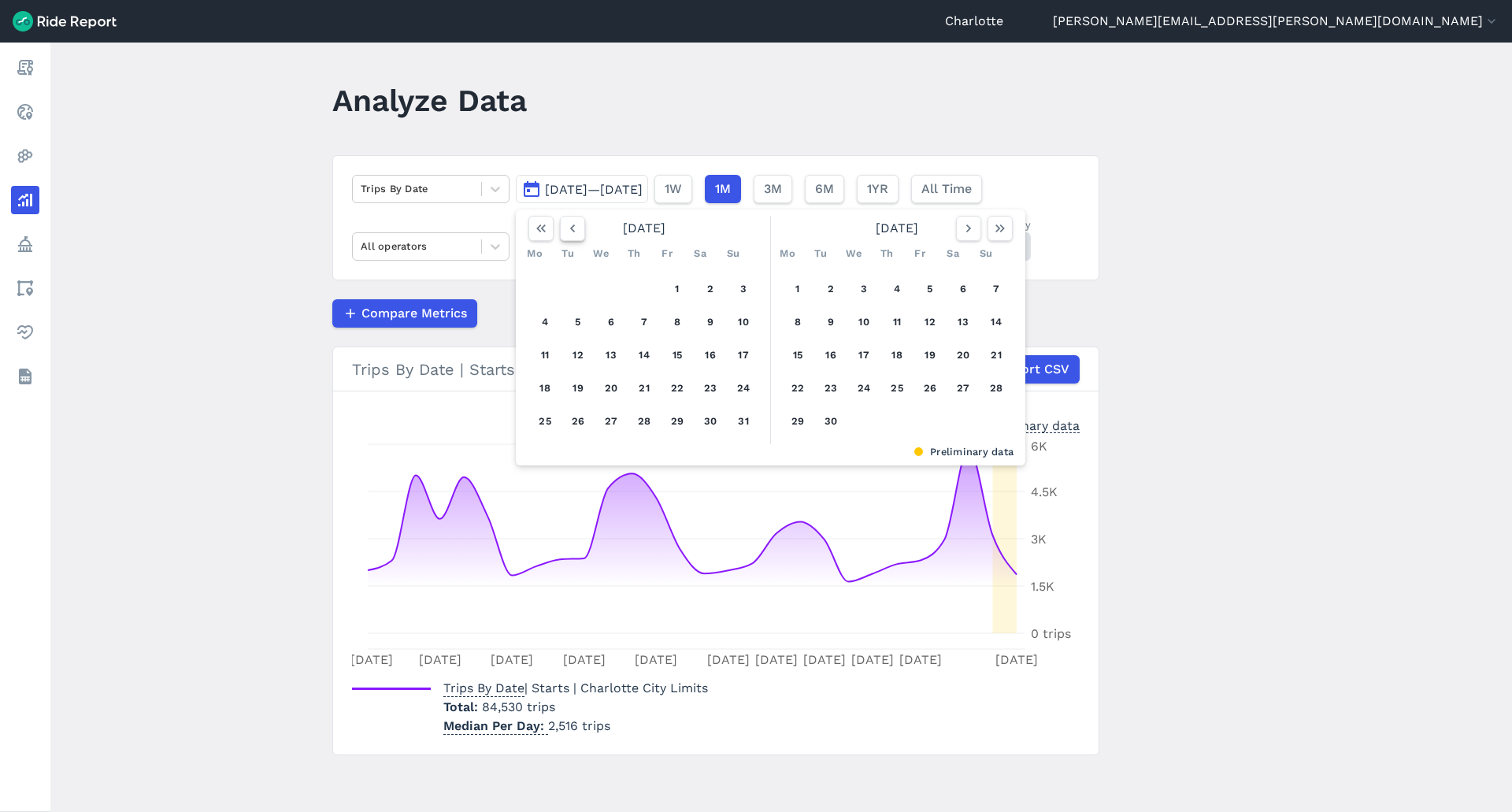
click at [565, 232] on icon "button" at bounding box center [572, 228] width 16 height 16
click at [537, 295] on button "1" at bounding box center [545, 289] width 26 height 26
click at [963, 234] on icon "button" at bounding box center [968, 228] width 16 height 16
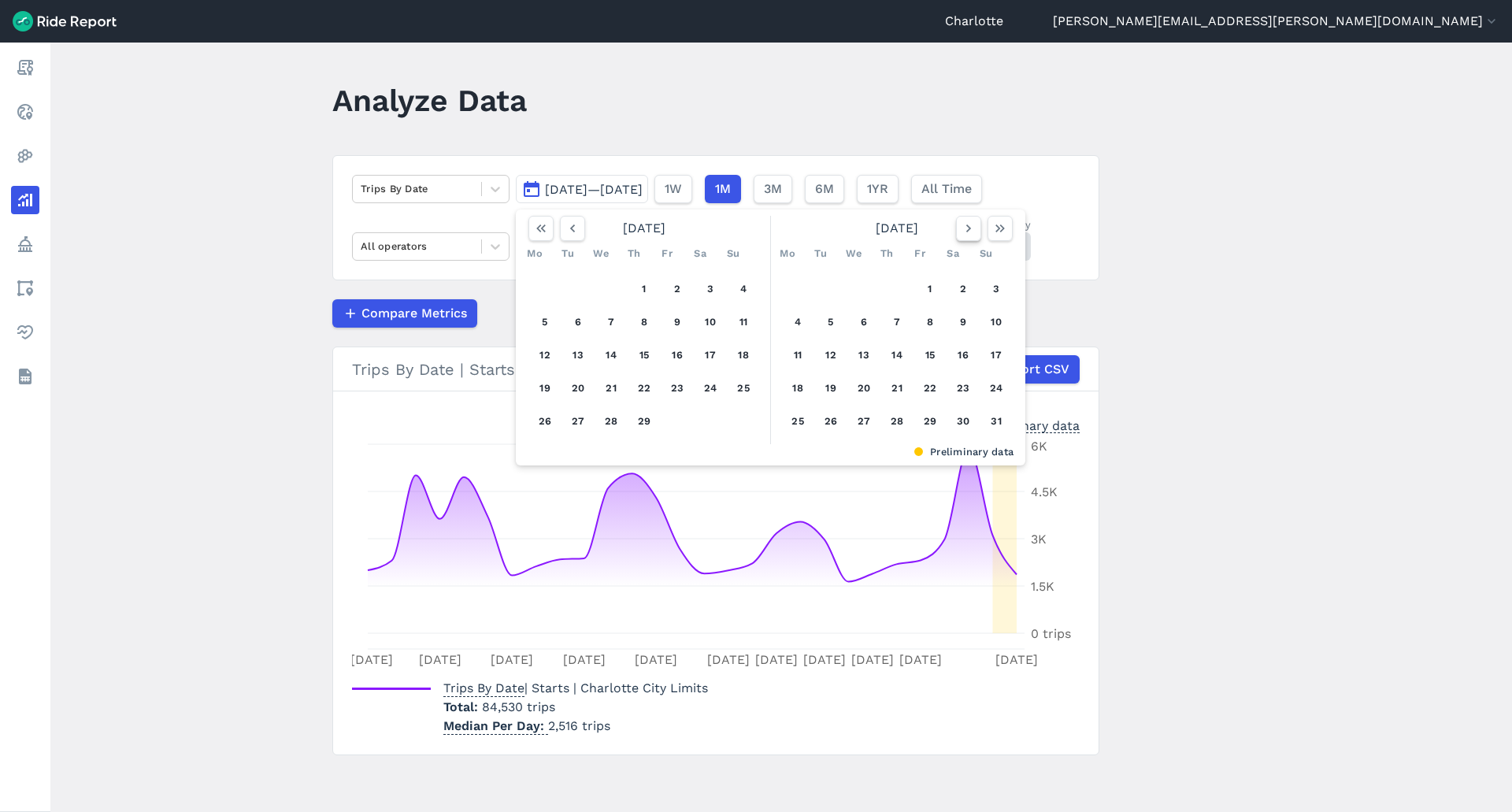
click at [963, 234] on icon "button" at bounding box center [968, 228] width 16 height 16
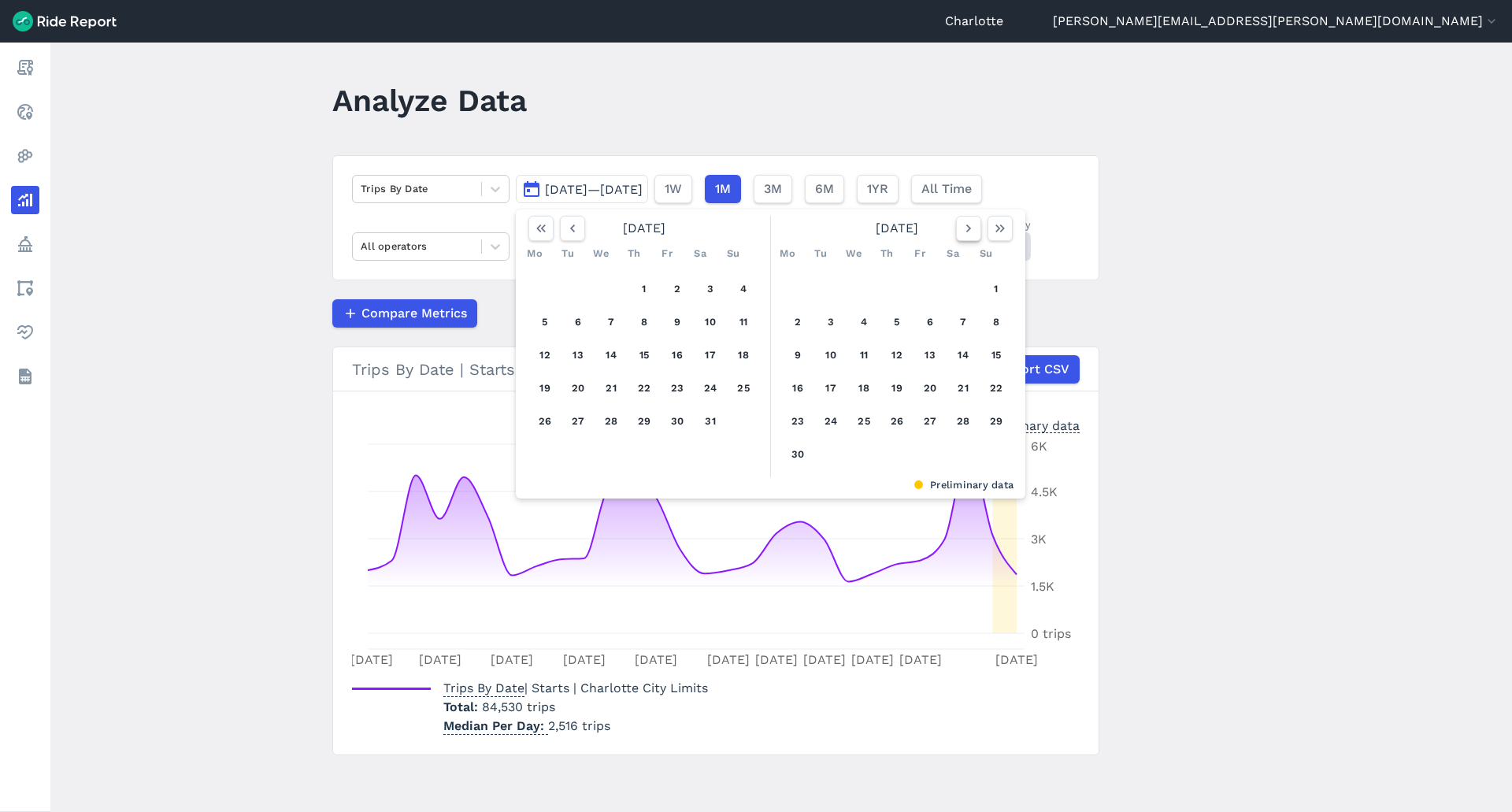
click at [963, 234] on icon "button" at bounding box center [968, 228] width 16 height 16
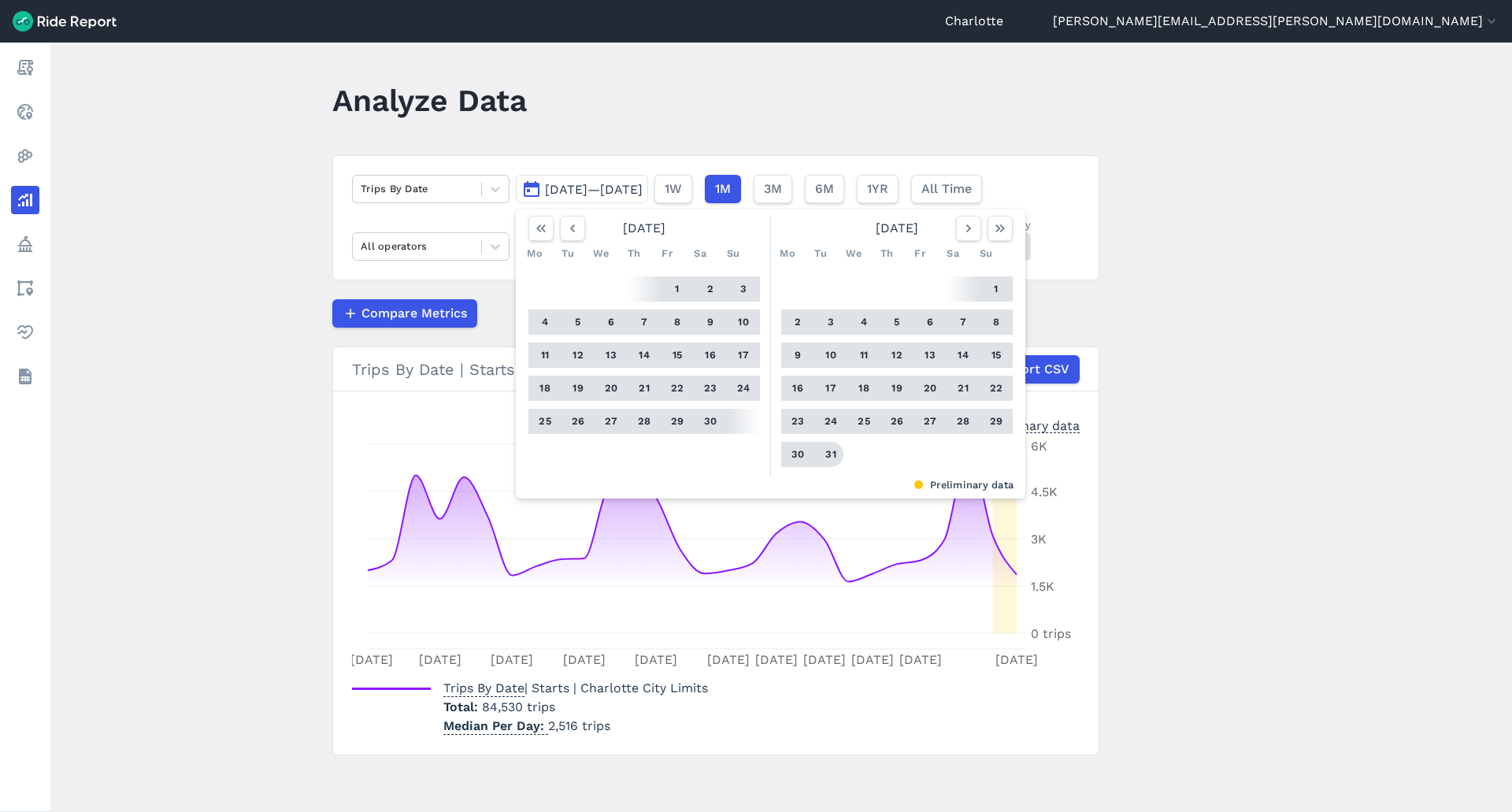
click at [834, 451] on button "31" at bounding box center [830, 454] width 26 height 26
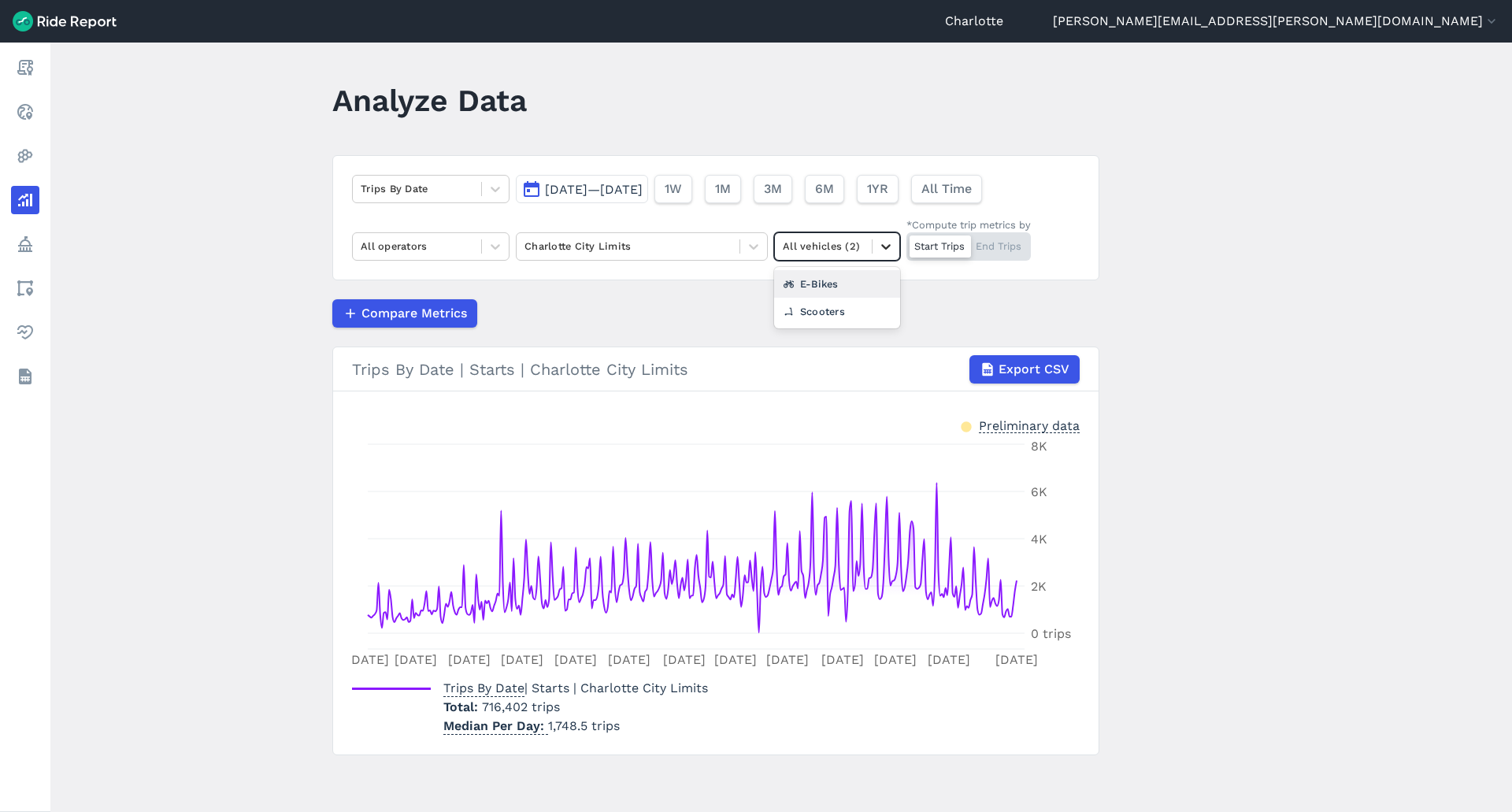
click at [887, 244] on icon at bounding box center [886, 246] width 16 height 16
click at [873, 285] on div "E-Bikes" at bounding box center [837, 283] width 126 height 27
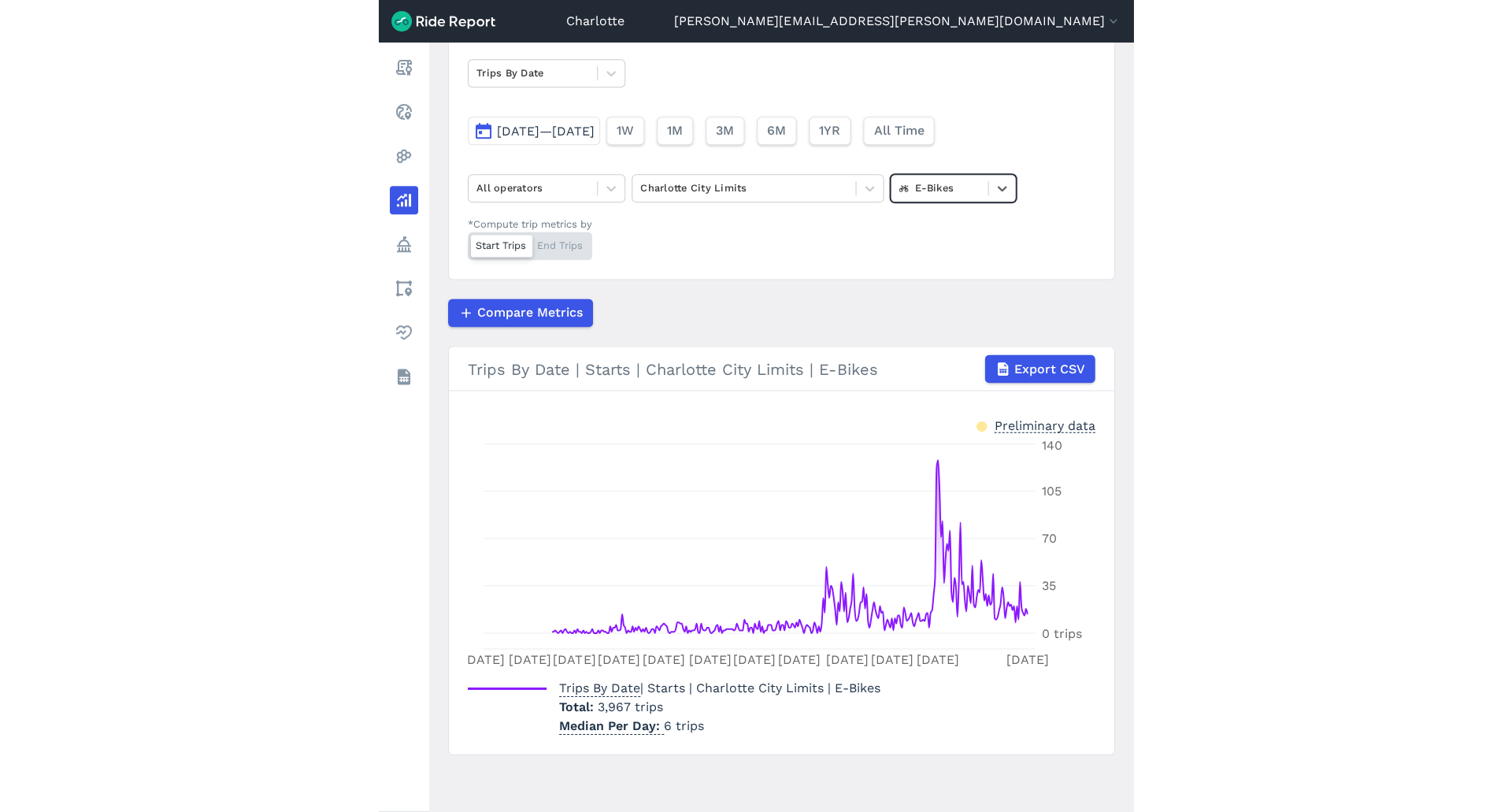
scroll to position [5, 0]
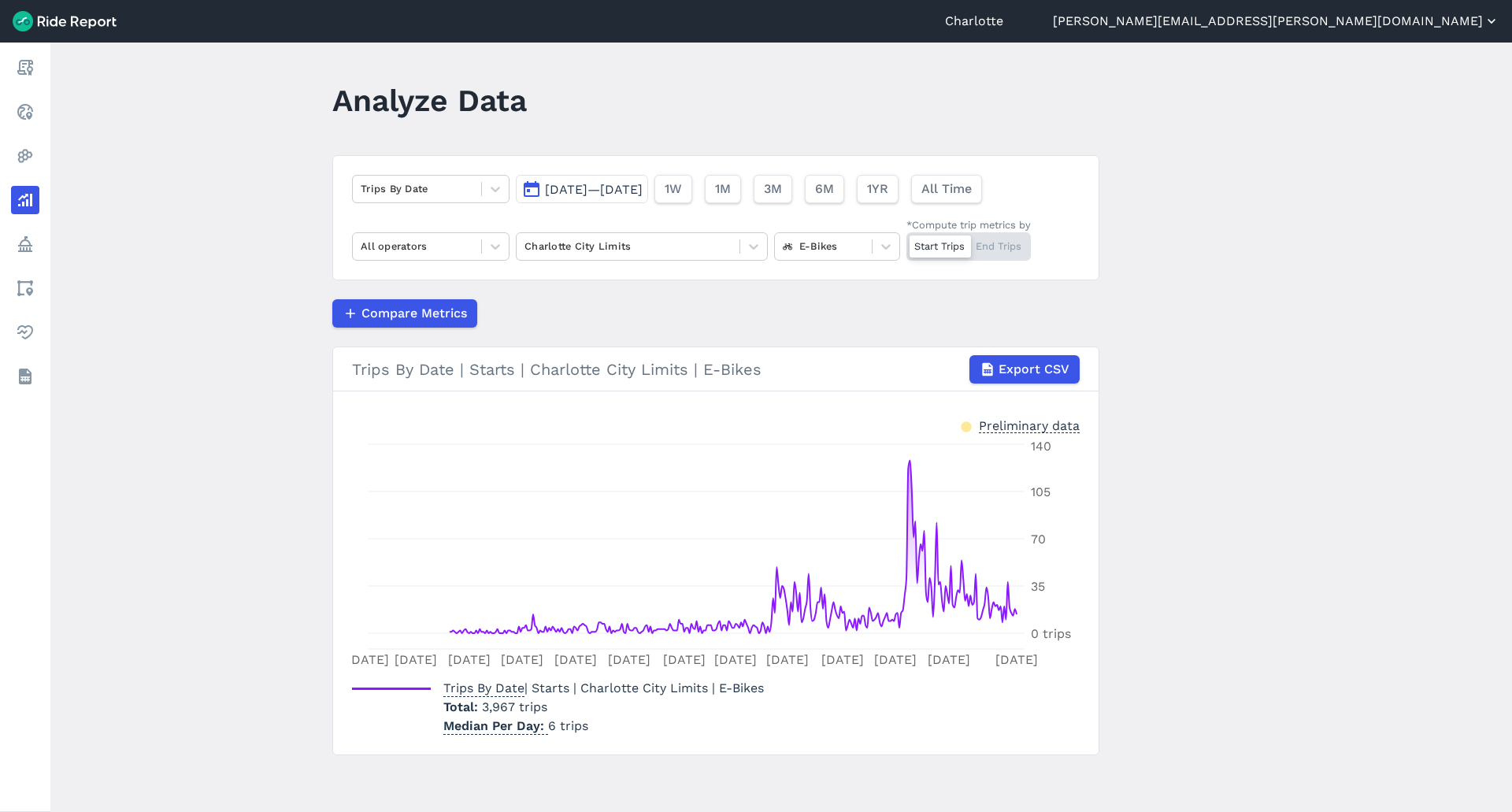
click at [1392, 21] on button "[PERSON_NAME][EMAIL_ADDRESS][PERSON_NAME][DOMAIN_NAME]" at bounding box center [1276, 21] width 447 height 19
